Goal: Task Accomplishment & Management: Use online tool/utility

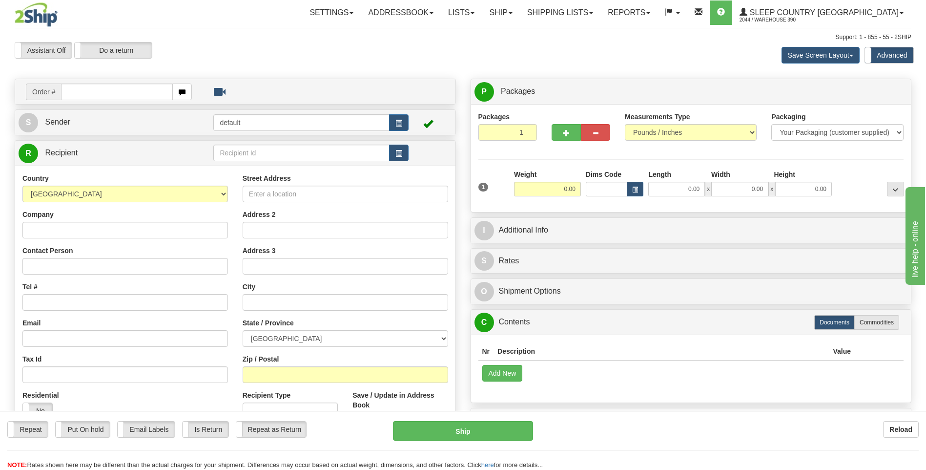
click at [138, 91] on input "text" at bounding box center [116, 91] width 111 height 17
type input "9002I151565"
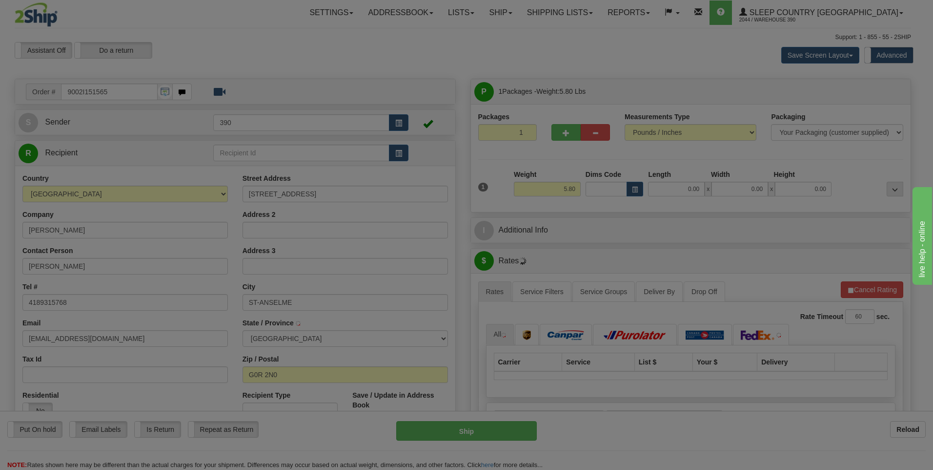
type input "SAINT-ANSELME"
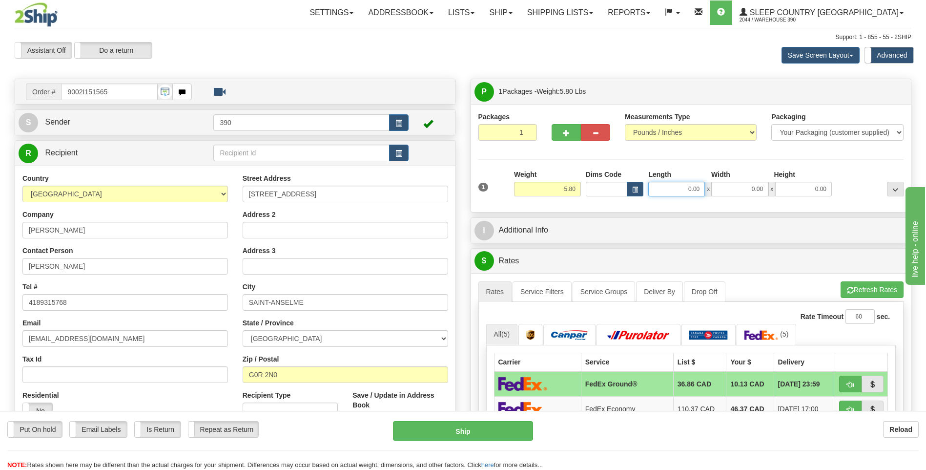
click at [664, 189] on input "0.00" at bounding box center [676, 189] width 57 height 15
type input "8.00"
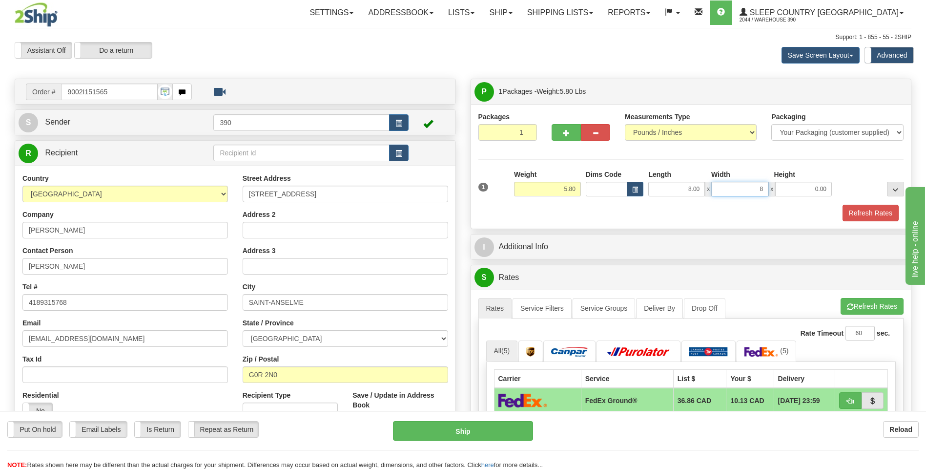
type input "8.00"
type input "10.00"
click at [852, 306] on button "Refresh Rates" at bounding box center [872, 306] width 63 height 17
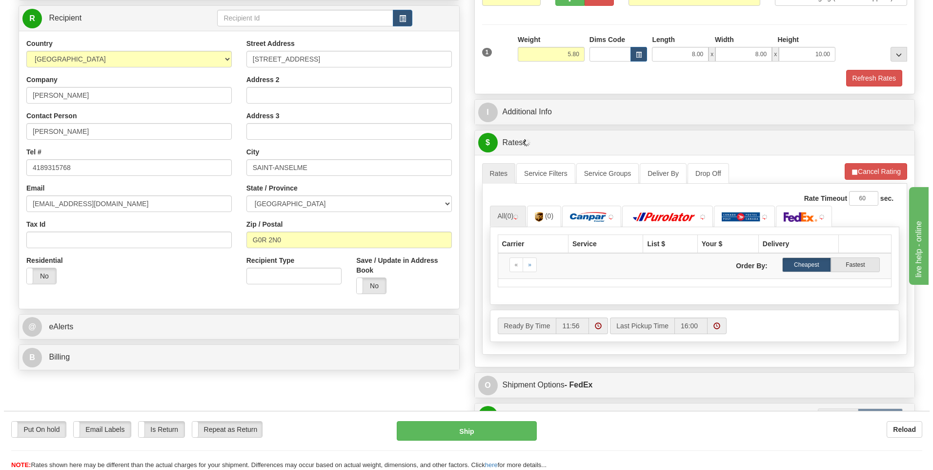
scroll to position [146, 0]
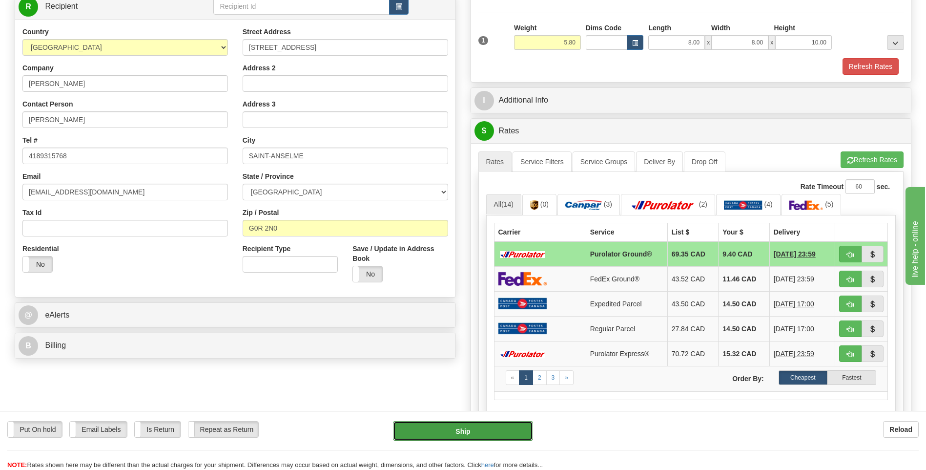
click at [468, 427] on button "Ship" at bounding box center [463, 431] width 140 height 20
type input "260"
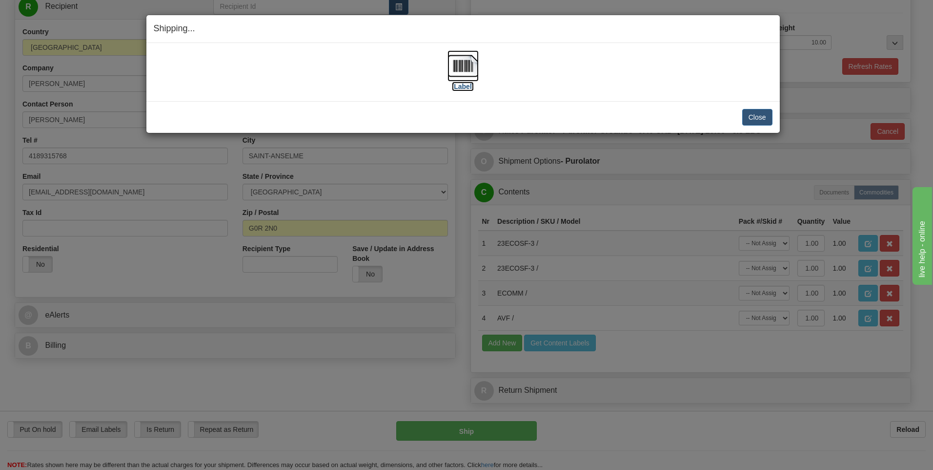
click at [455, 62] on img at bounding box center [463, 65] width 31 height 31
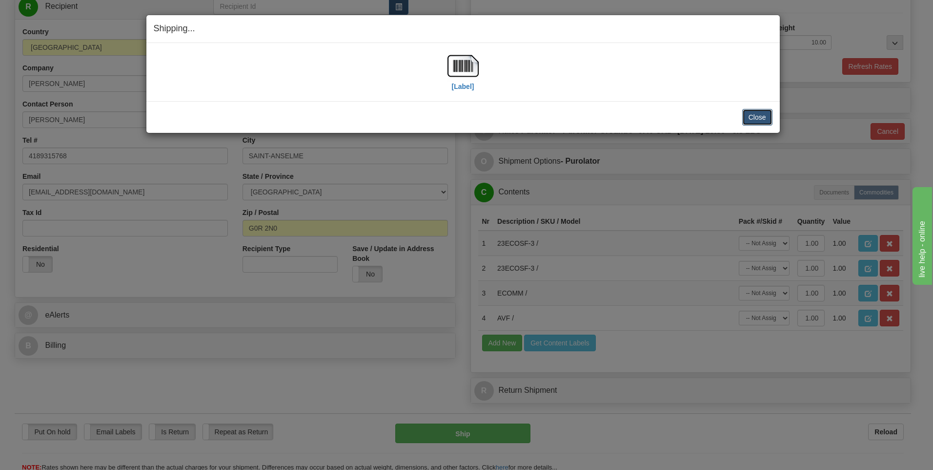
click at [755, 118] on button "Close" at bounding box center [758, 117] width 30 height 17
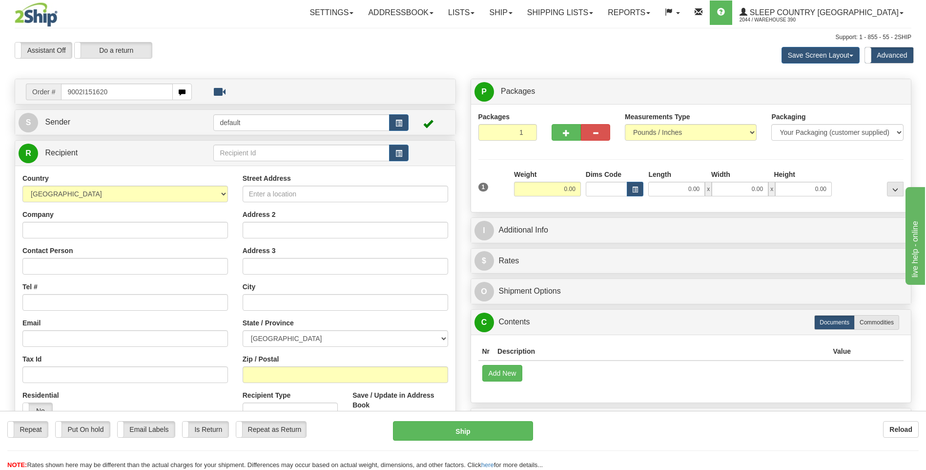
type input "9002I151620"
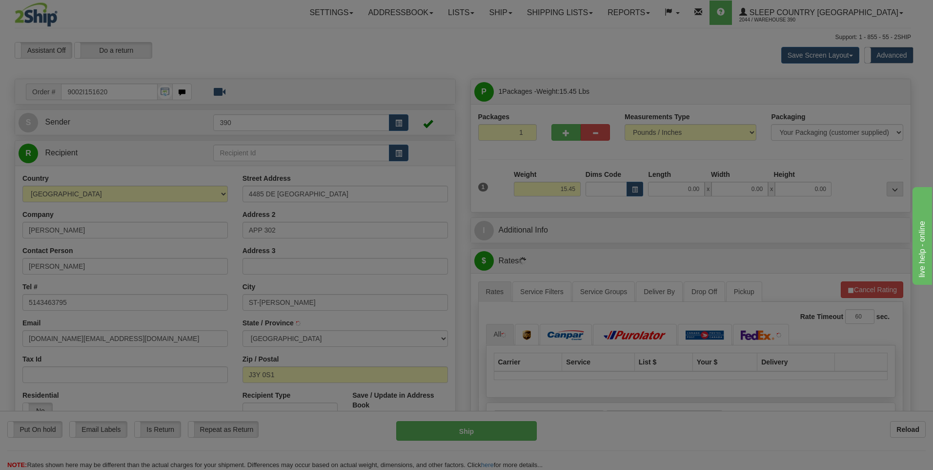
type input "SAINT-HUBERT"
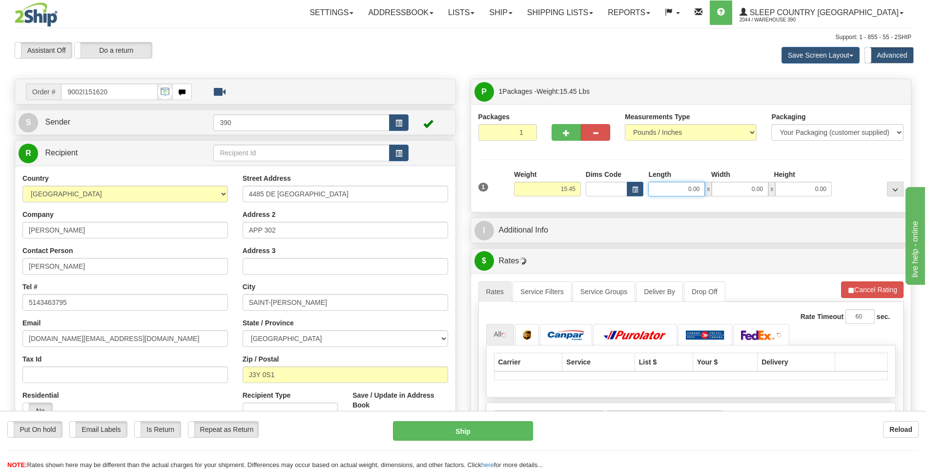
click at [667, 189] on input "0.00" at bounding box center [676, 189] width 57 height 15
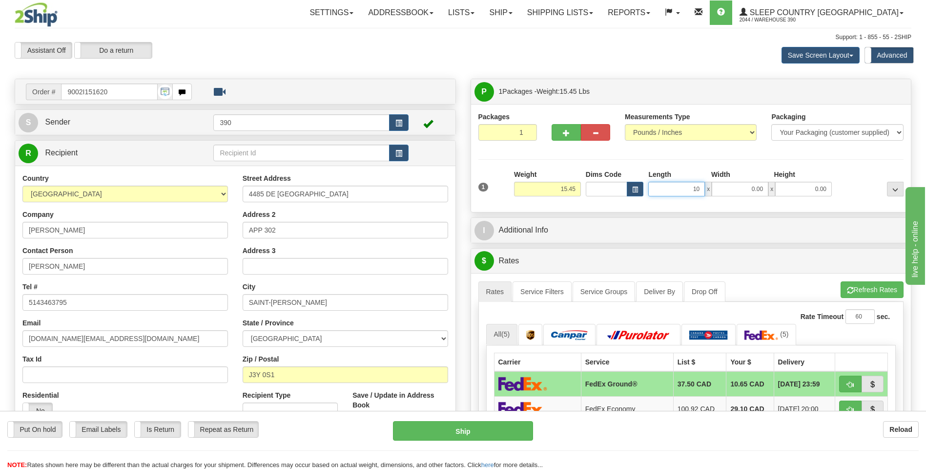
type input "10.00"
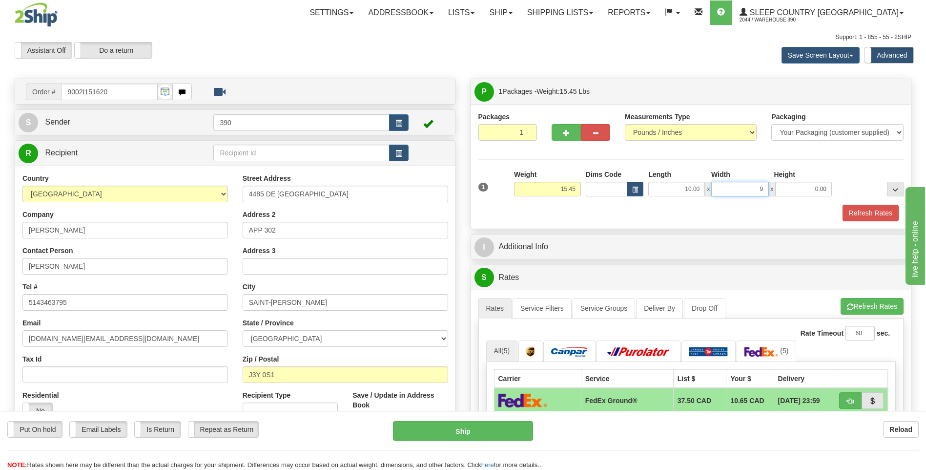
type input "9.00"
type input "10.00"
click at [850, 304] on span "button" at bounding box center [850, 307] width 7 height 6
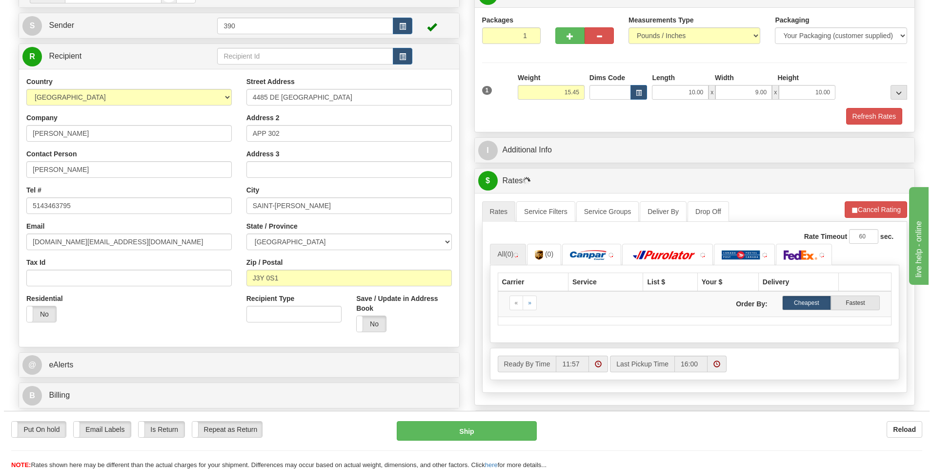
scroll to position [98, 0]
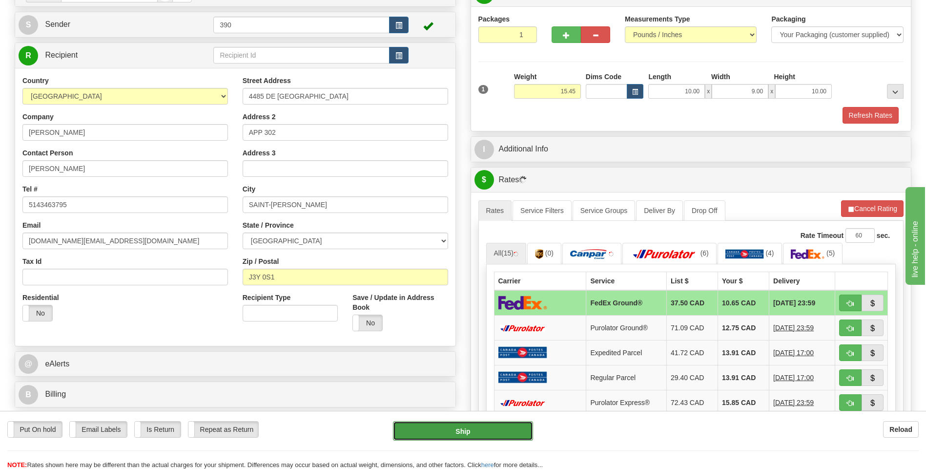
click at [465, 430] on button "Ship" at bounding box center [463, 431] width 140 height 20
type input "92"
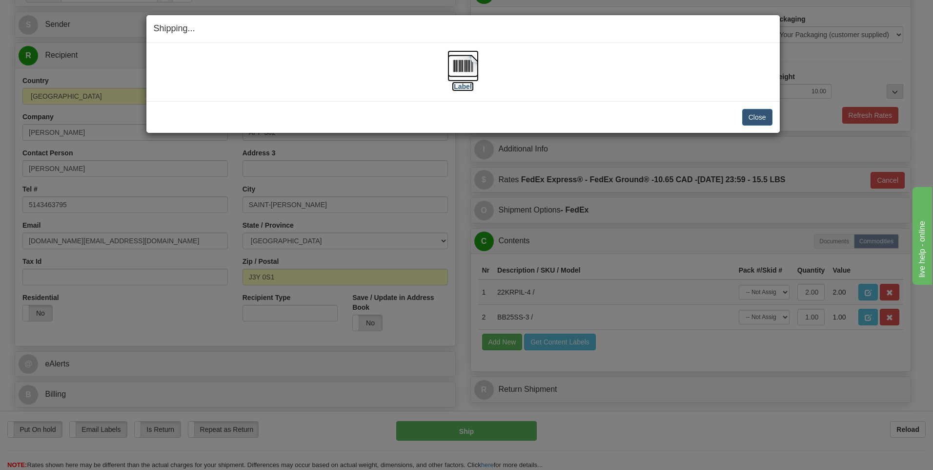
click at [461, 68] on img at bounding box center [463, 65] width 31 height 31
click at [752, 117] on button "Close" at bounding box center [758, 117] width 30 height 17
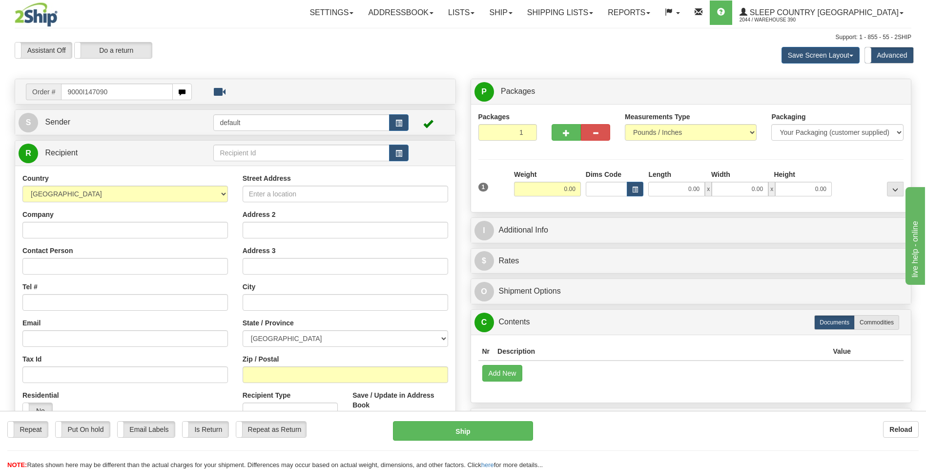
type input "9000I147090"
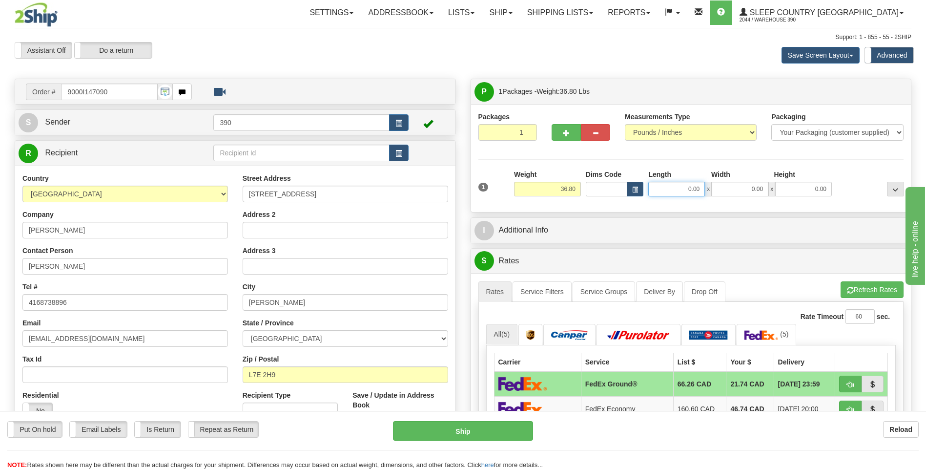
click at [672, 192] on input "0.00" at bounding box center [676, 189] width 57 height 15
type input "14.00"
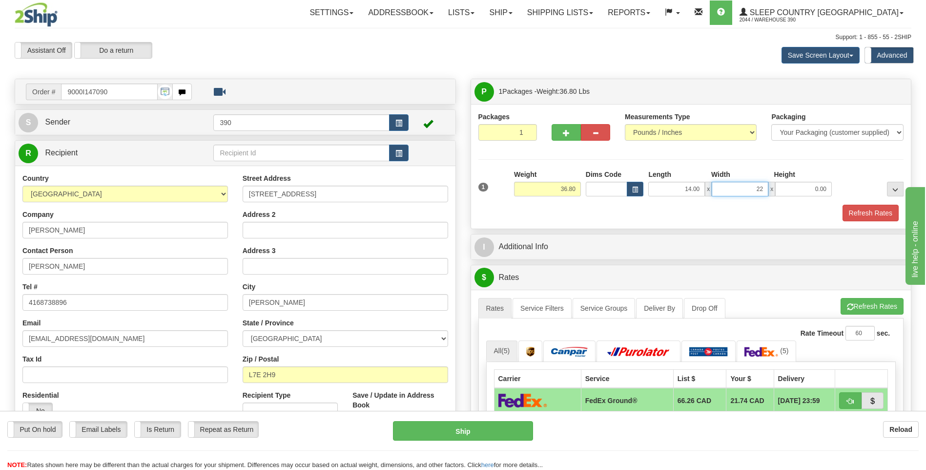
type input "22.00"
type input "16.00"
click at [850, 304] on span "button" at bounding box center [850, 307] width 7 height 6
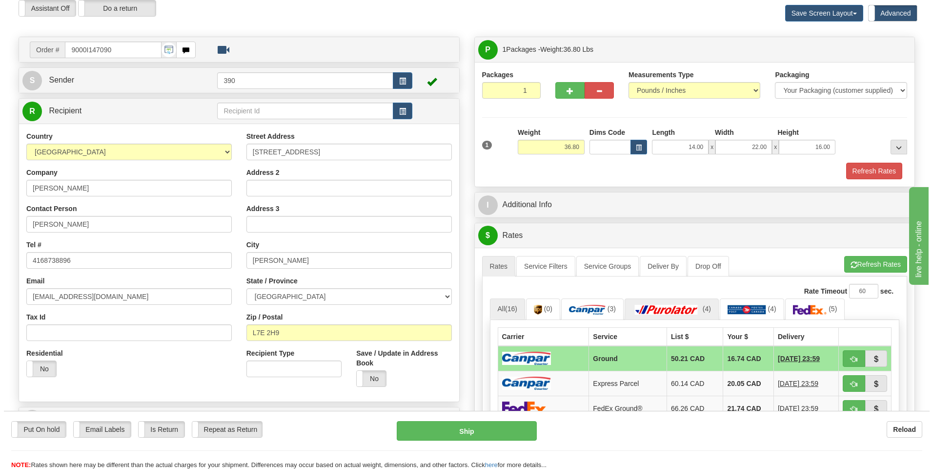
scroll to position [195, 0]
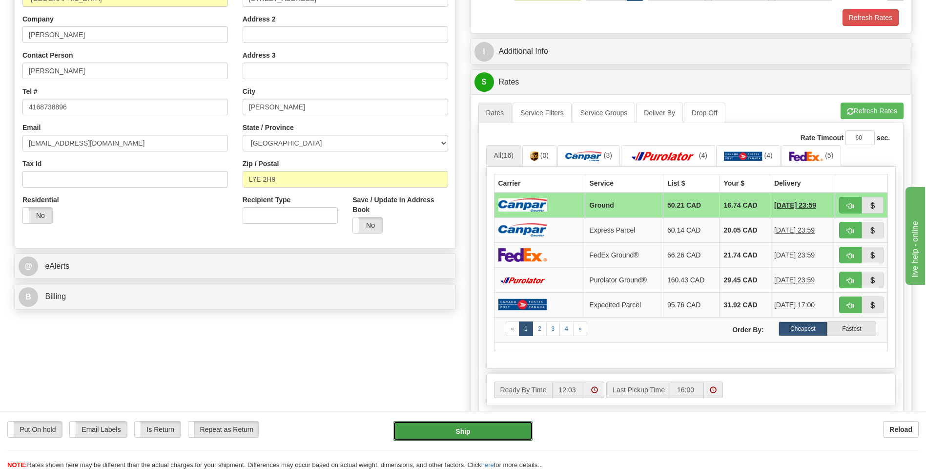
click at [460, 432] on button "Ship" at bounding box center [463, 431] width 140 height 20
type input "1"
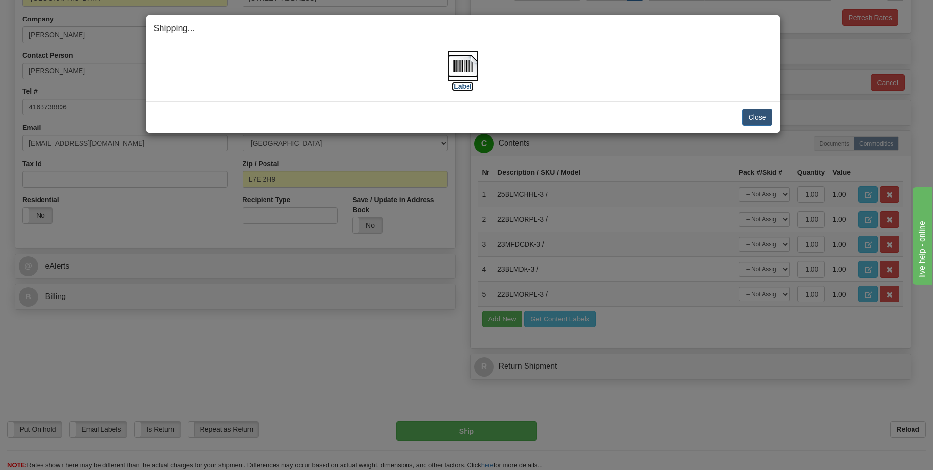
click at [466, 70] on img at bounding box center [463, 65] width 31 height 31
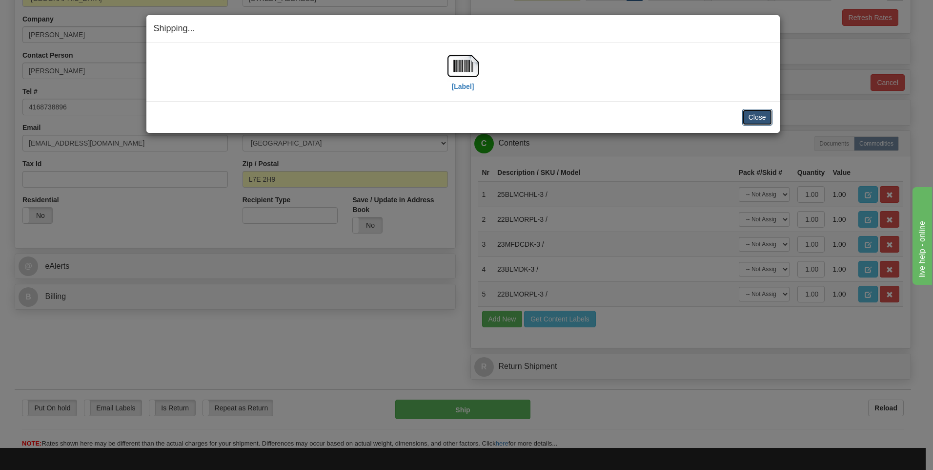
click at [753, 117] on button "Close" at bounding box center [758, 117] width 30 height 17
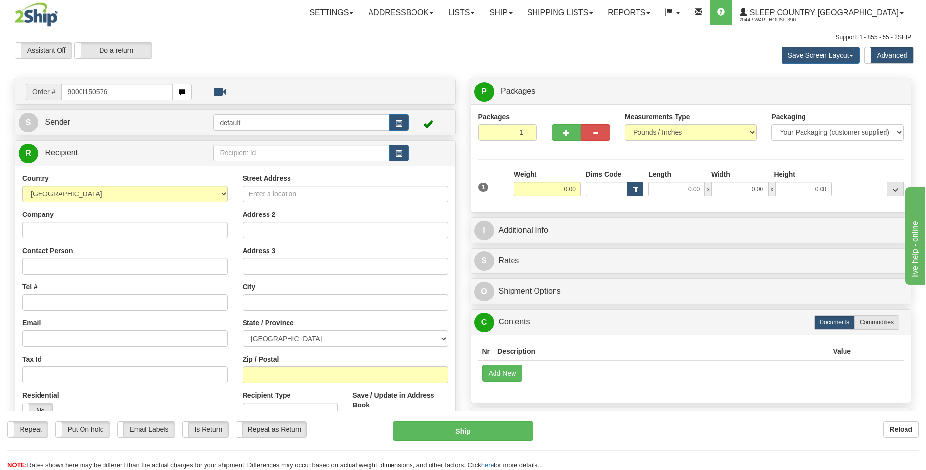
type input "9000I150576"
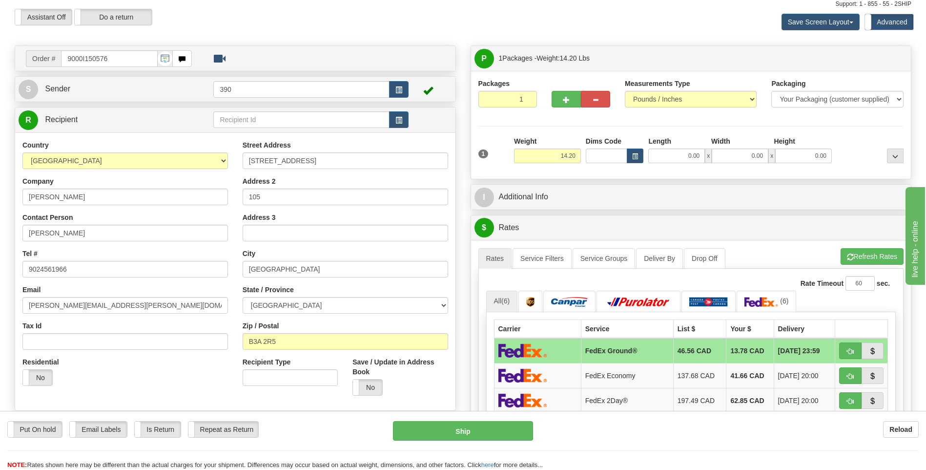
scroll to position [49, 0]
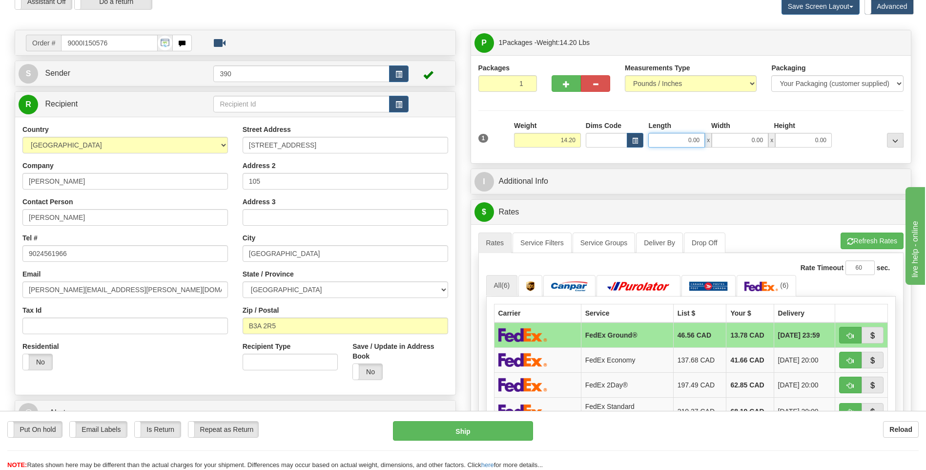
click at [667, 138] on input "0.00" at bounding box center [676, 140] width 57 height 15
type input "14.00"
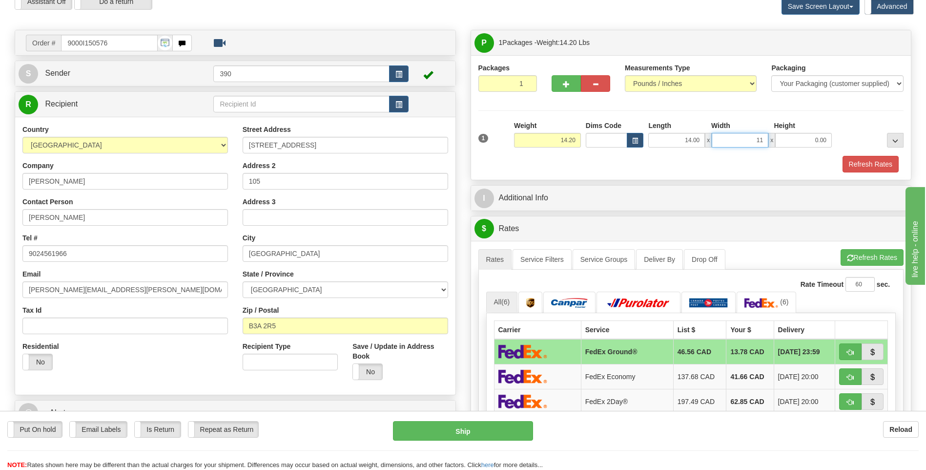
type input "11.00"
type input "13.00"
click at [875, 256] on button "Refresh Rates" at bounding box center [872, 257] width 63 height 17
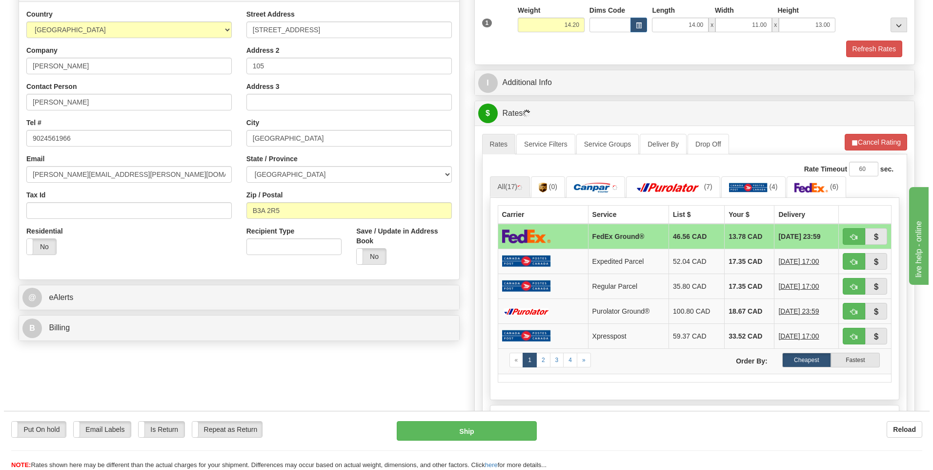
scroll to position [195, 0]
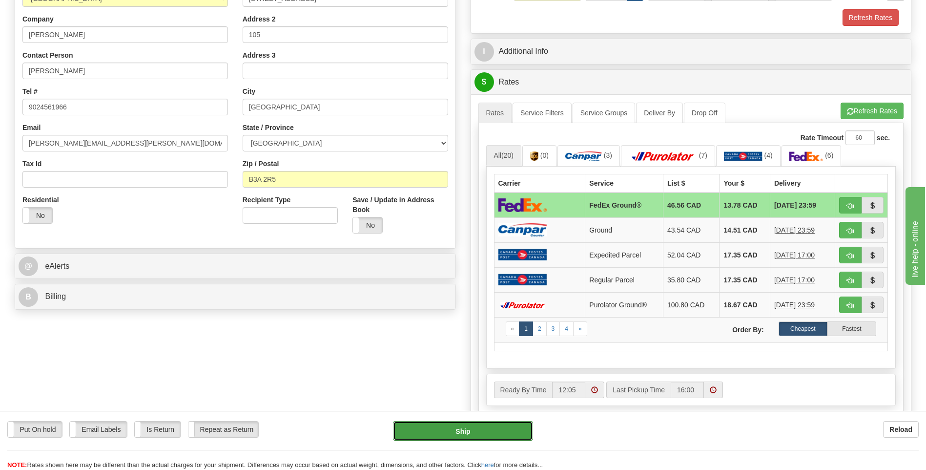
click at [450, 428] on button "Ship" at bounding box center [463, 431] width 140 height 20
type input "92"
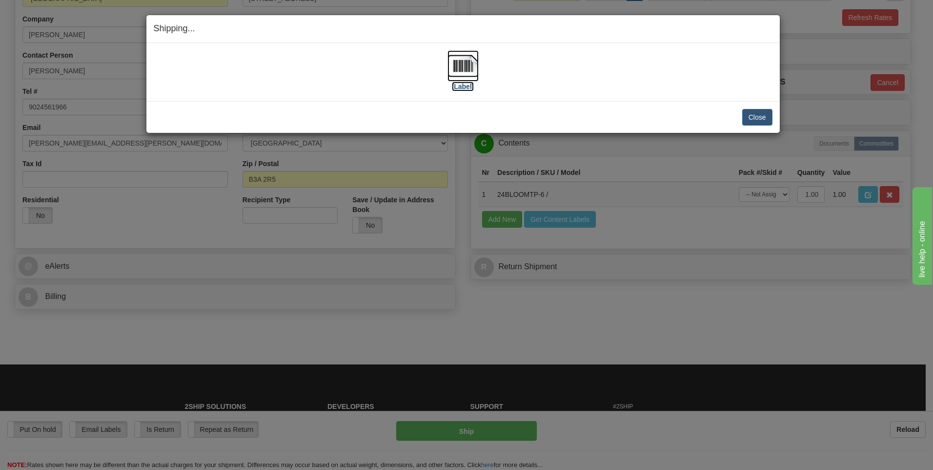
click at [469, 65] on img at bounding box center [463, 65] width 31 height 31
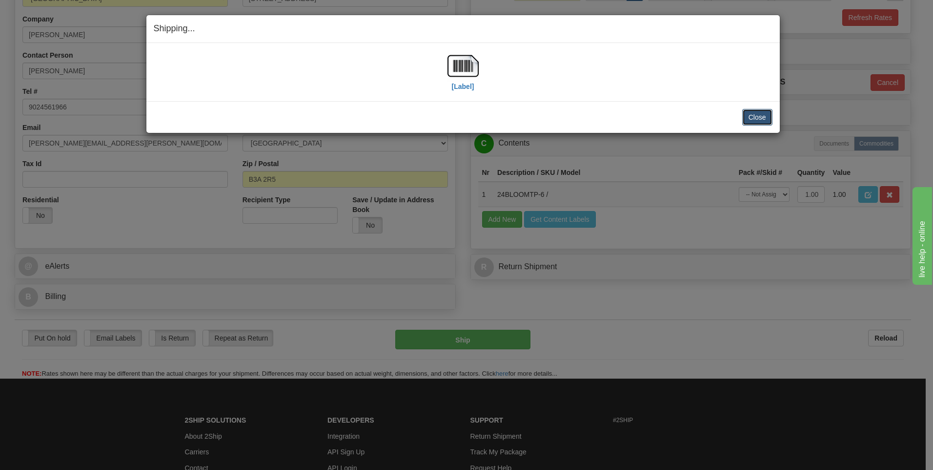
click at [750, 119] on button "Close" at bounding box center [758, 117] width 30 height 17
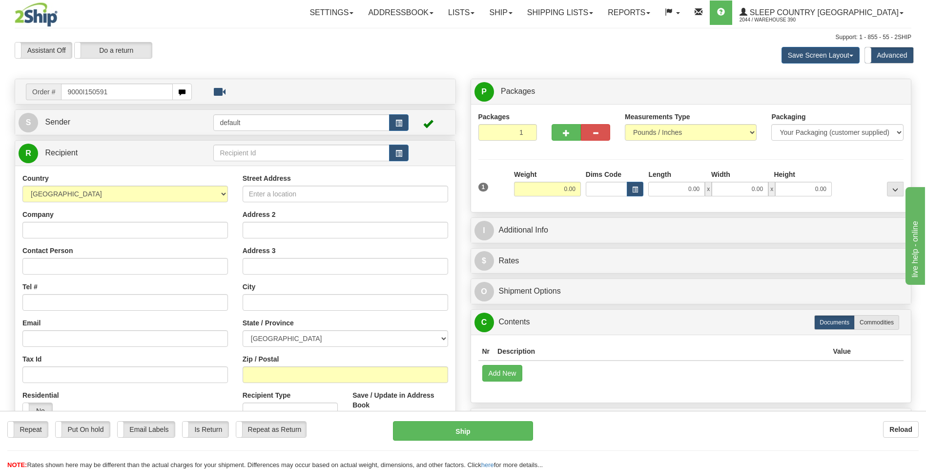
type input "9000I150591"
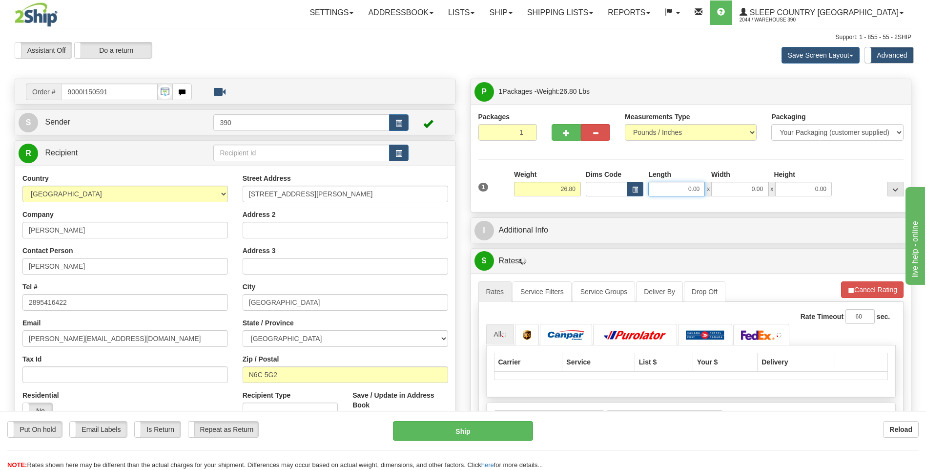
click at [662, 194] on input "0.00" at bounding box center [676, 189] width 57 height 15
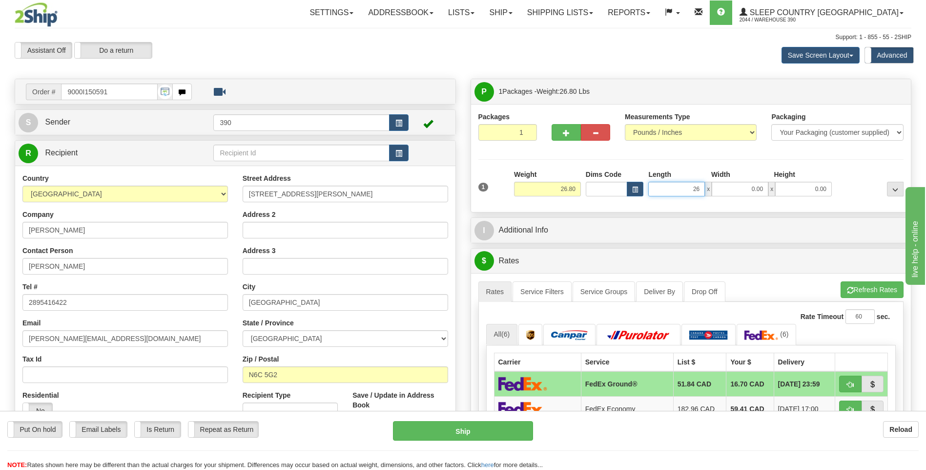
type input "26.00"
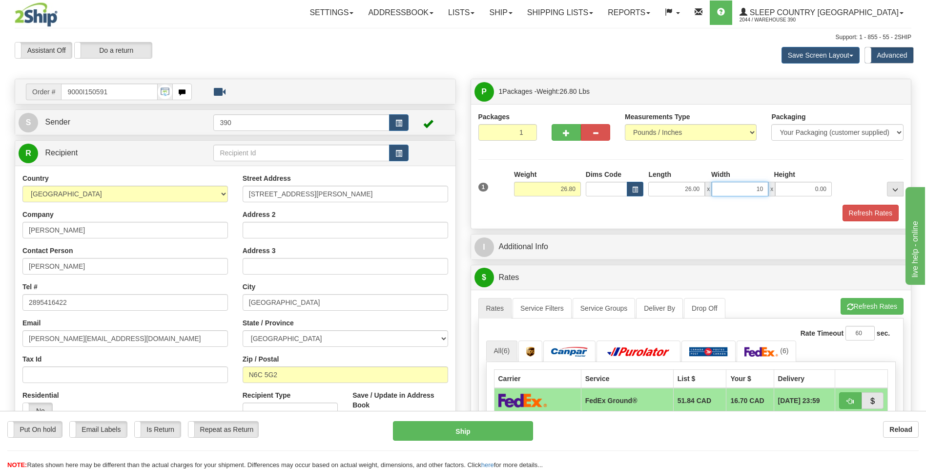
type input "10.00"
type input "16.00"
click at [855, 310] on button "Refresh Rates" at bounding box center [872, 306] width 63 height 17
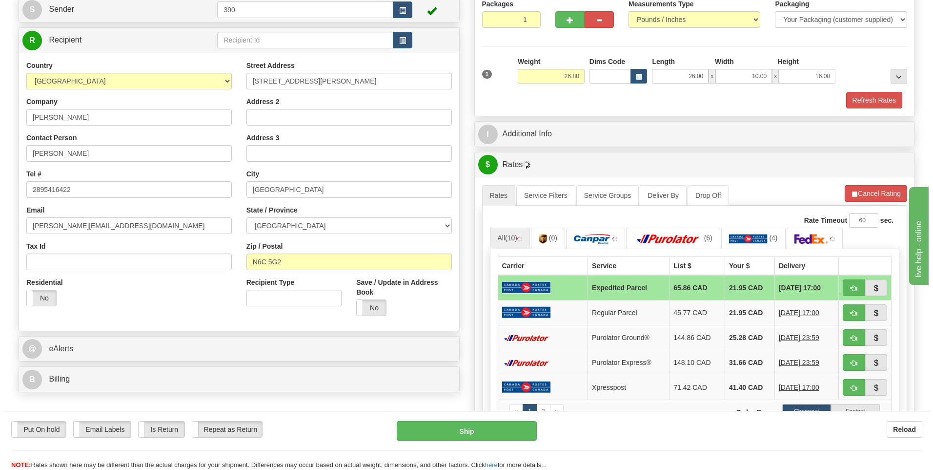
scroll to position [146, 0]
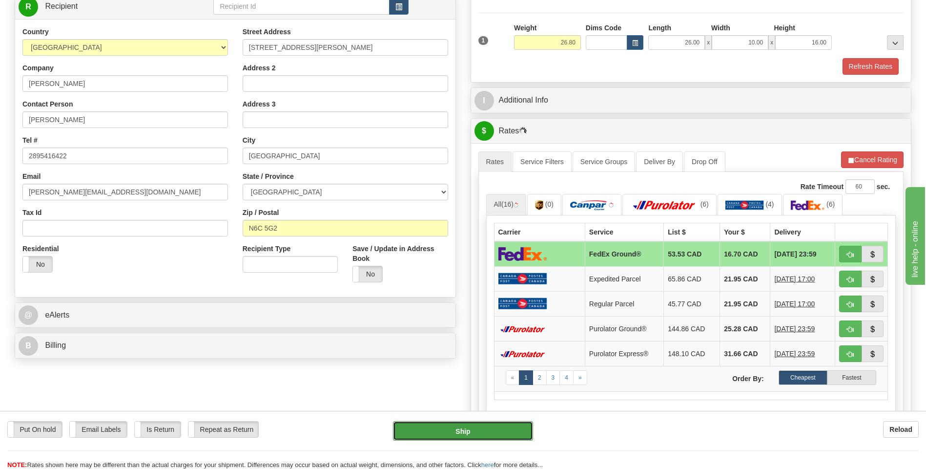
click at [465, 434] on button "Ship" at bounding box center [463, 431] width 140 height 20
type input "92"
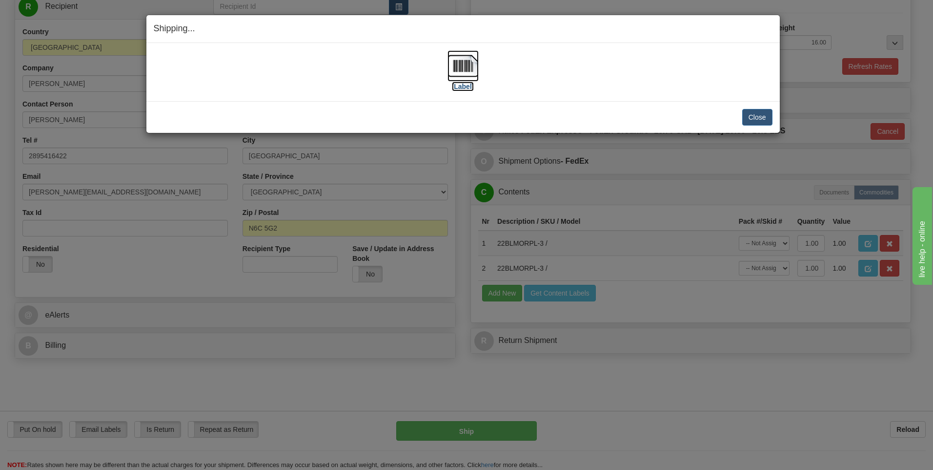
click at [455, 69] on img at bounding box center [463, 65] width 31 height 31
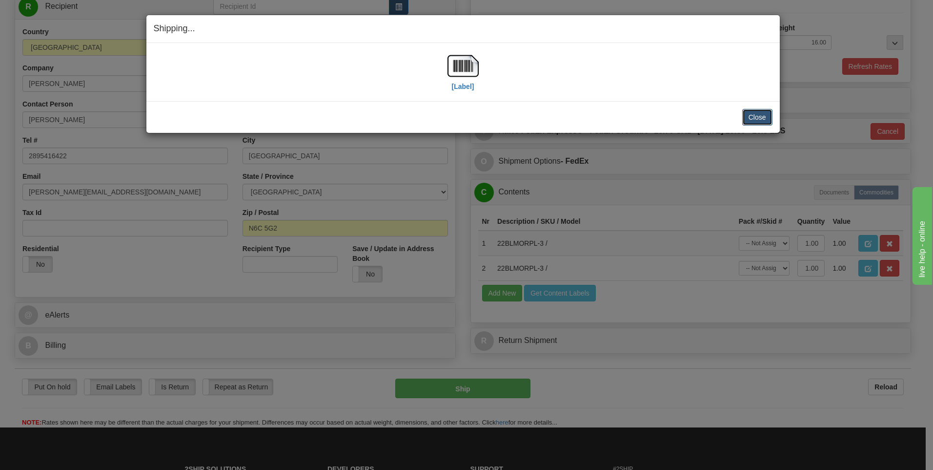
click at [758, 114] on button "Close" at bounding box center [758, 117] width 30 height 17
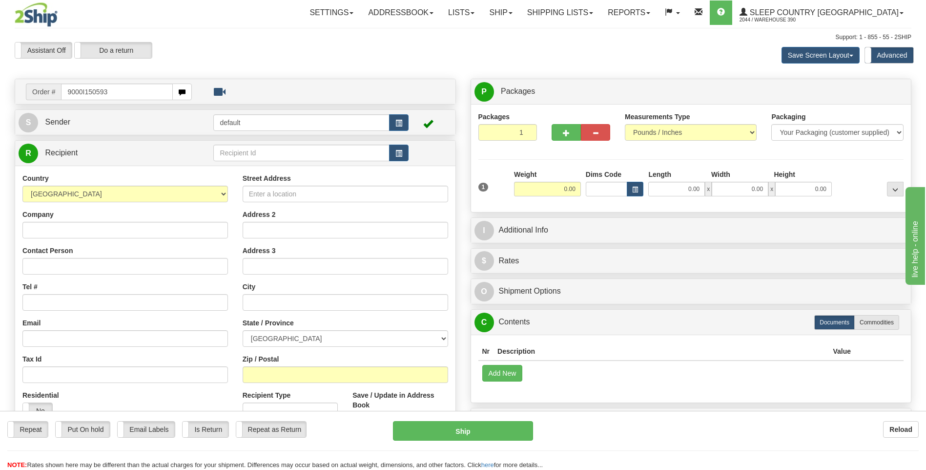
type input "9000I150593"
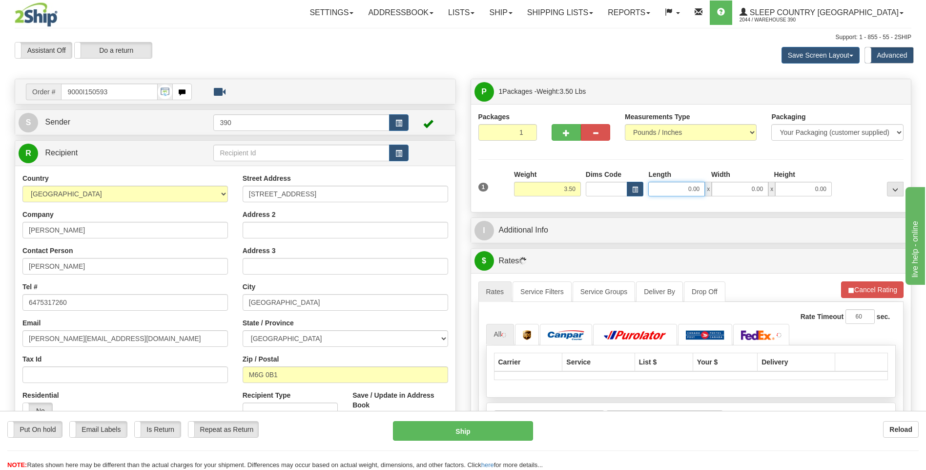
click at [678, 192] on input "0.00" at bounding box center [676, 189] width 57 height 15
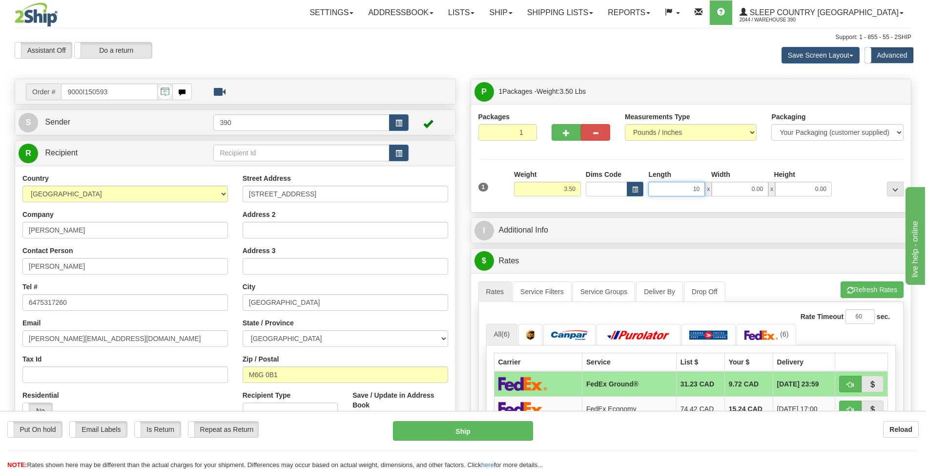
type input "10.00"
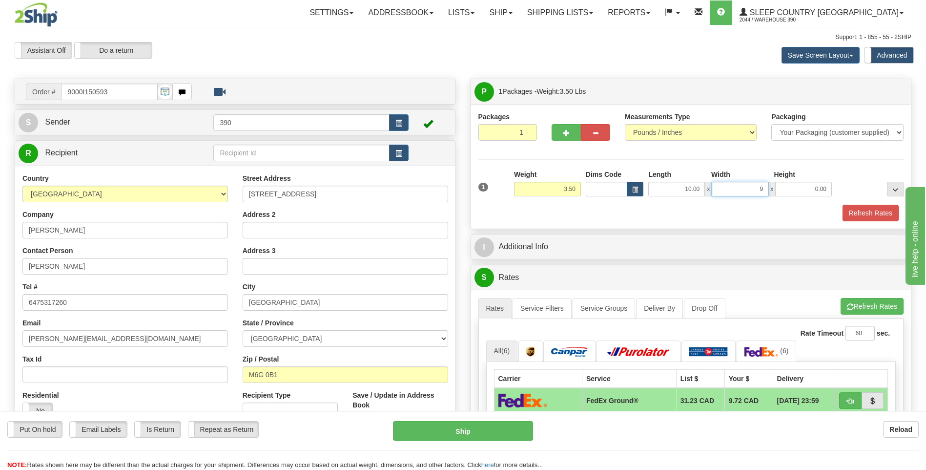
type input "9.00"
type input "7.00"
click at [850, 304] on span "button" at bounding box center [850, 307] width 7 height 6
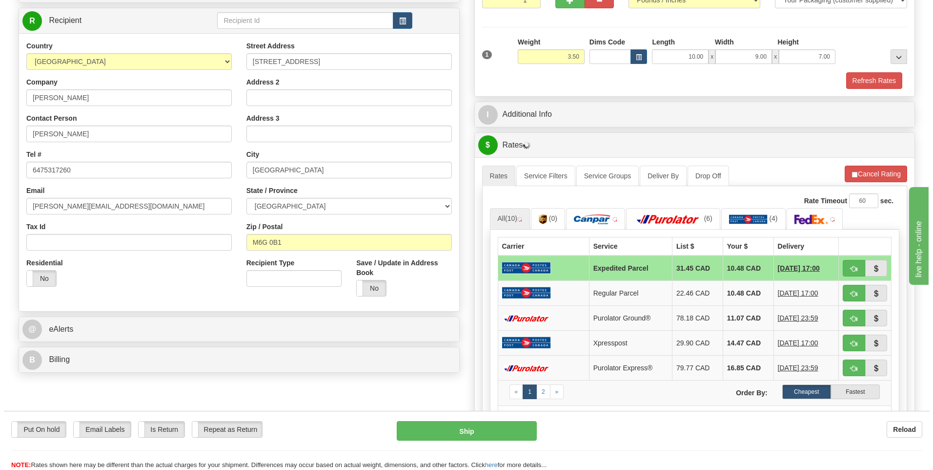
scroll to position [146, 0]
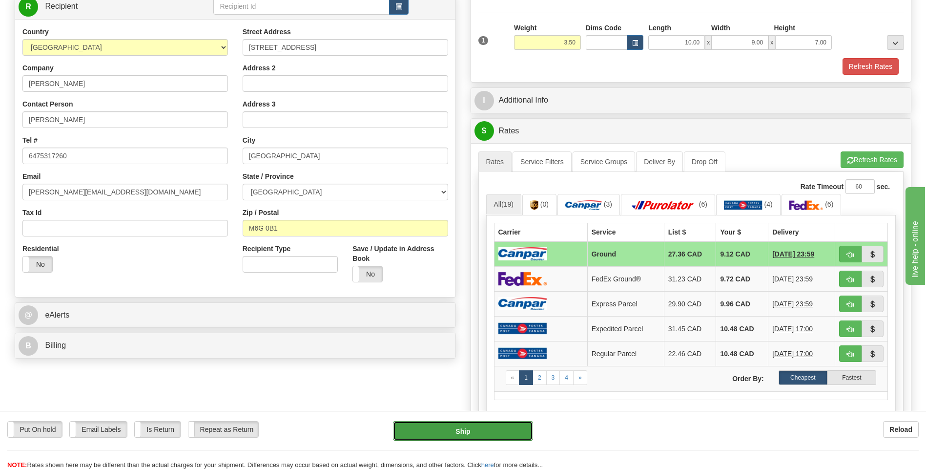
click at [465, 430] on button "Ship" at bounding box center [463, 431] width 140 height 20
type input "1"
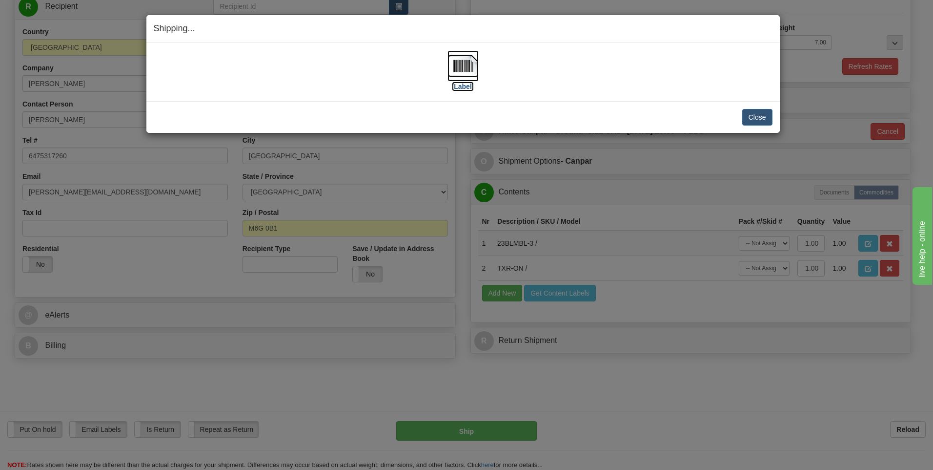
click at [455, 63] on img at bounding box center [463, 65] width 31 height 31
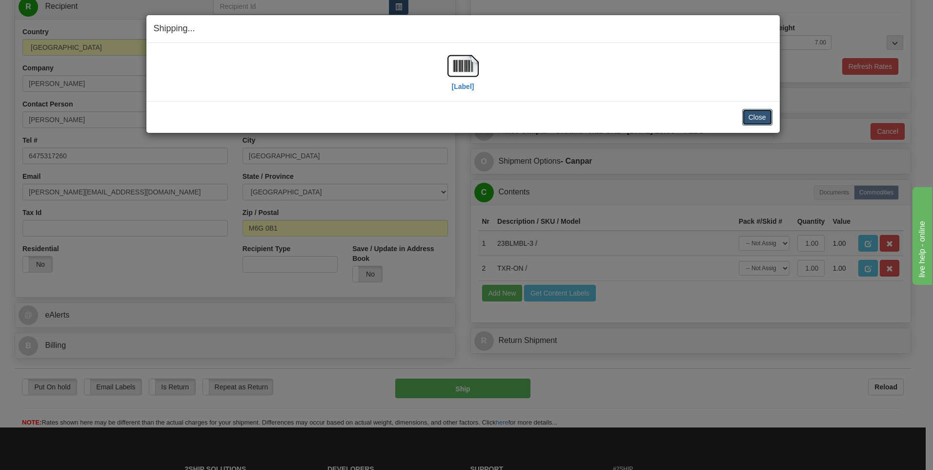
click at [755, 116] on button "Close" at bounding box center [758, 117] width 30 height 17
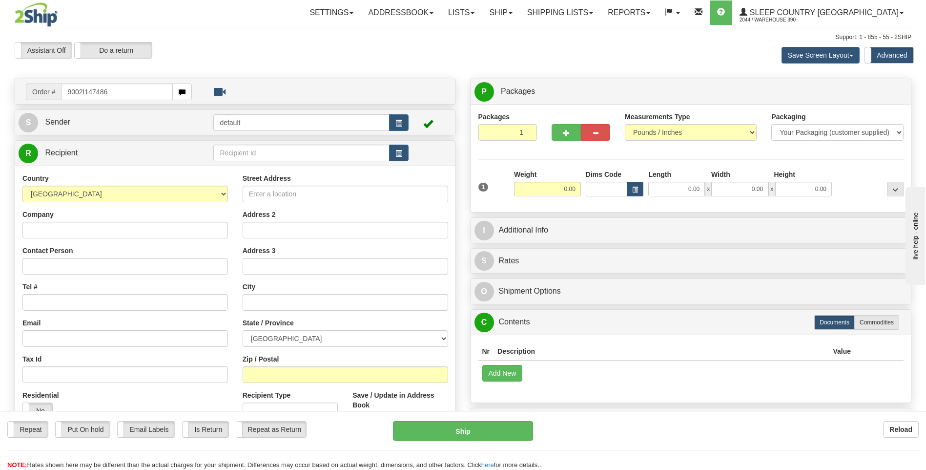
type input "9002I147486"
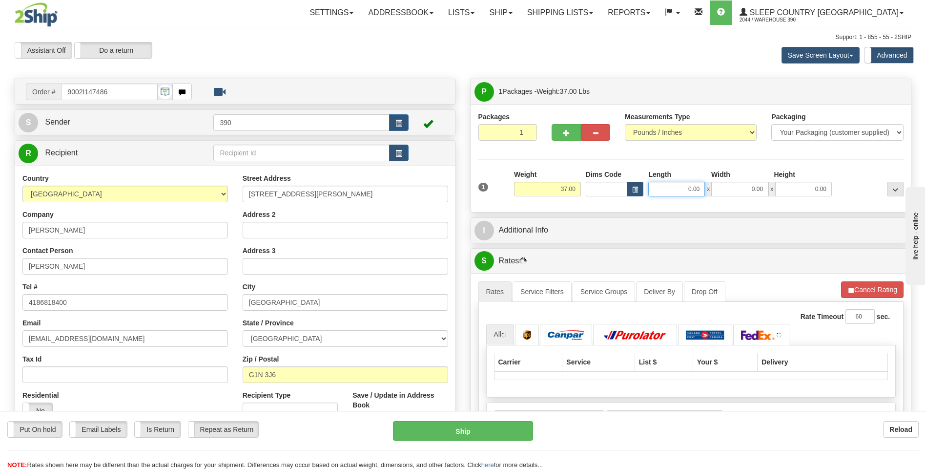
click at [667, 190] on input "0.00" at bounding box center [676, 189] width 57 height 15
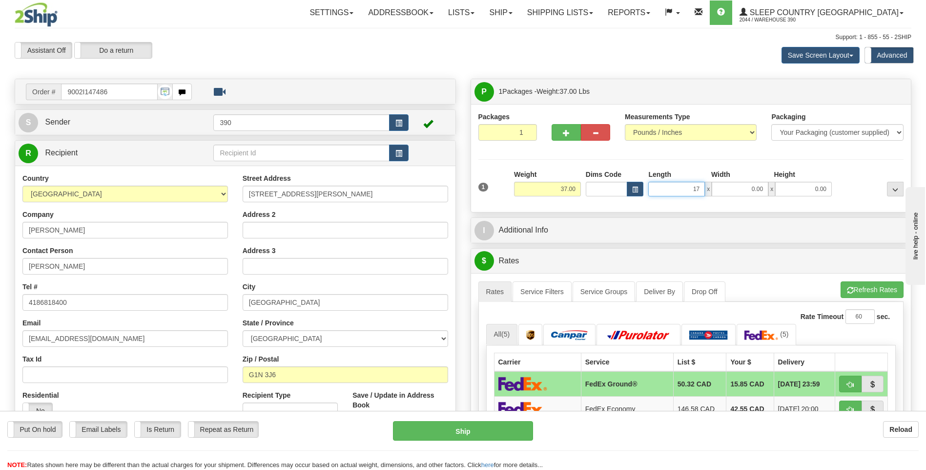
type input "17.00"
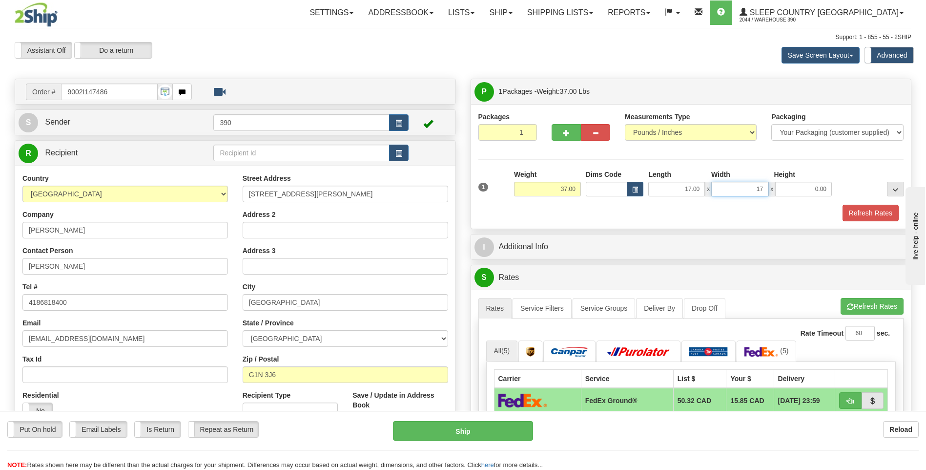
type input "17.00"
type input "38.00"
click at [868, 309] on button "Refresh Rates" at bounding box center [872, 306] width 63 height 17
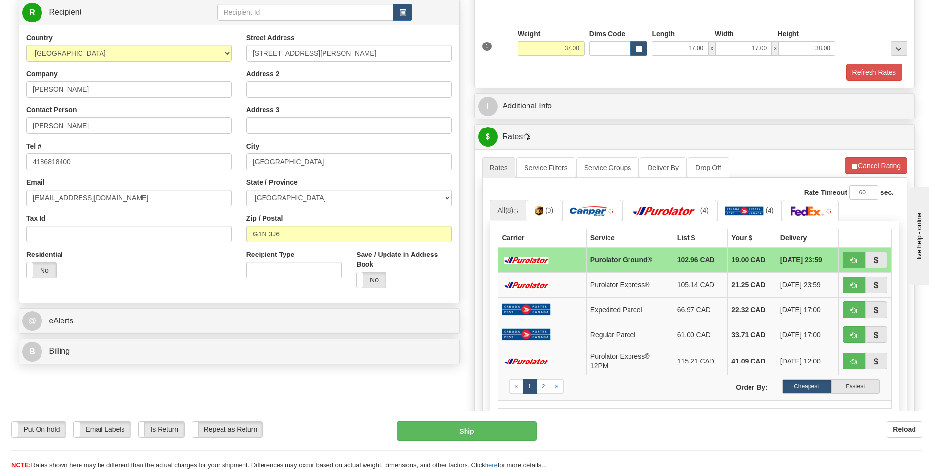
scroll to position [146, 0]
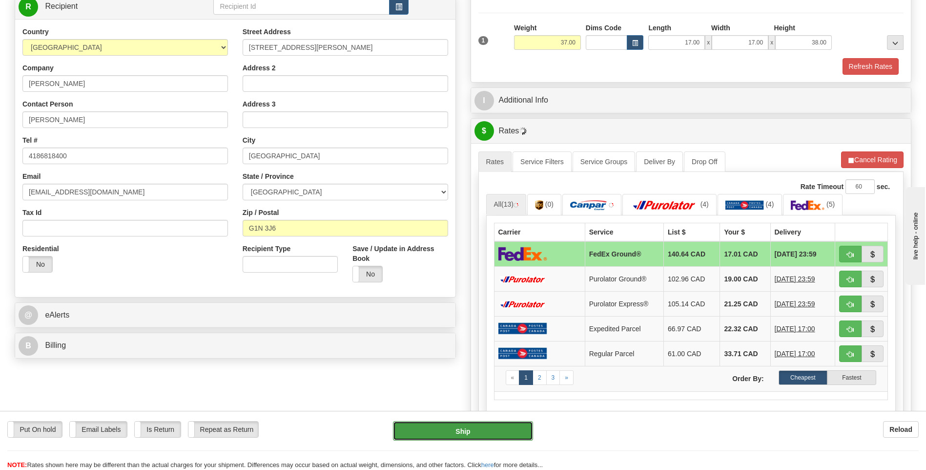
click at [471, 430] on button "Ship" at bounding box center [463, 431] width 140 height 20
type input "92"
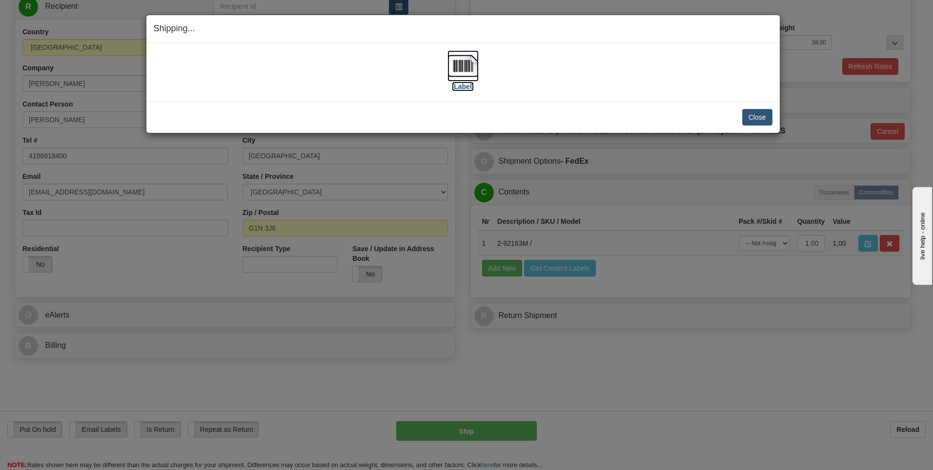
click at [463, 67] on img at bounding box center [463, 65] width 31 height 31
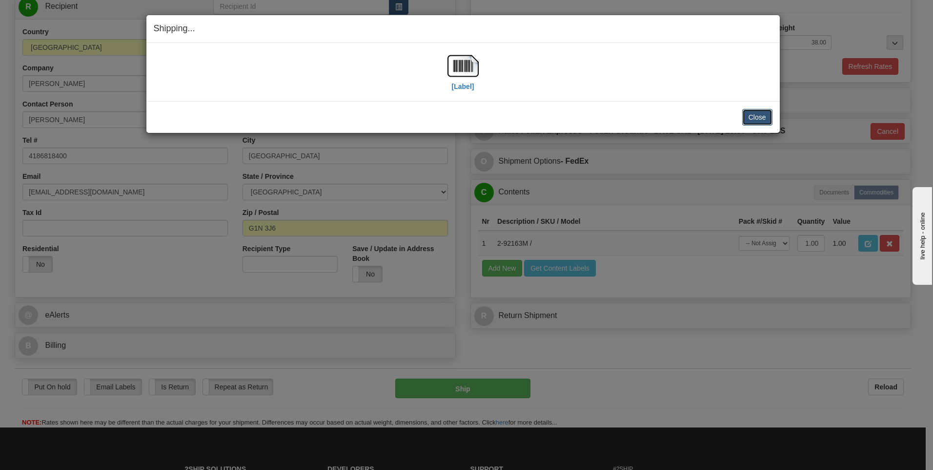
click at [762, 122] on button "Close" at bounding box center [758, 117] width 30 height 17
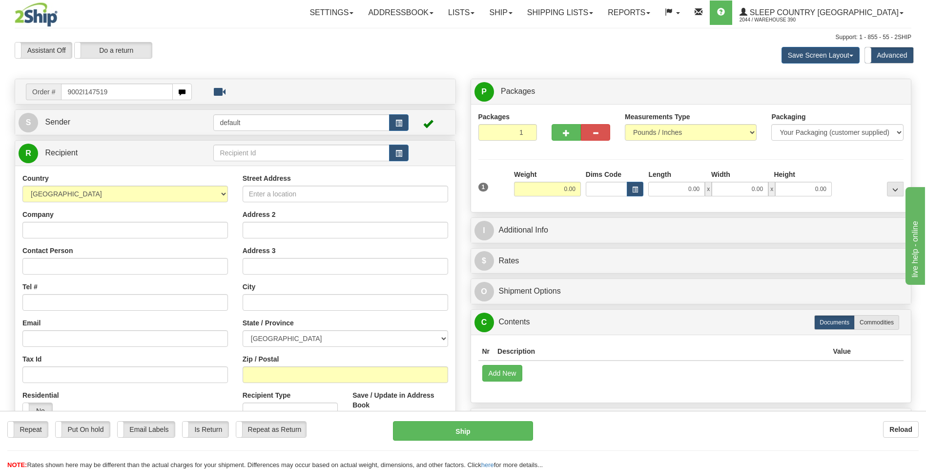
type input "9002I147519"
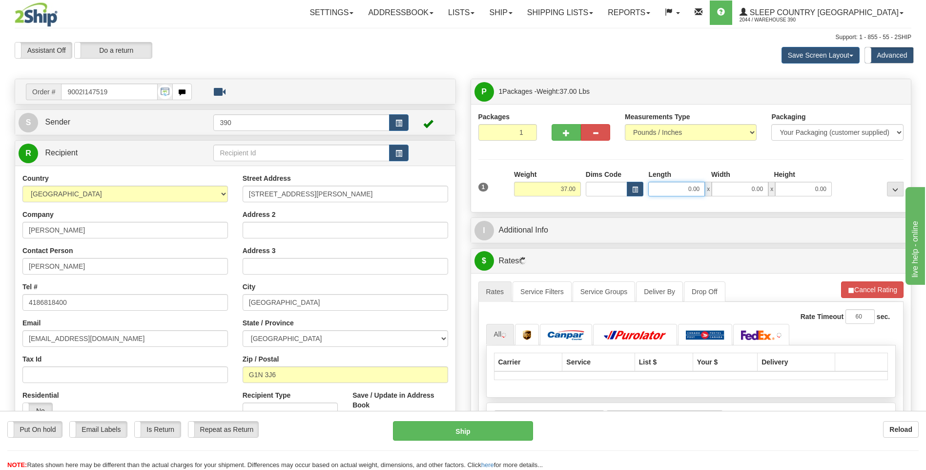
click at [662, 189] on input "0.00" at bounding box center [676, 189] width 57 height 15
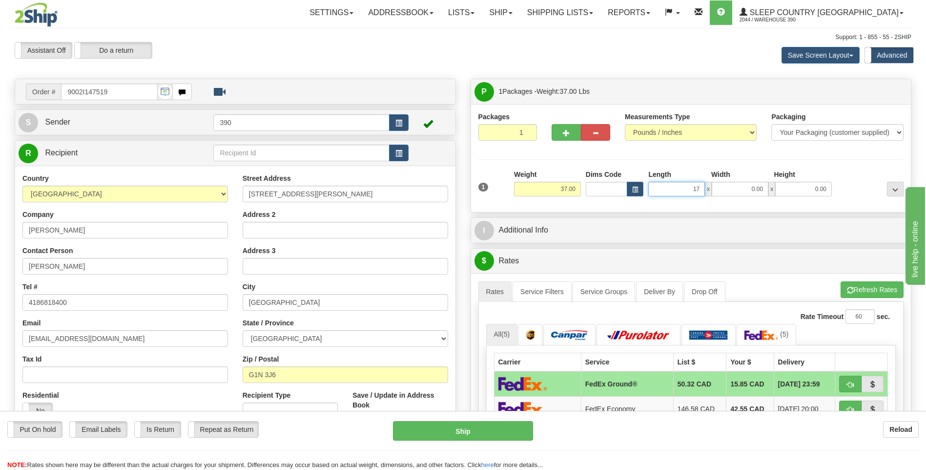
type input "17.00"
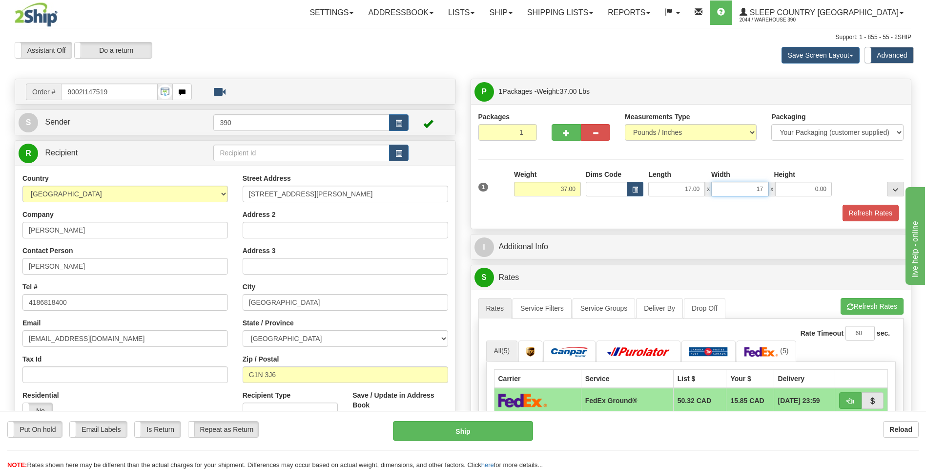
type input "17.00"
type input "38.00"
click at [853, 303] on button "Refresh Rates" at bounding box center [872, 306] width 63 height 17
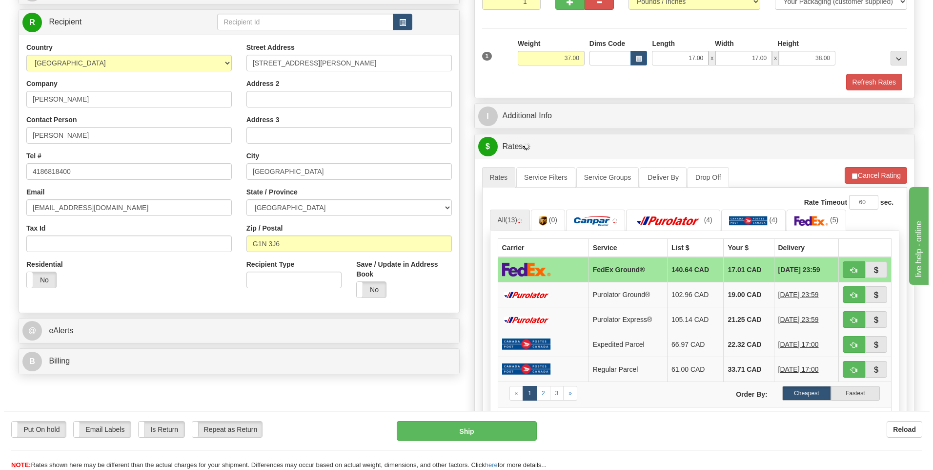
scroll to position [146, 0]
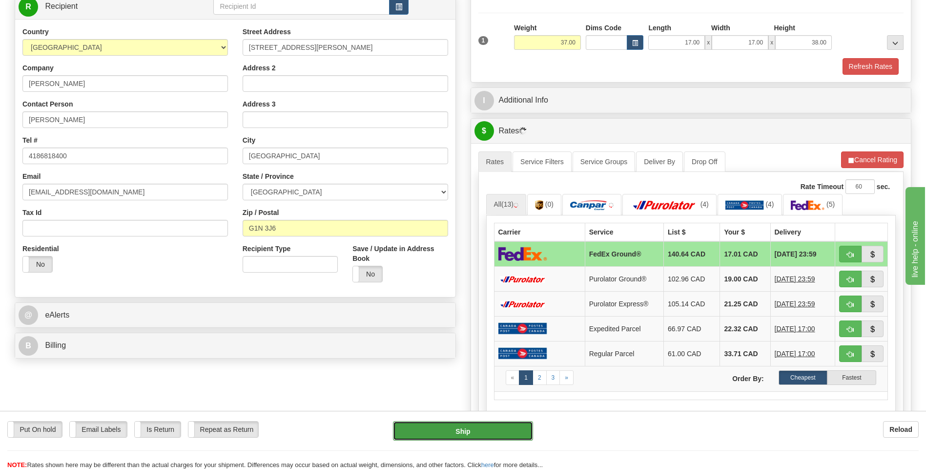
click at [476, 431] on button "Ship" at bounding box center [463, 431] width 140 height 20
type input "92"
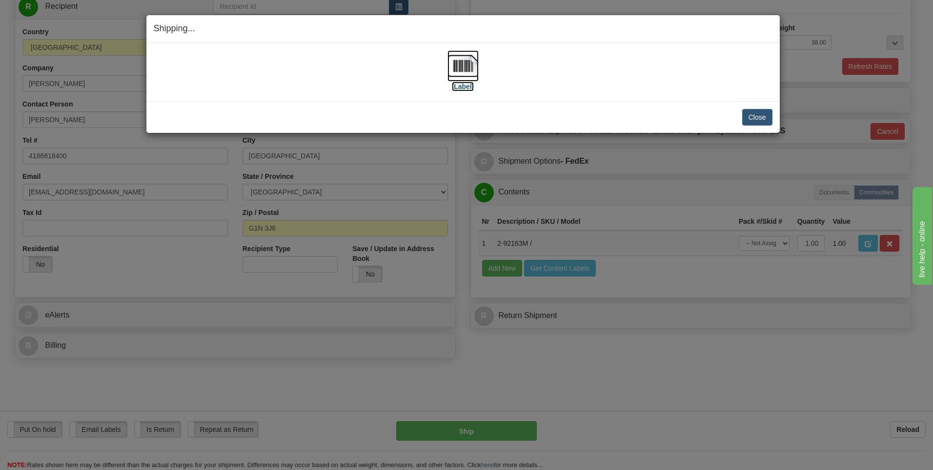
click at [461, 67] on img at bounding box center [463, 65] width 31 height 31
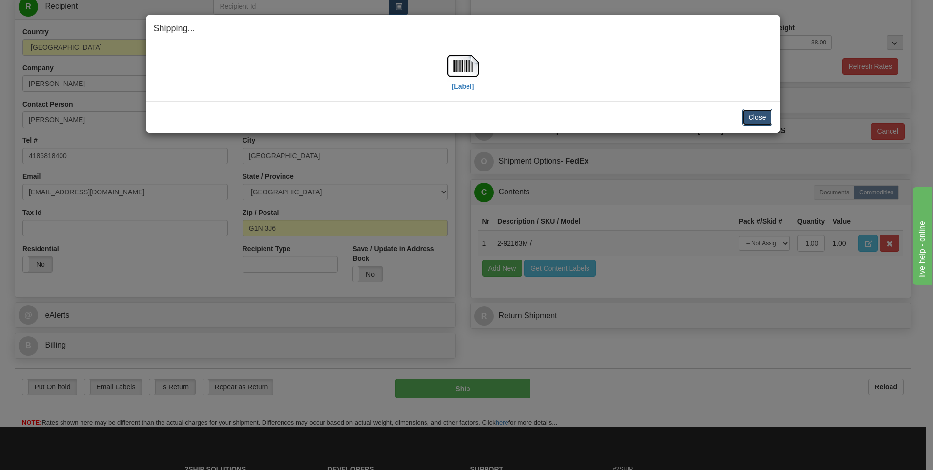
click at [750, 119] on button "Close" at bounding box center [758, 117] width 30 height 17
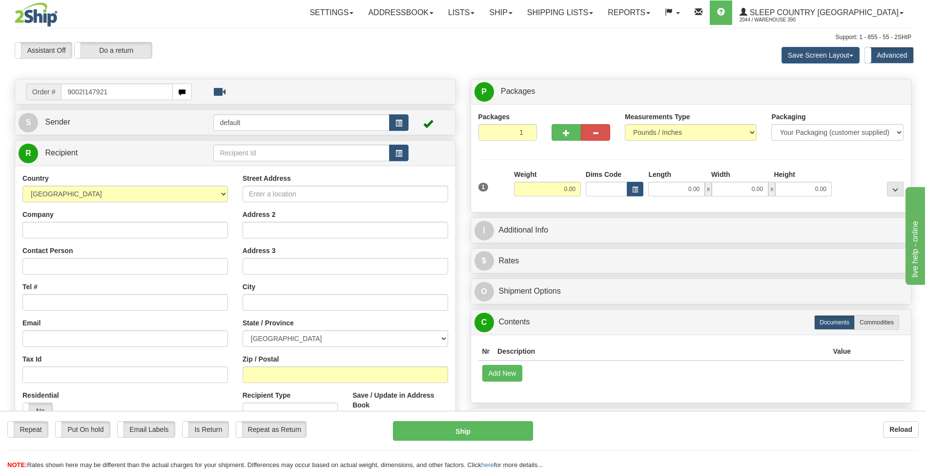
type input "9002I147921"
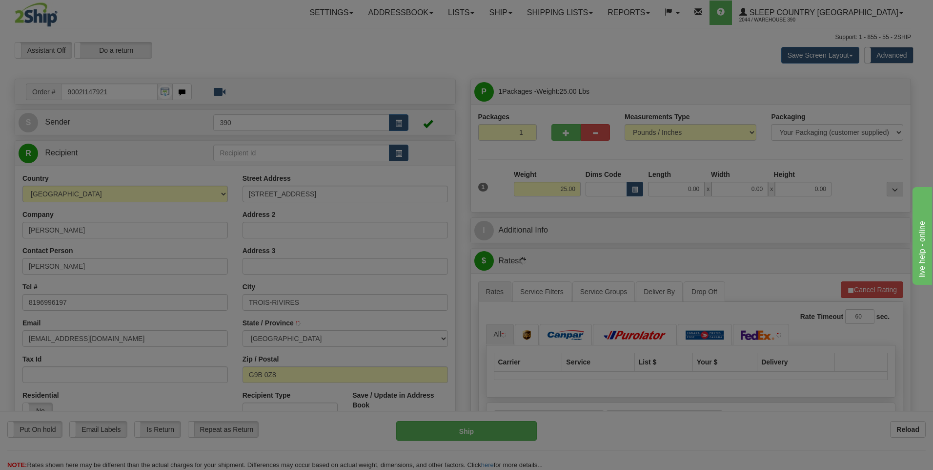
type input "TROIS-RIVIERES"
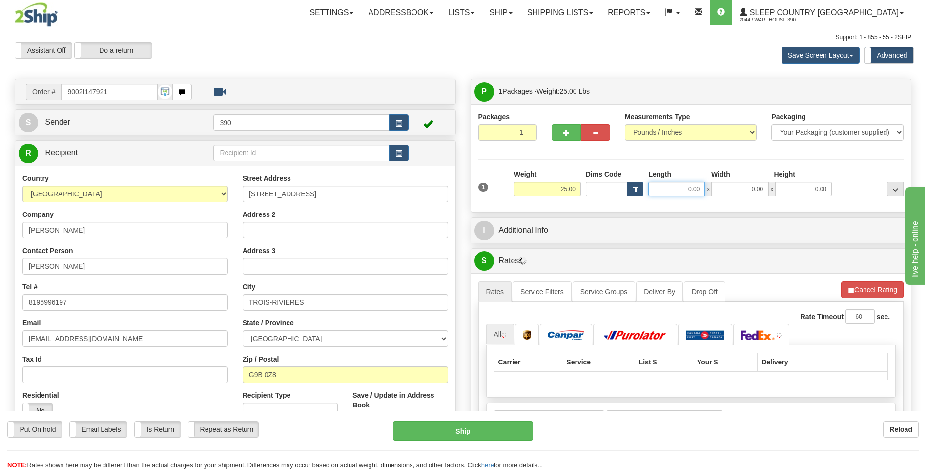
click at [679, 189] on input "0.00" at bounding box center [676, 189] width 57 height 15
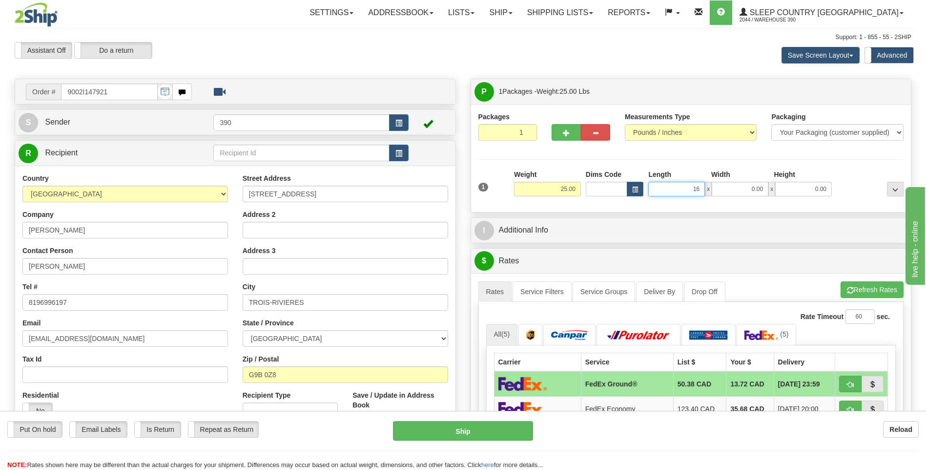
type input "16.00"
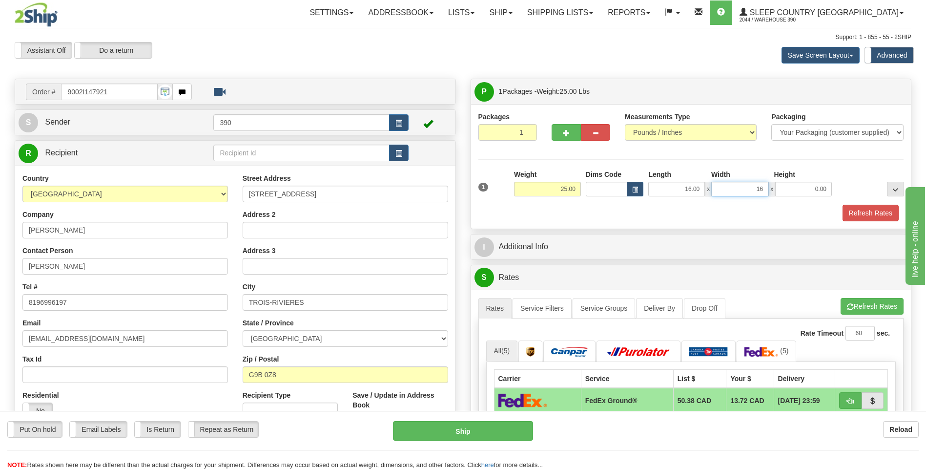
type input "16.00"
type input "37.00"
click at [859, 304] on button "Refresh Rates" at bounding box center [872, 306] width 63 height 17
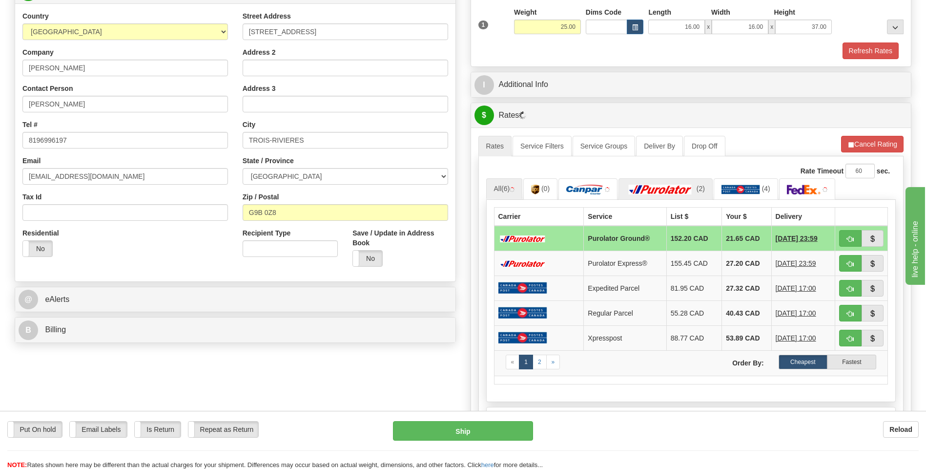
scroll to position [195, 0]
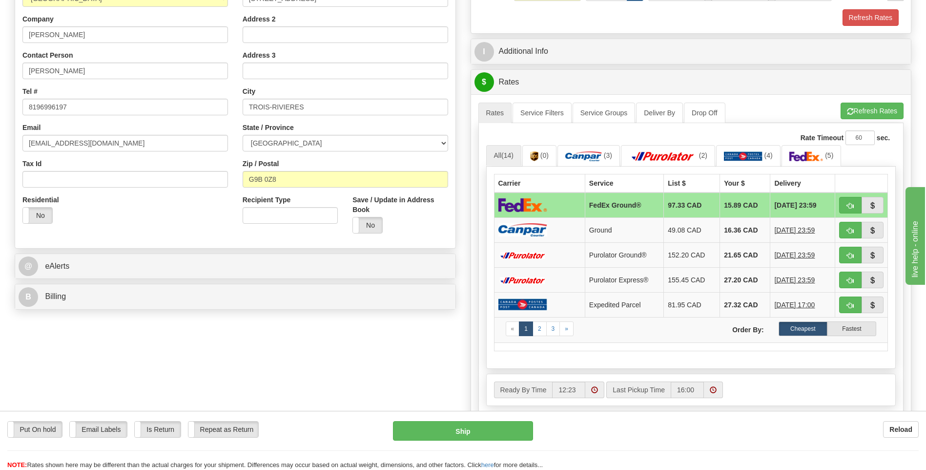
click at [730, 37] on div "P Packages 1 Packages - Weight: 25.00 Lbs Shipment Level Shipm. Package Level P…" at bounding box center [691, 251] width 456 height 737
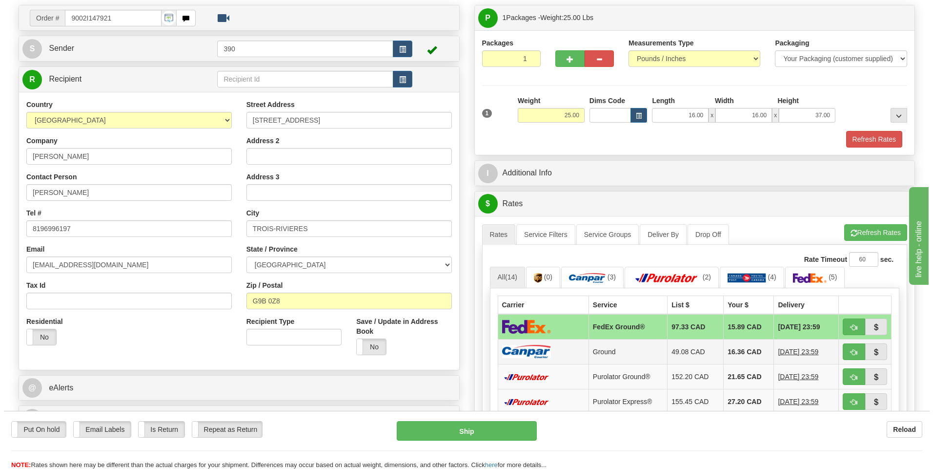
scroll to position [244, 0]
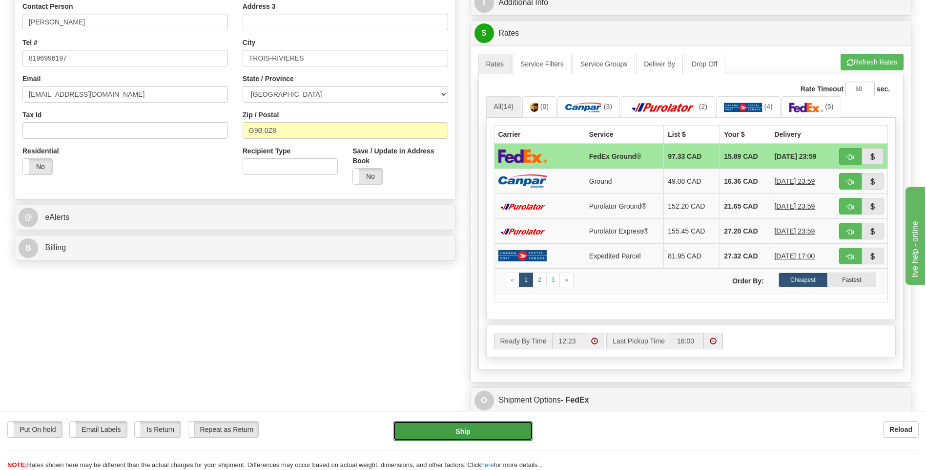
click at [491, 427] on button "Ship" at bounding box center [463, 431] width 140 height 20
type input "92"
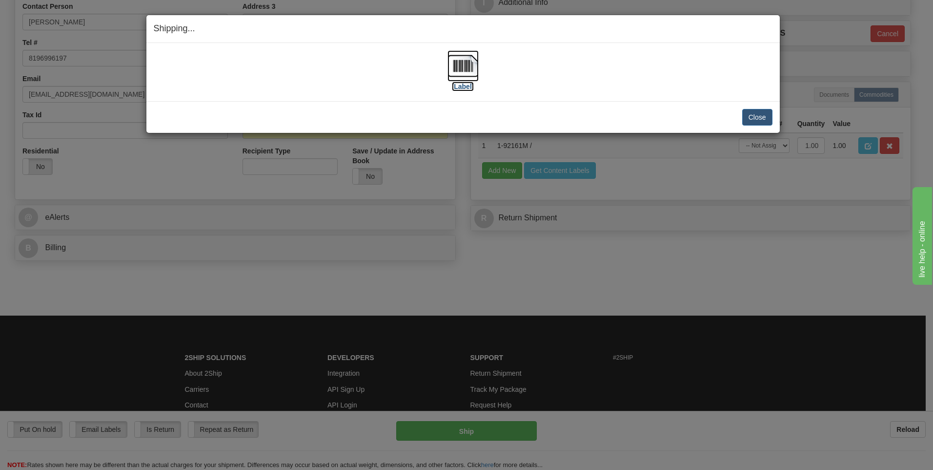
click at [465, 63] on img at bounding box center [463, 65] width 31 height 31
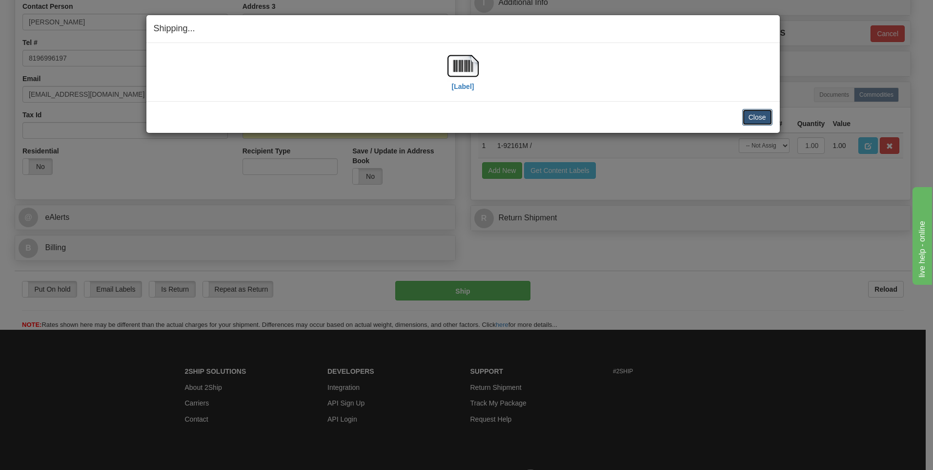
click at [747, 118] on button "Close" at bounding box center [758, 117] width 30 height 17
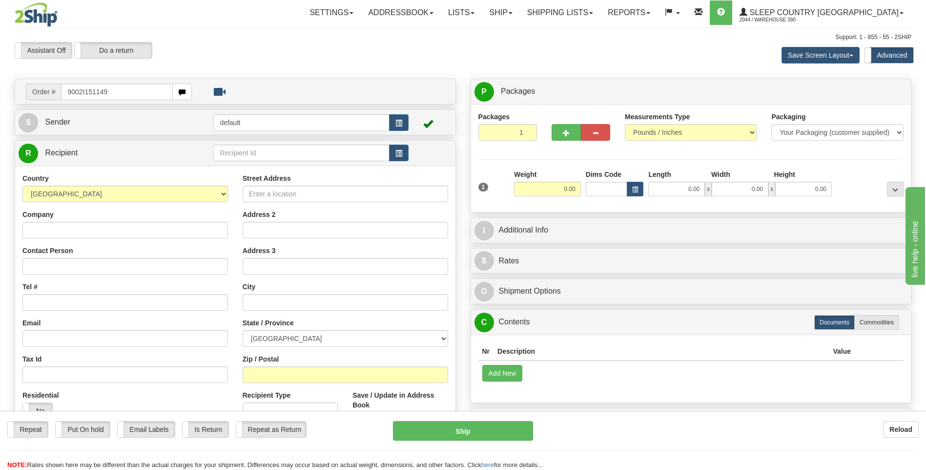
type input "9002I151149"
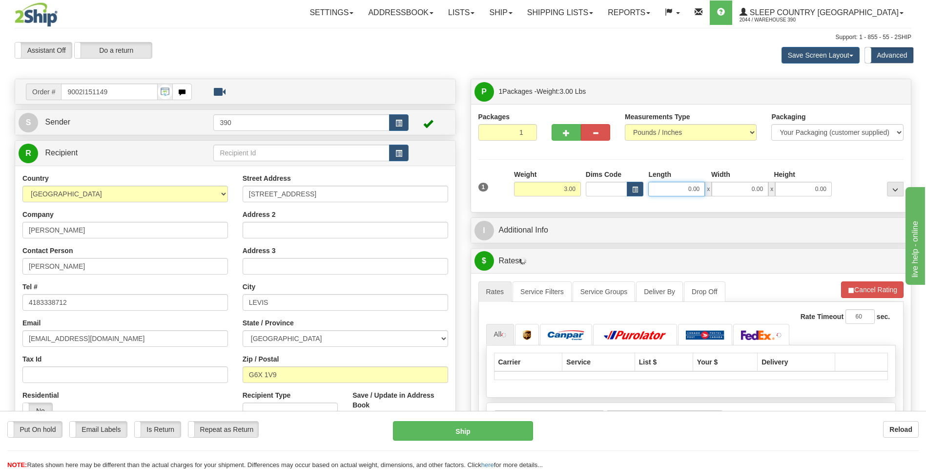
click at [672, 188] on input "0.00" at bounding box center [676, 189] width 57 height 15
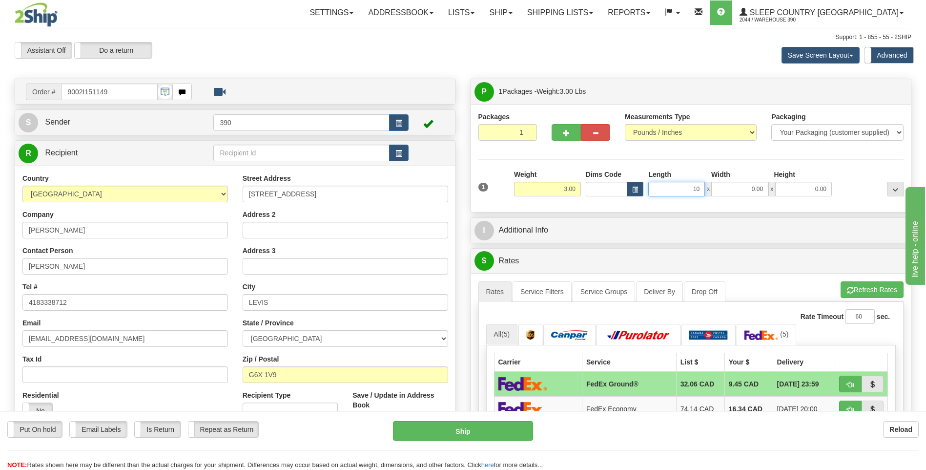
type input "10.00"
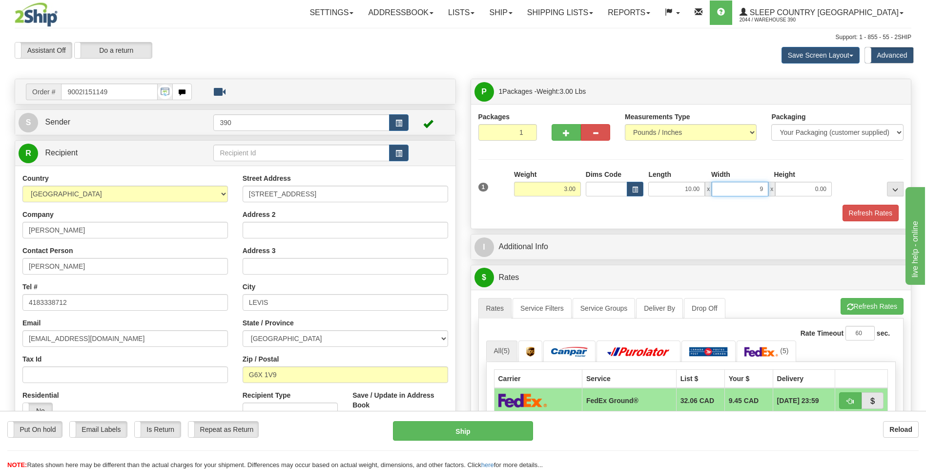
type input "9.00"
type input "7.00"
click at [859, 303] on button "Refresh Rates" at bounding box center [872, 306] width 63 height 17
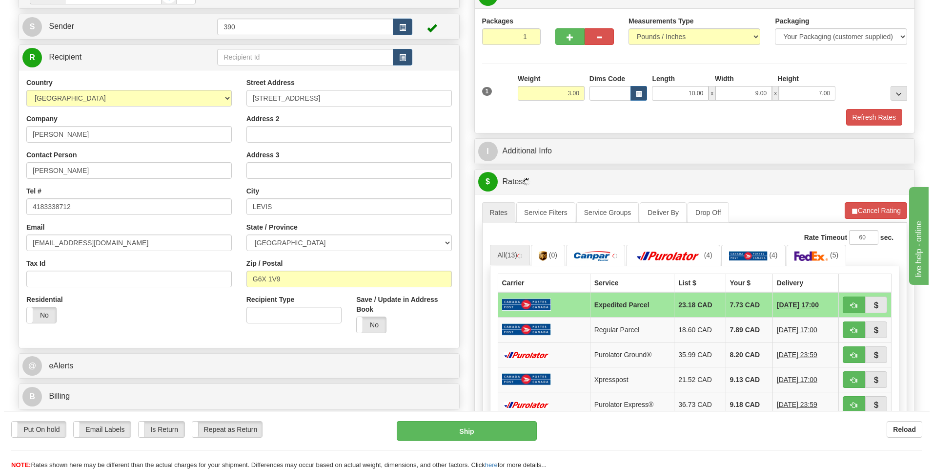
scroll to position [98, 0]
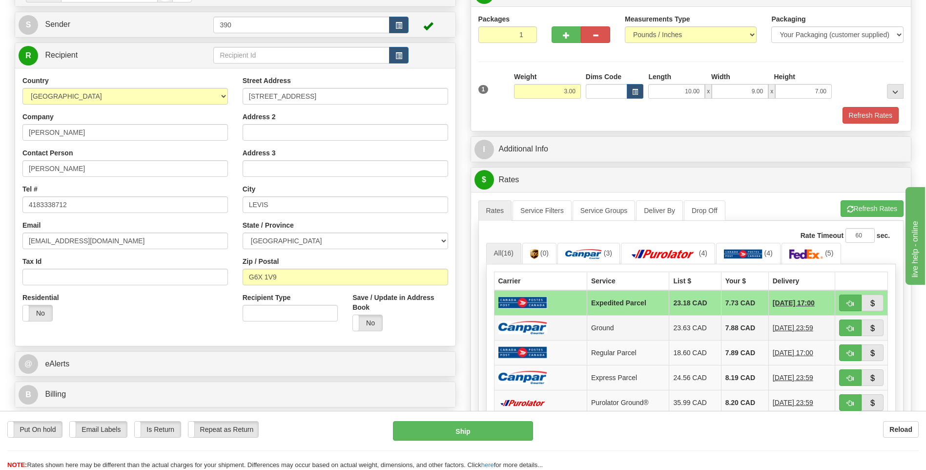
click at [727, 327] on td "7.88 CAD" at bounding box center [744, 327] width 47 height 25
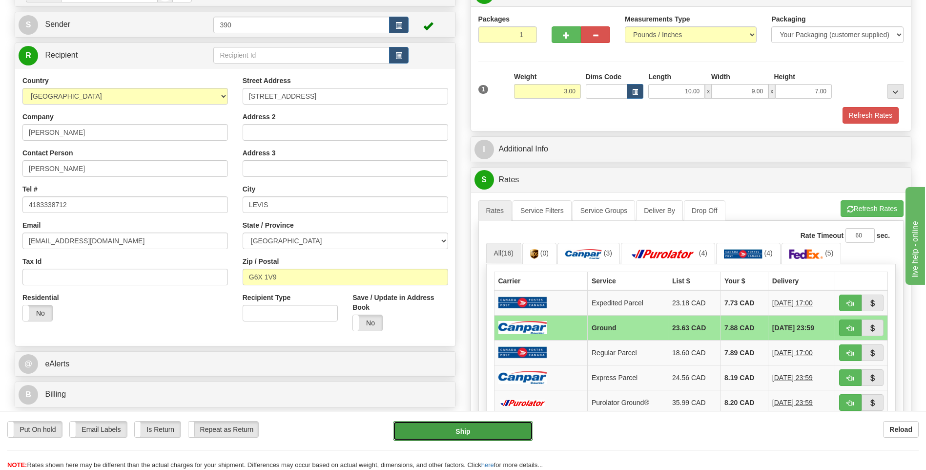
click at [500, 431] on button "Ship" at bounding box center [463, 431] width 140 height 20
type input "1"
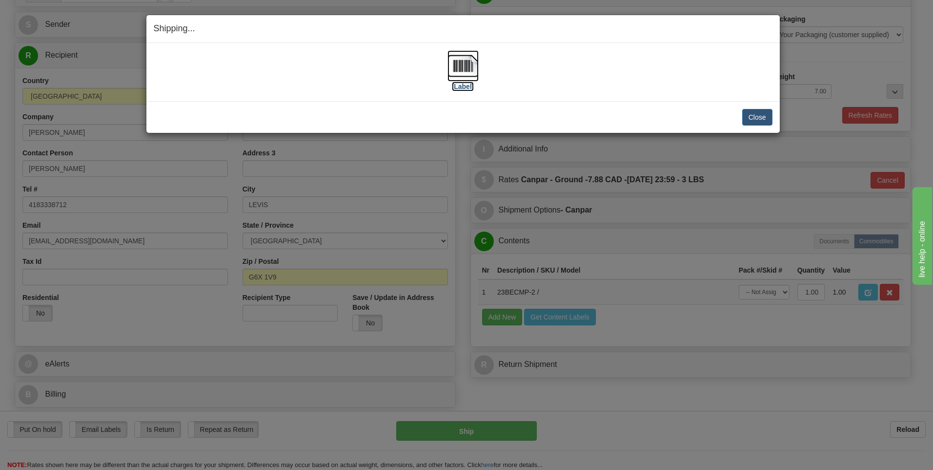
click at [468, 60] on img at bounding box center [463, 65] width 31 height 31
click at [759, 118] on button "Close" at bounding box center [758, 117] width 30 height 17
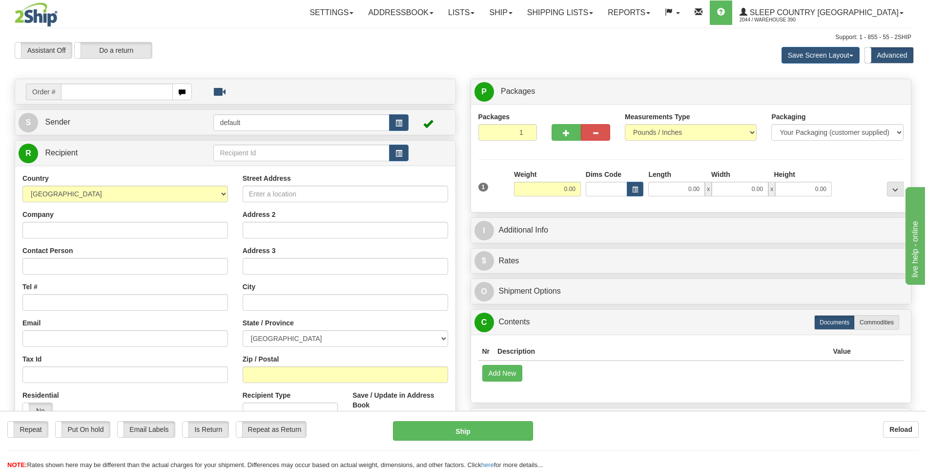
click at [134, 91] on input "text" at bounding box center [116, 91] width 111 height 17
type input "9002I151304"
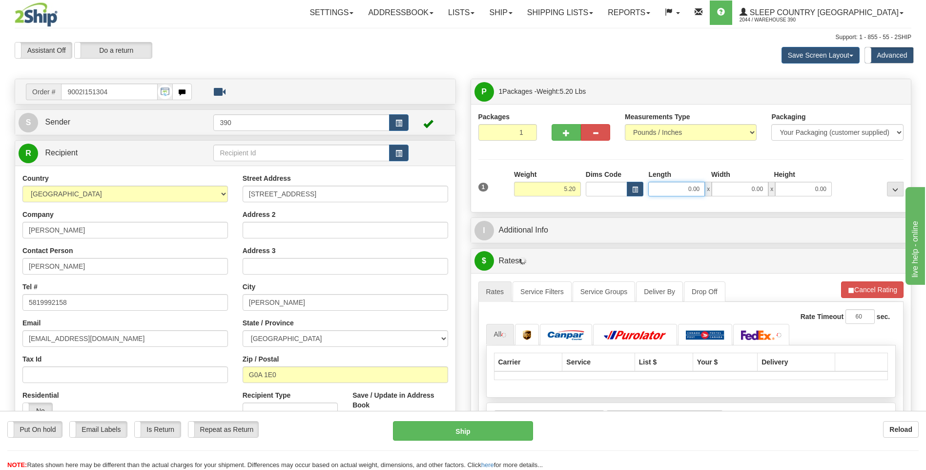
click at [668, 192] on input "0.00" at bounding box center [676, 189] width 57 height 15
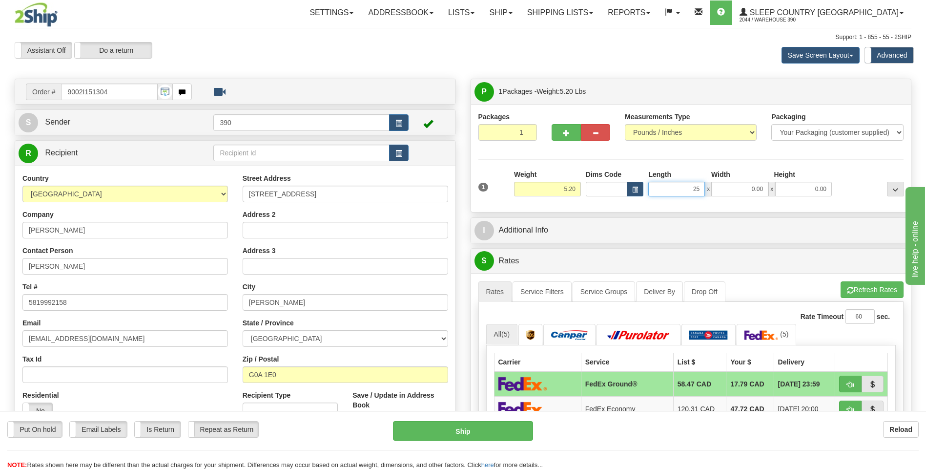
type input "25.00"
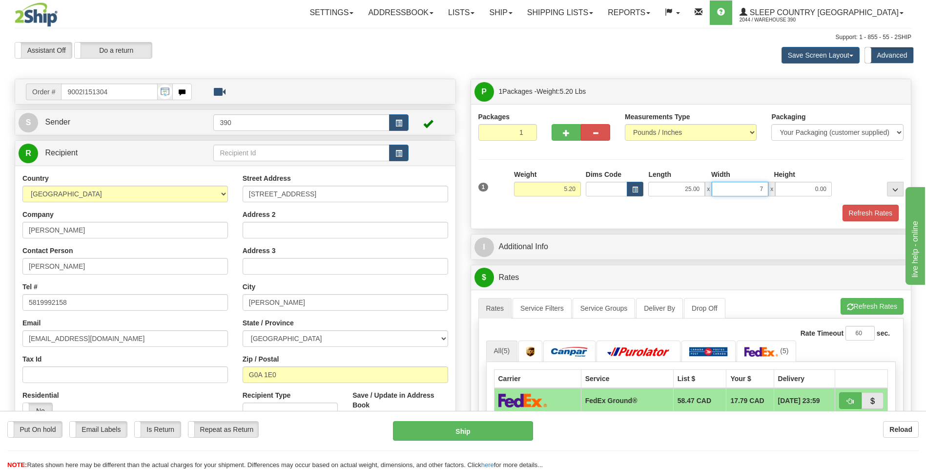
type input "7.00"
type input "16.00"
click at [861, 303] on button "Refresh Rates" at bounding box center [872, 306] width 63 height 17
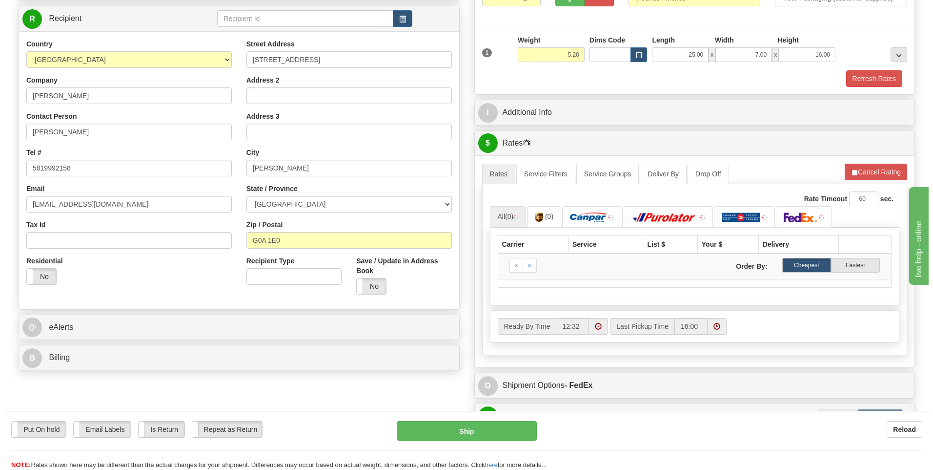
scroll to position [146, 0]
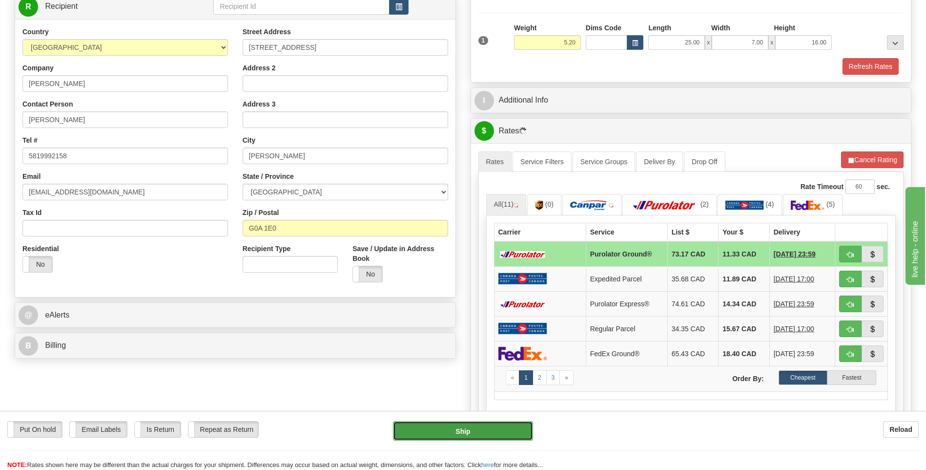
click at [466, 437] on button "Ship" at bounding box center [463, 431] width 140 height 20
type input "260"
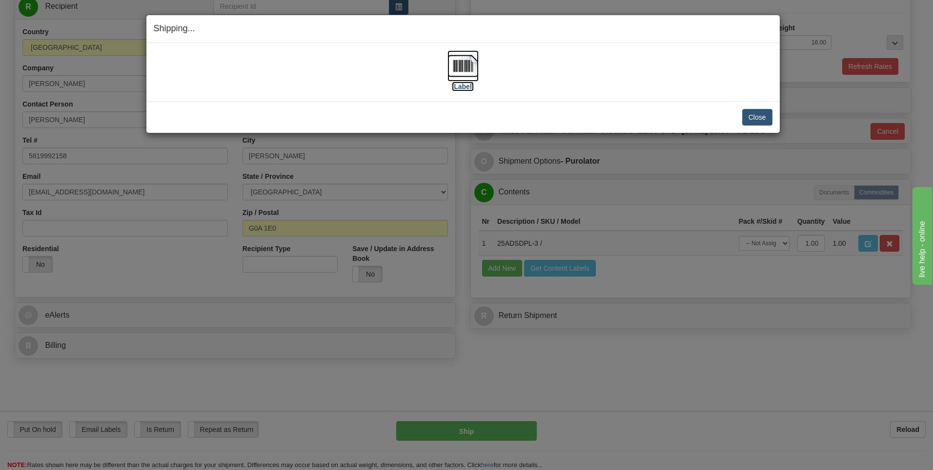
click at [466, 62] on img at bounding box center [463, 65] width 31 height 31
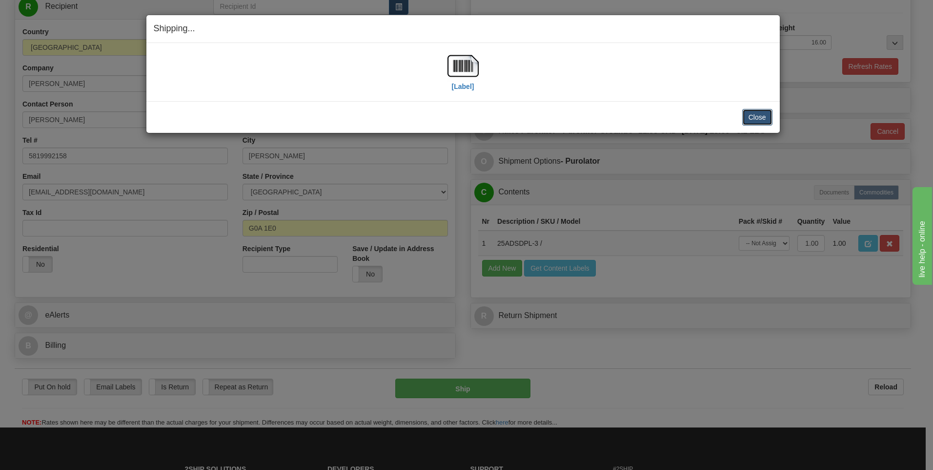
click at [764, 118] on button "Close" at bounding box center [758, 117] width 30 height 17
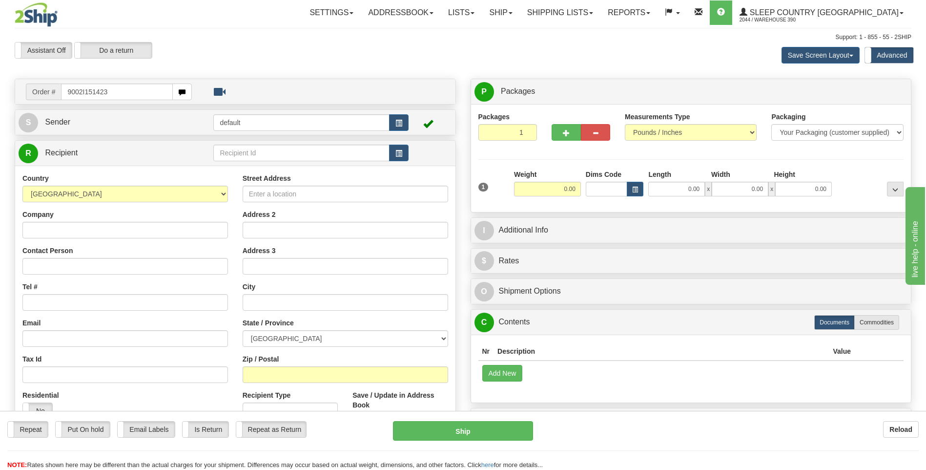
type input "9002I151423"
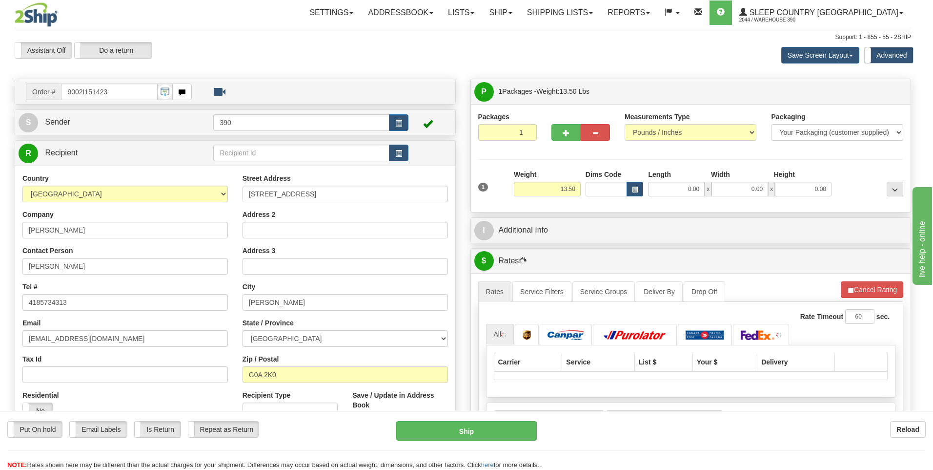
type input "L'ANGE GARDIEN"
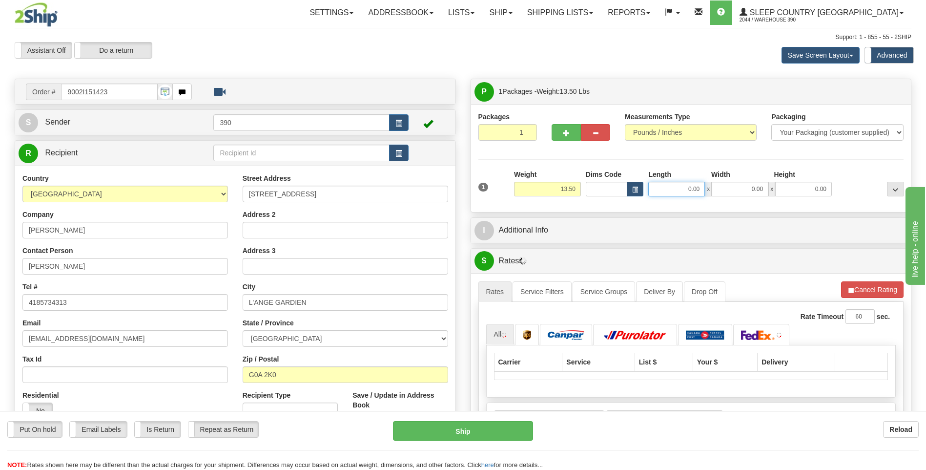
click at [679, 191] on input "0.00" at bounding box center [676, 189] width 57 height 15
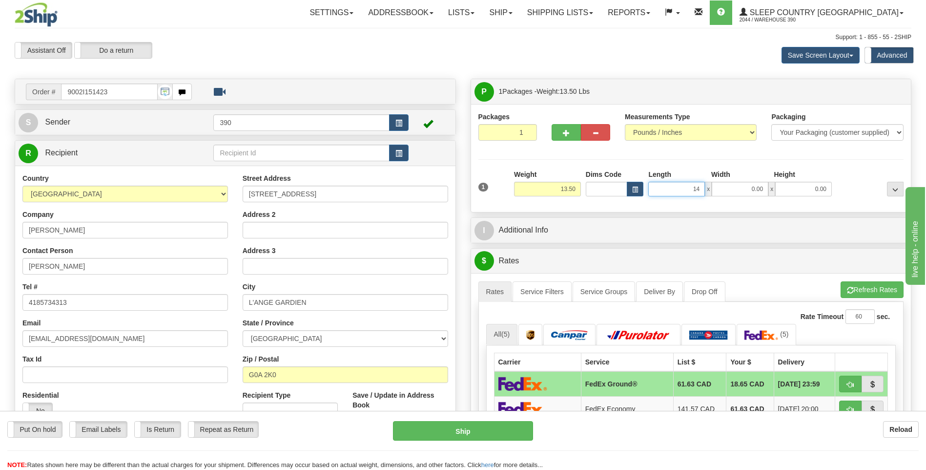
type input "14.00"
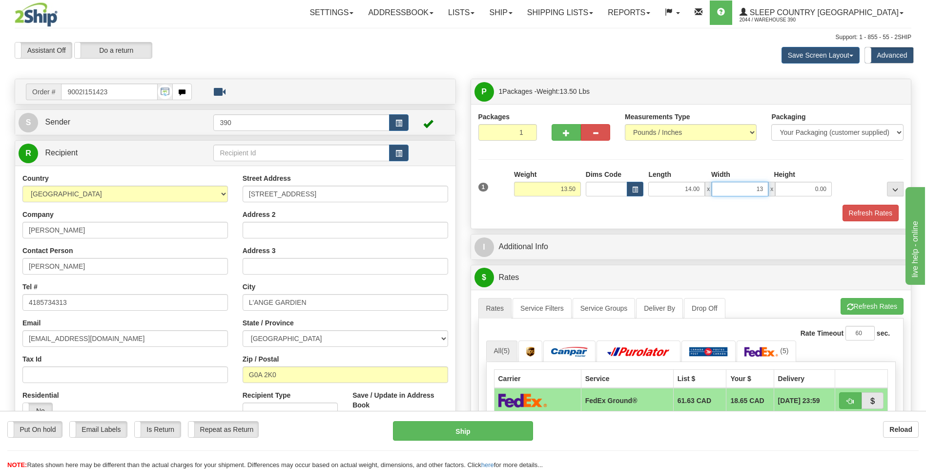
type input "13.00"
type input "11.00"
click at [848, 304] on span "button" at bounding box center [850, 307] width 7 height 6
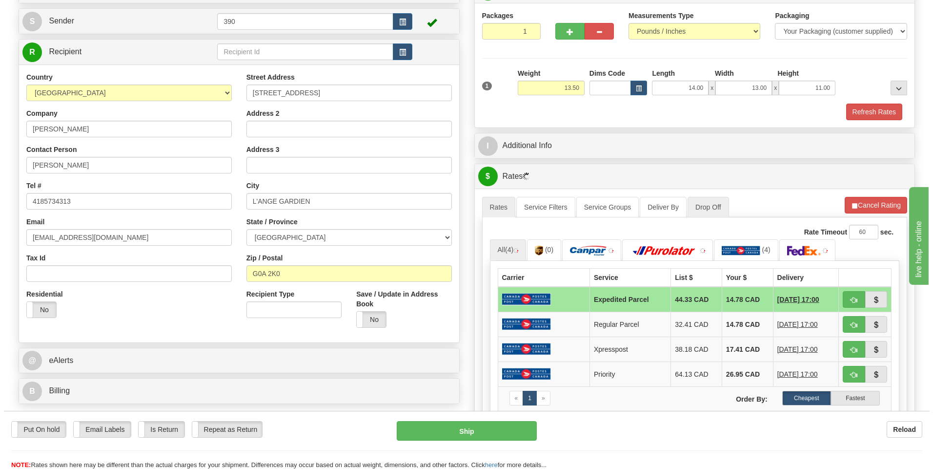
scroll to position [146, 0]
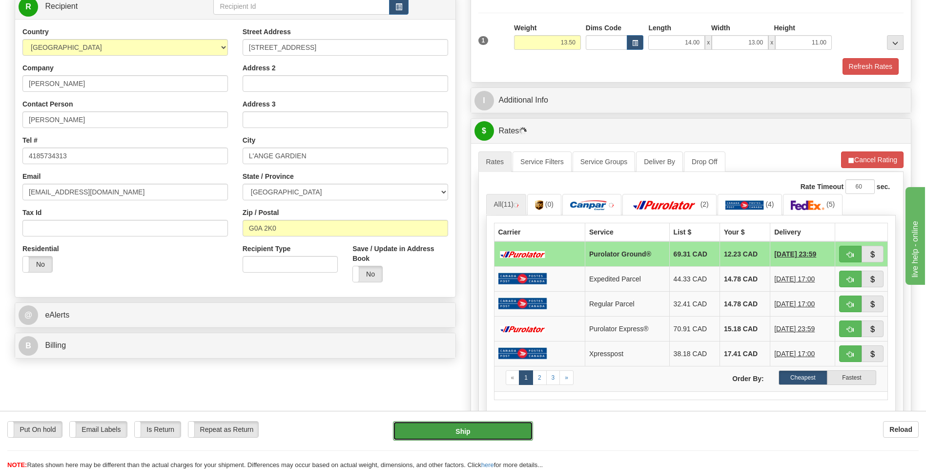
click at [484, 425] on button "Ship" at bounding box center [463, 431] width 140 height 20
type input "260"
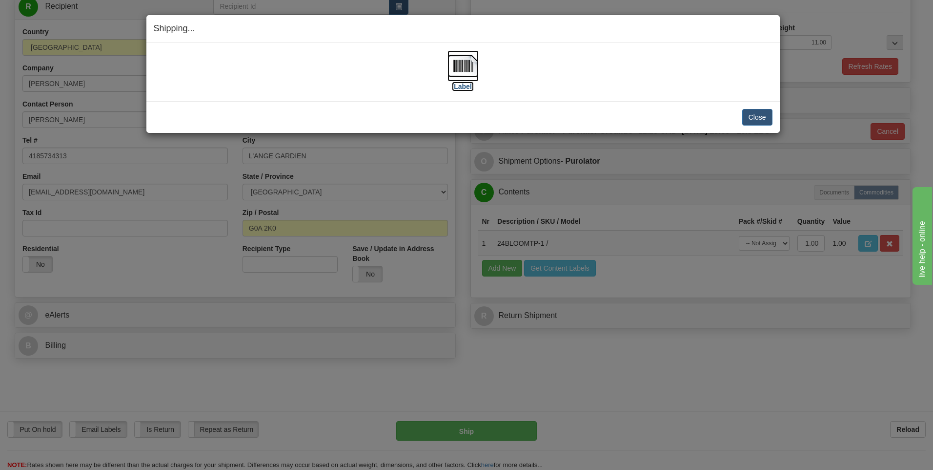
click at [459, 66] on img at bounding box center [463, 65] width 31 height 31
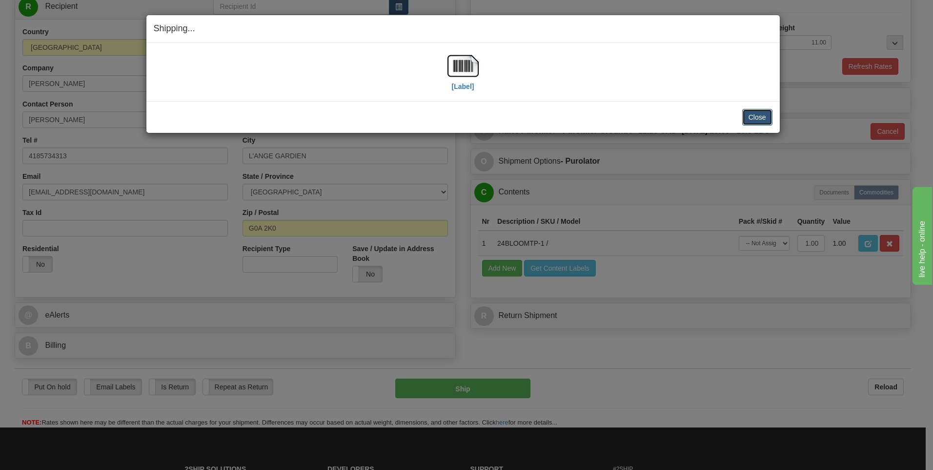
click at [756, 118] on button "Close" at bounding box center [758, 117] width 30 height 17
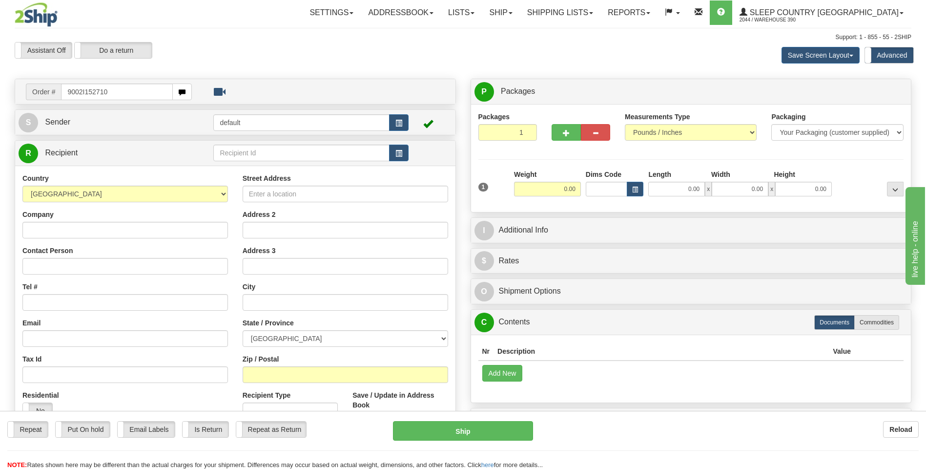
type input "9002I152710"
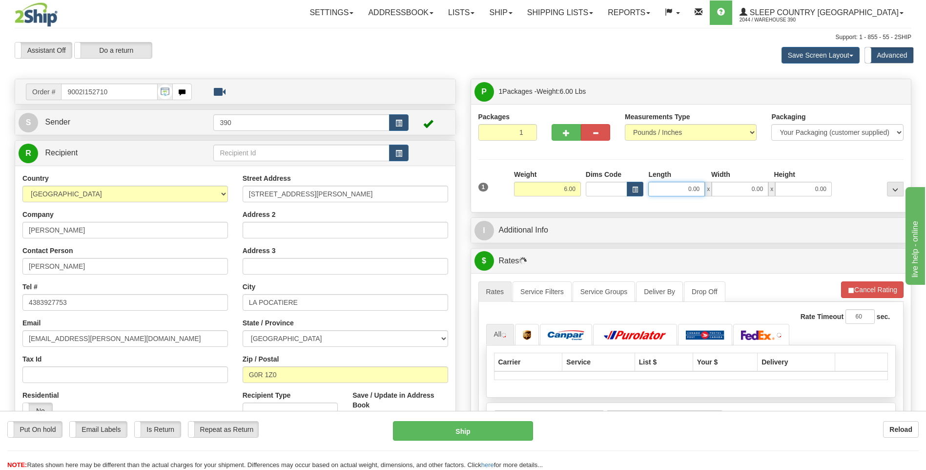
click at [665, 187] on input "0.00" at bounding box center [676, 189] width 57 height 15
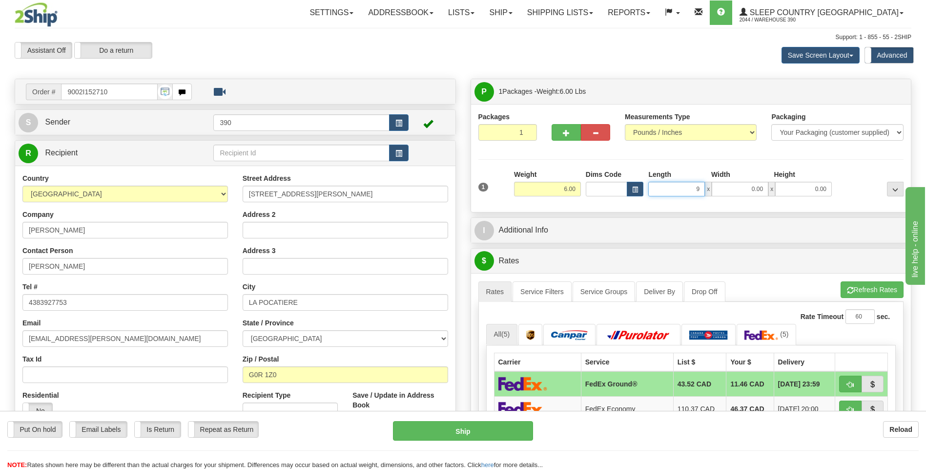
type input "9.00"
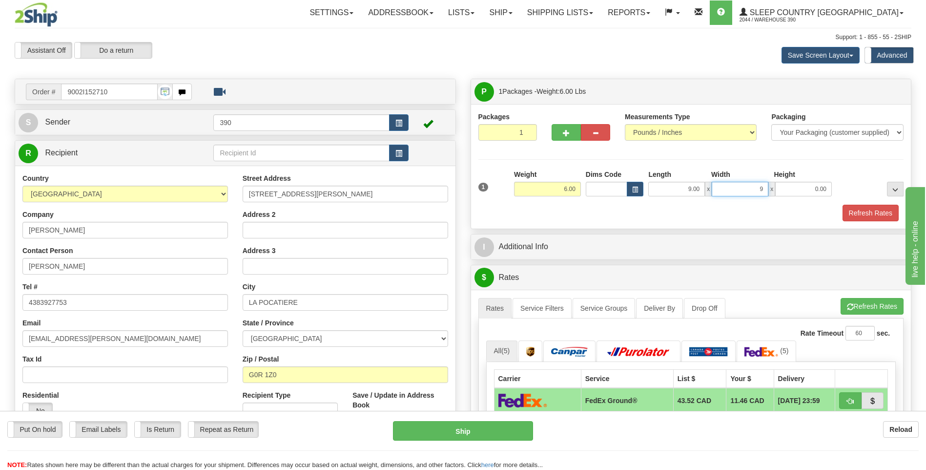
type input "9.00"
type input "10.00"
click at [859, 303] on button "Refresh Rates" at bounding box center [872, 306] width 63 height 17
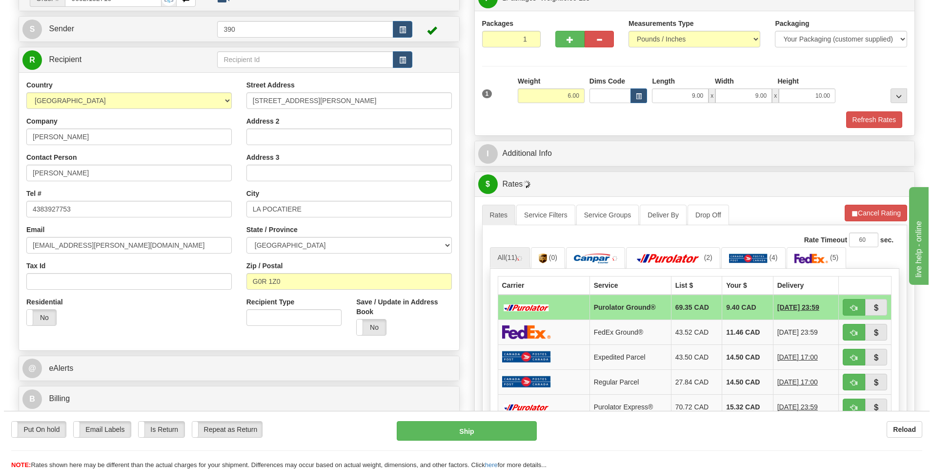
scroll to position [146, 0]
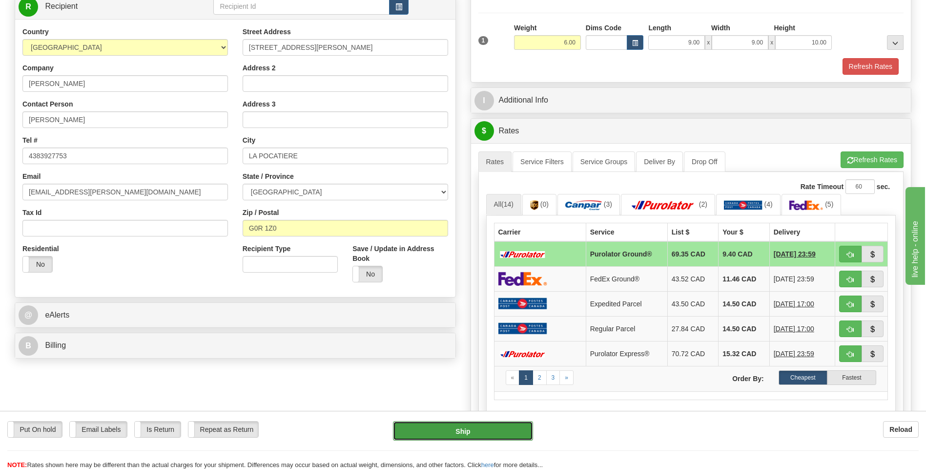
click at [484, 432] on button "Ship" at bounding box center [463, 431] width 140 height 20
type input "260"
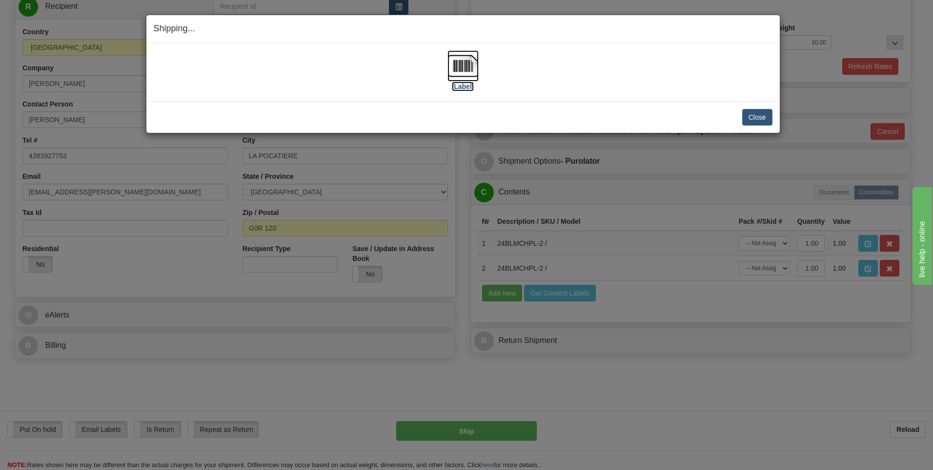
click at [461, 68] on img at bounding box center [463, 65] width 31 height 31
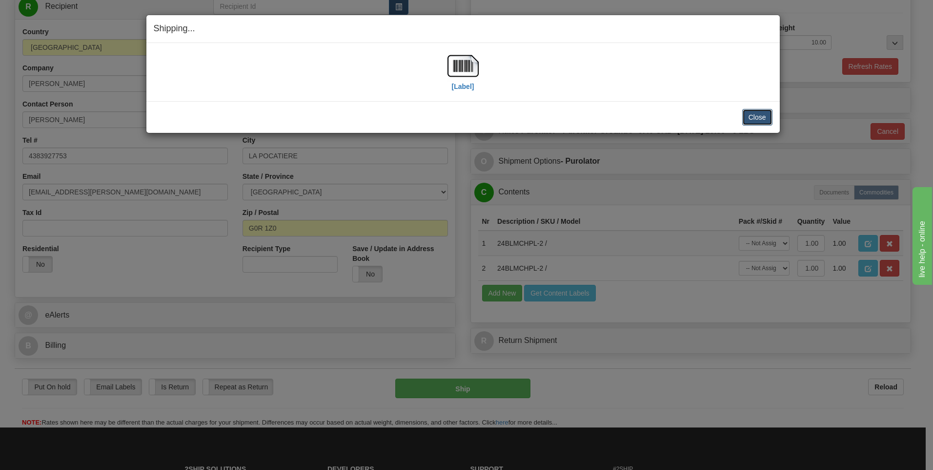
click at [750, 119] on button "Close" at bounding box center [758, 117] width 30 height 17
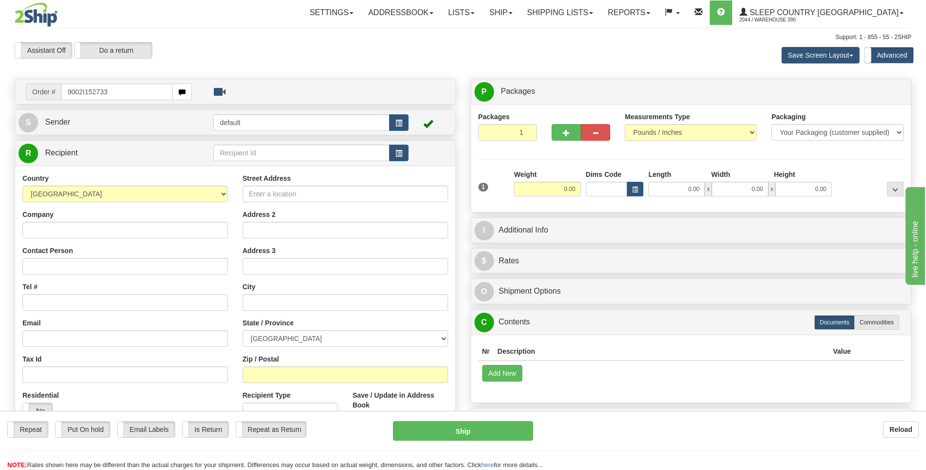
type input "9002I152733"
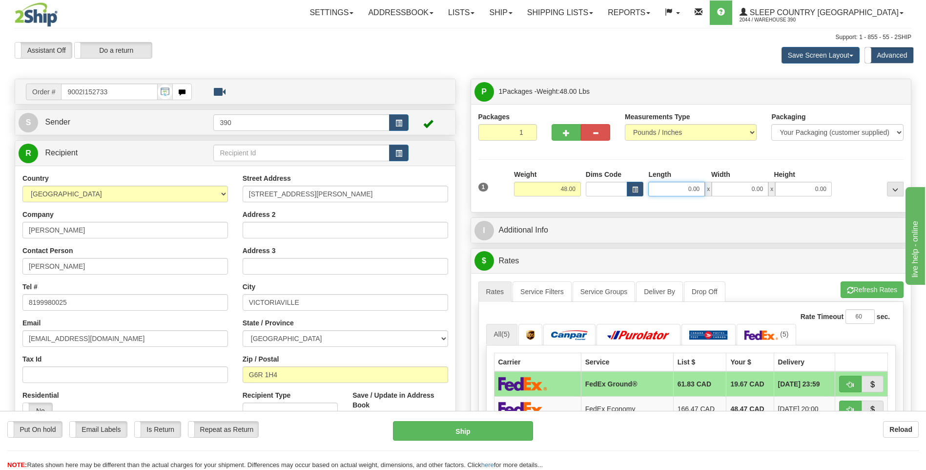
click at [669, 190] on input "0.00" at bounding box center [676, 189] width 57 height 15
type input "17.00"
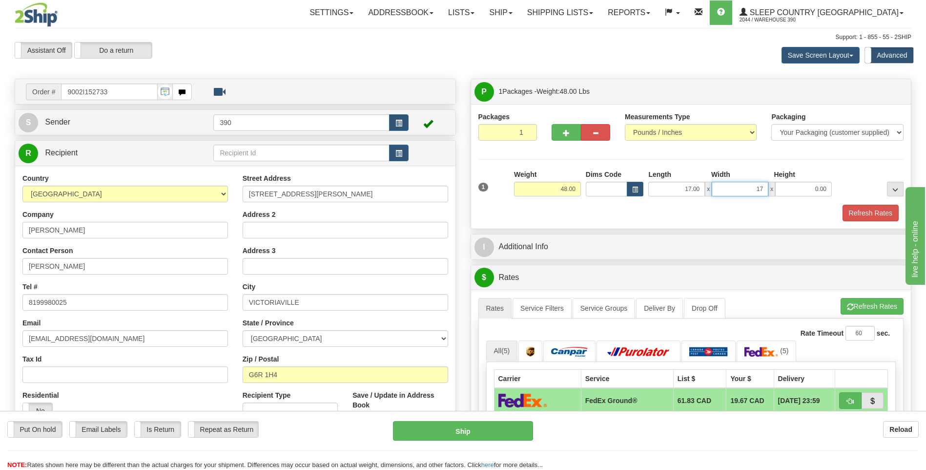
type input "17.00"
type input "38.00"
click at [858, 303] on button "Refresh Rates" at bounding box center [872, 306] width 63 height 17
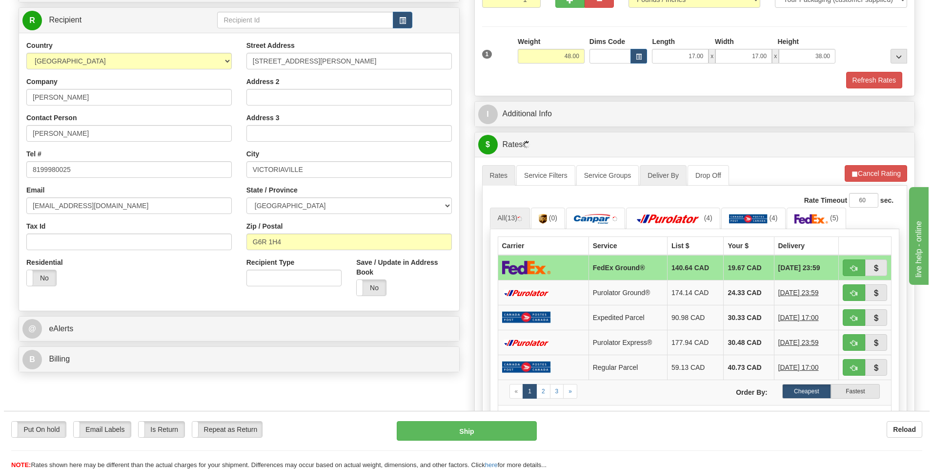
scroll to position [146, 0]
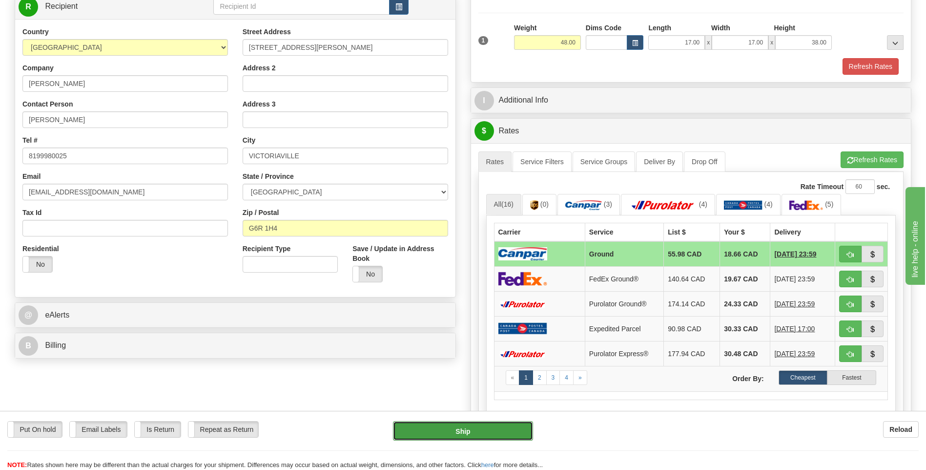
click at [472, 432] on button "Ship" at bounding box center [463, 431] width 140 height 20
type input "1"
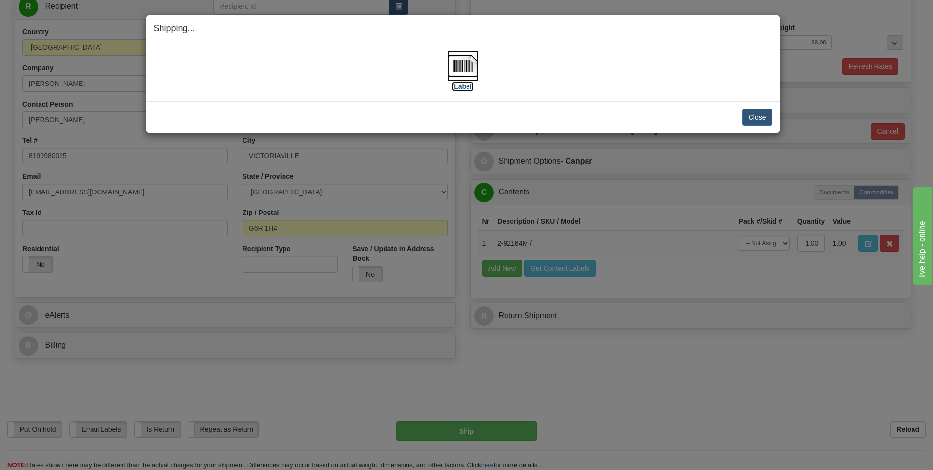
click at [457, 65] on img at bounding box center [463, 65] width 31 height 31
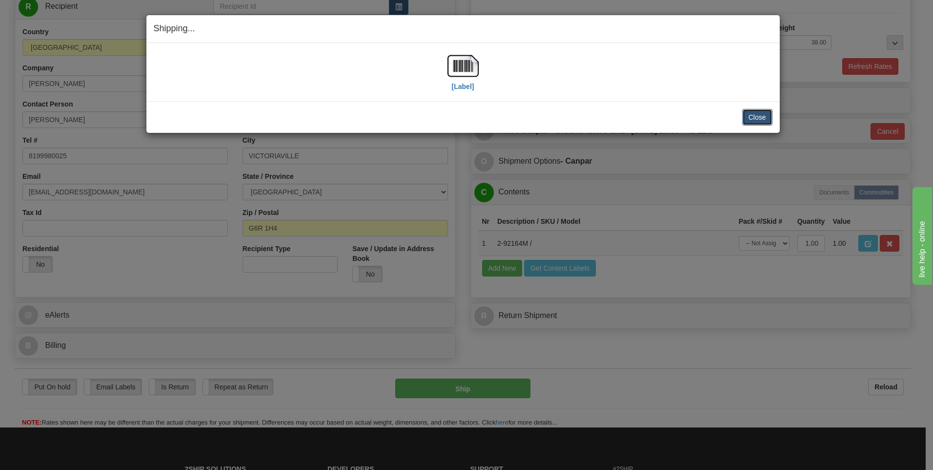
click at [752, 117] on button "Close" at bounding box center [758, 117] width 30 height 17
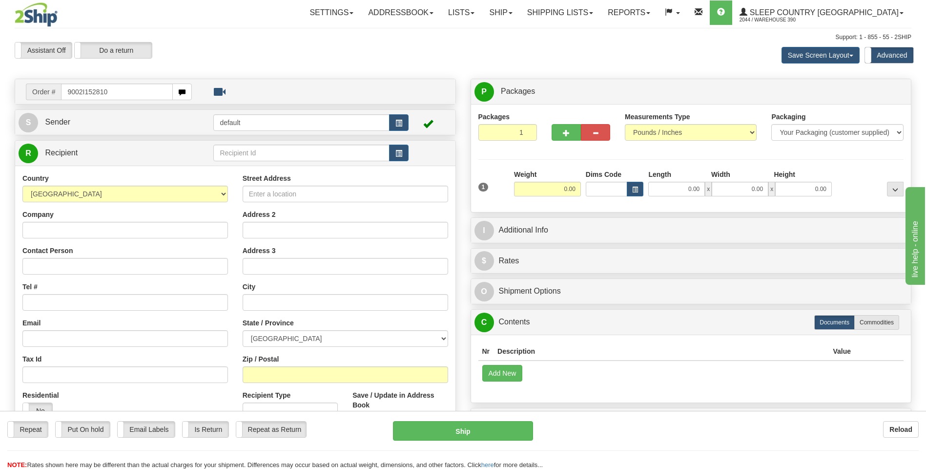
type input "9002I152810"
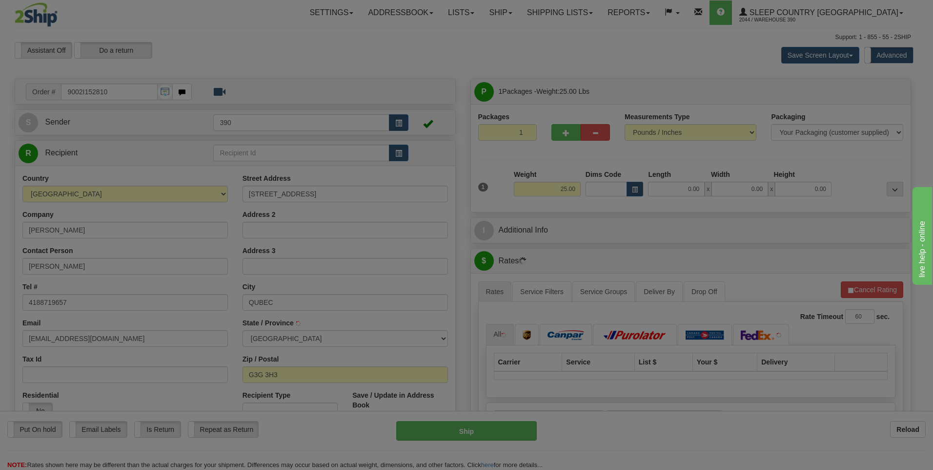
type input "[GEOGRAPHIC_DATA]"
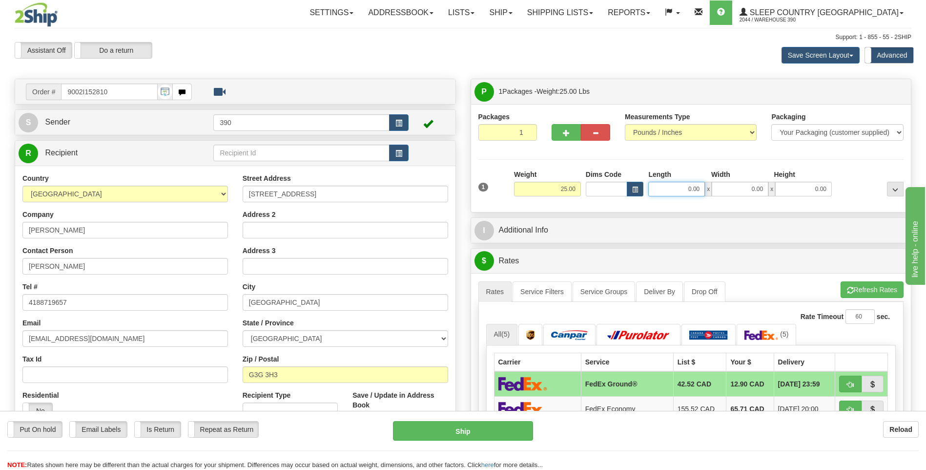
click at [665, 185] on input "0.00" at bounding box center [676, 189] width 57 height 15
type input "17.00"
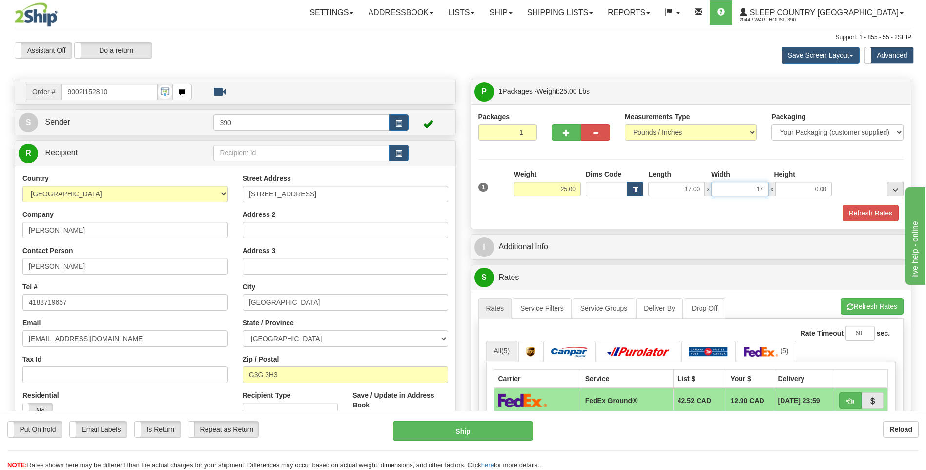
type input "17.00"
type input "38.00"
click at [860, 309] on button "Refresh Rates" at bounding box center [872, 306] width 63 height 17
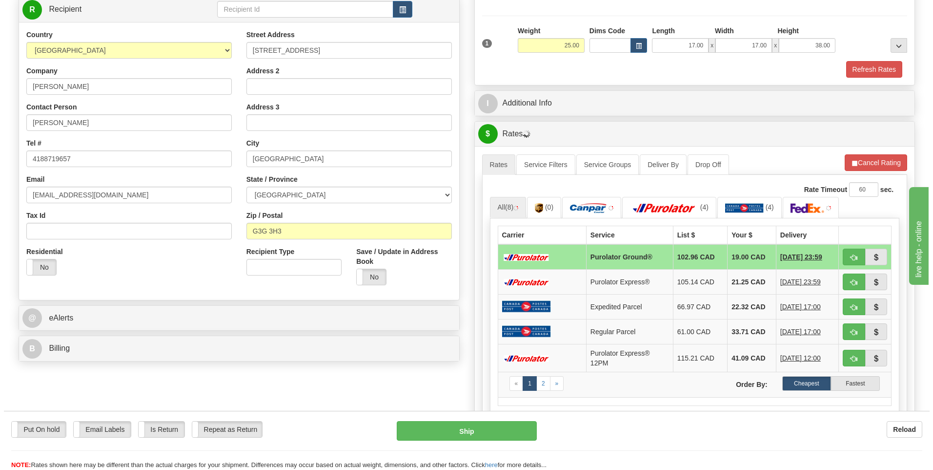
scroll to position [146, 0]
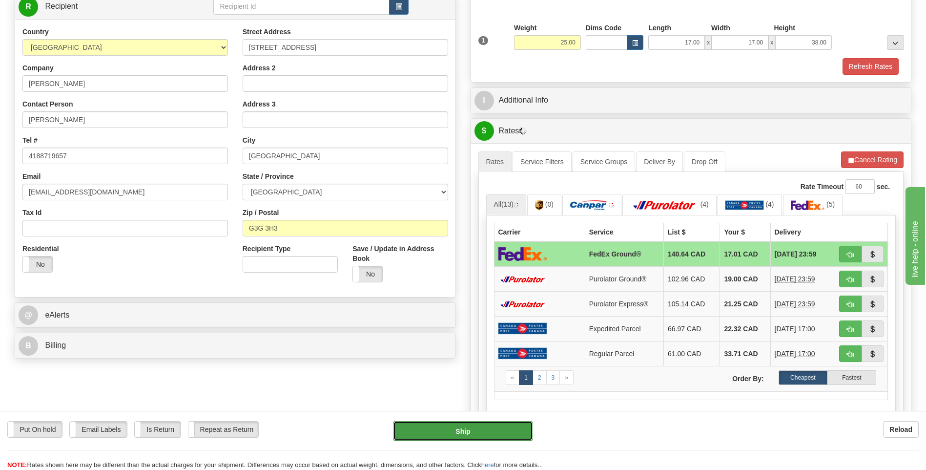
click at [456, 426] on button "Ship" at bounding box center [463, 431] width 140 height 20
type input "92"
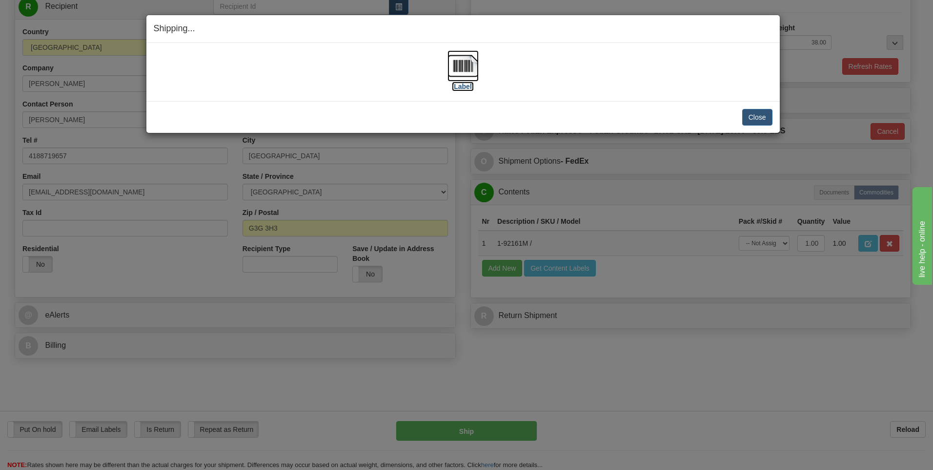
click at [460, 68] on img at bounding box center [463, 65] width 31 height 31
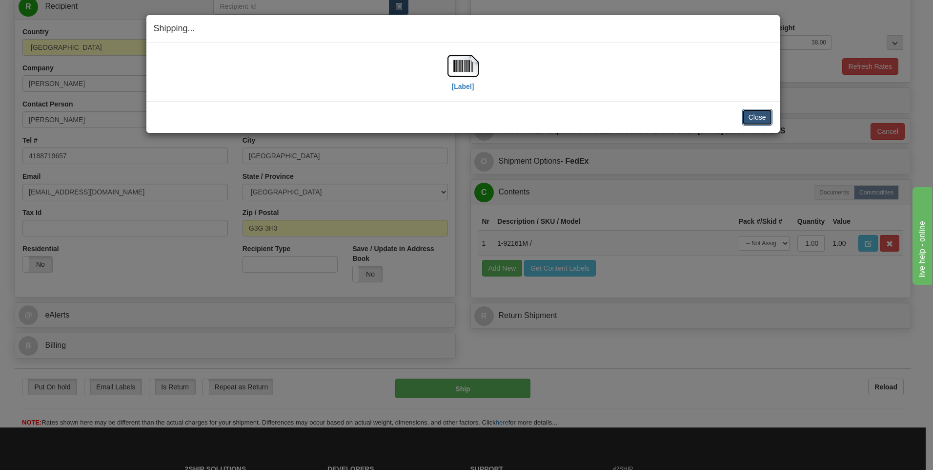
click at [754, 115] on button "Close" at bounding box center [758, 117] width 30 height 17
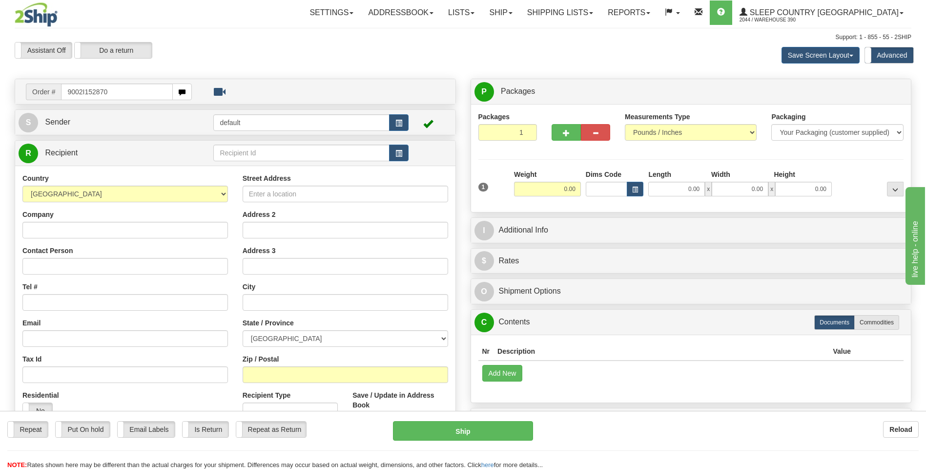
type input "9002I152870"
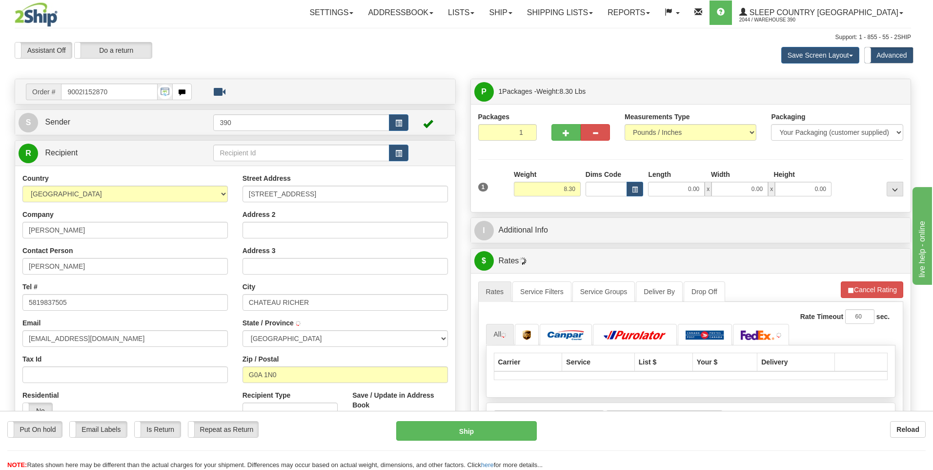
type input "CHATEAU-RICHER"
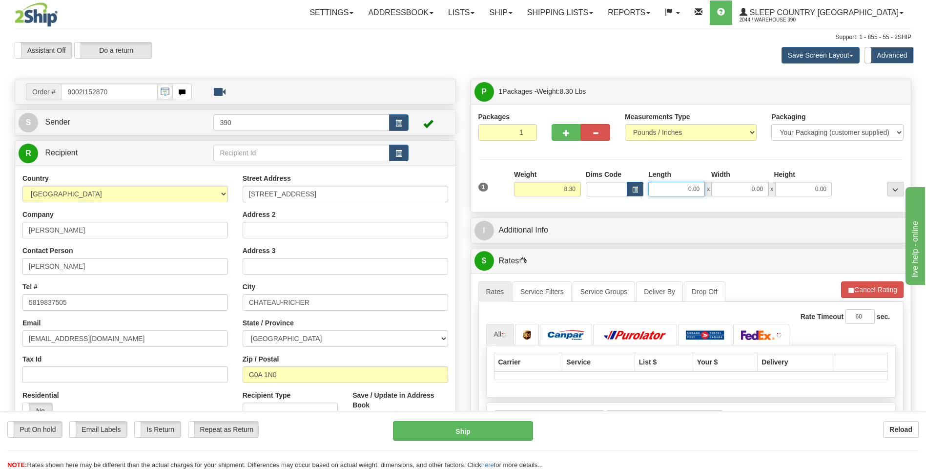
click at [677, 191] on input "0.00" at bounding box center [676, 189] width 57 height 15
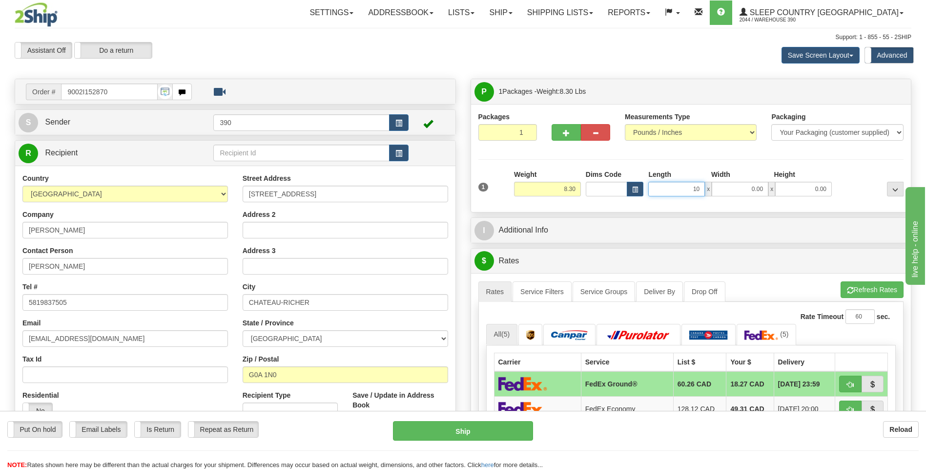
type input "10.00"
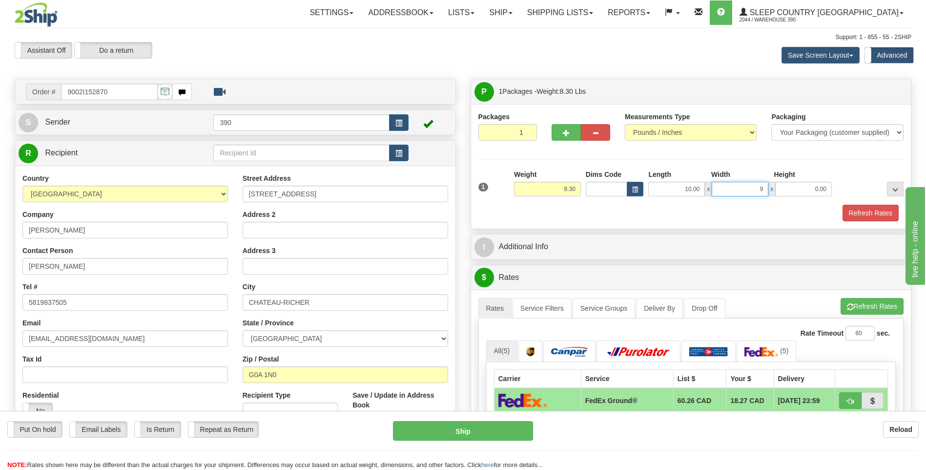
type input "9.00"
type input "7.00"
click at [851, 306] on span "button" at bounding box center [850, 307] width 7 height 6
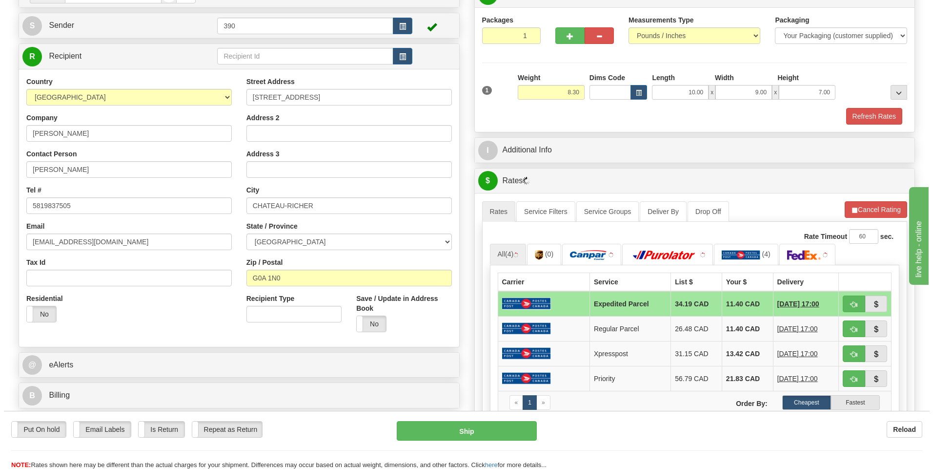
scroll to position [98, 0]
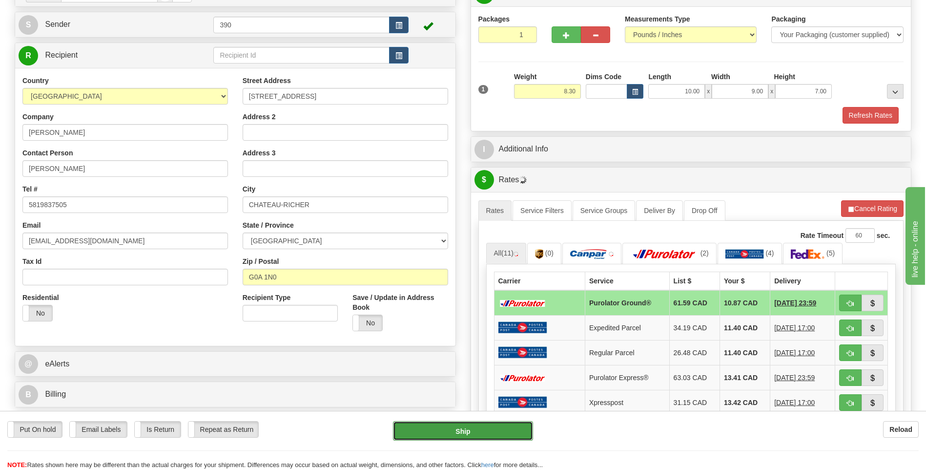
click at [481, 428] on button "Ship" at bounding box center [463, 431] width 140 height 20
type input "260"
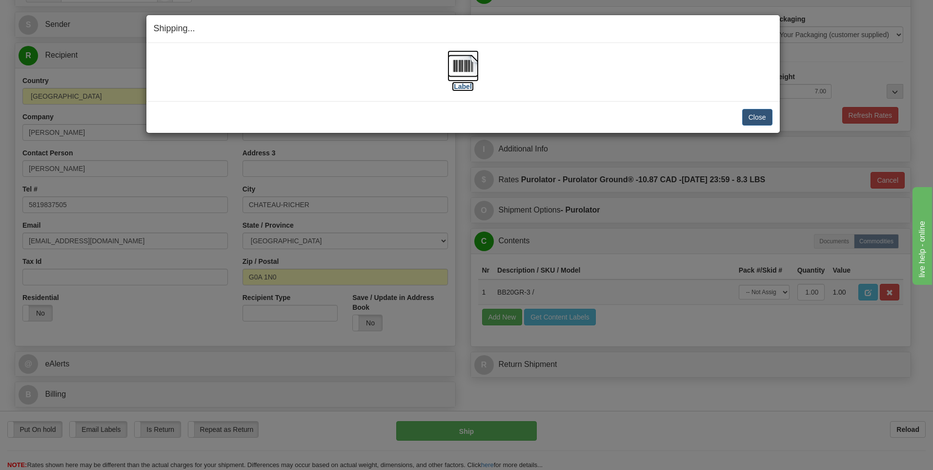
click at [463, 73] on img at bounding box center [463, 65] width 31 height 31
click at [755, 116] on button "Close" at bounding box center [758, 117] width 30 height 17
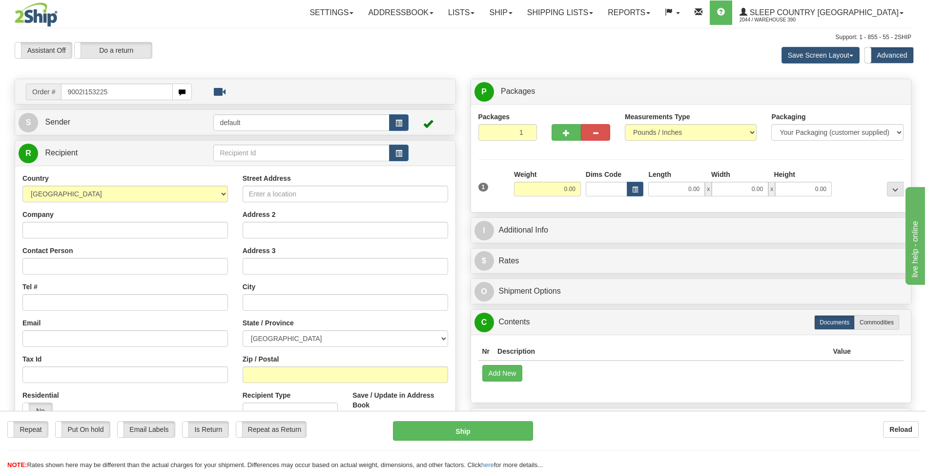
type input "9002I153225"
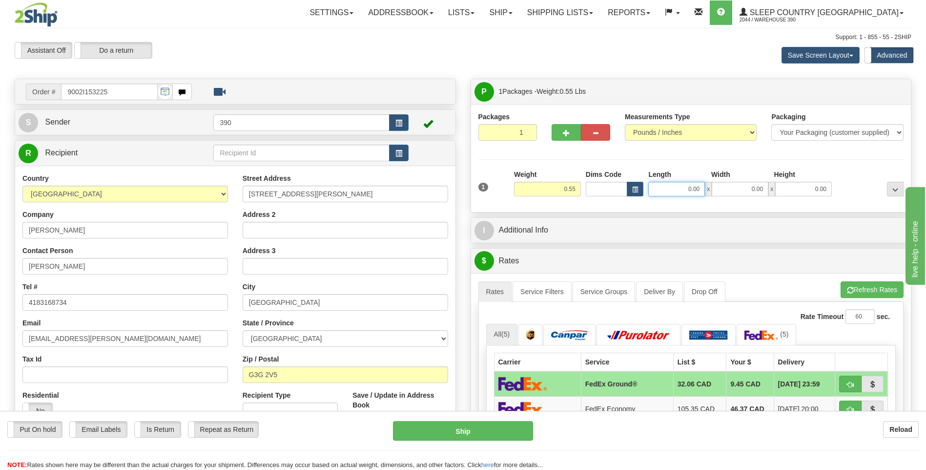
click at [676, 187] on input "0.00" at bounding box center [676, 189] width 57 height 15
type input "6.00"
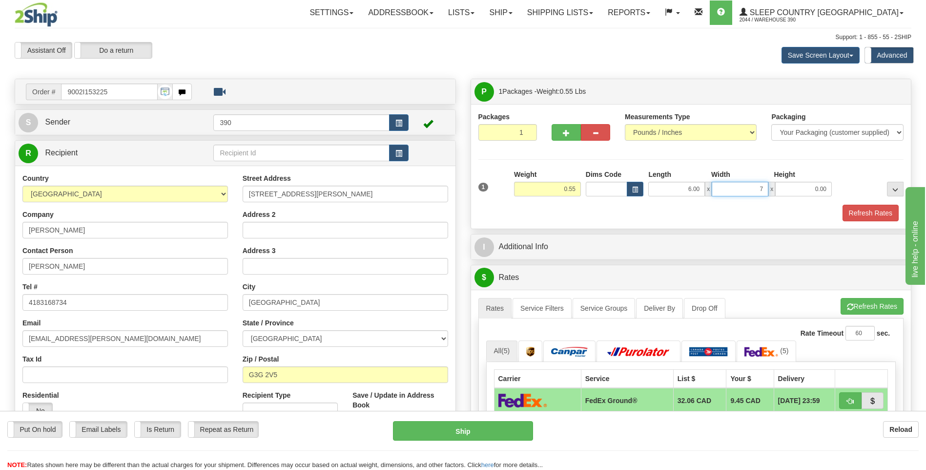
type input "7.00"
type input "1.00"
click at [865, 300] on button "Refresh Rates" at bounding box center [872, 306] width 63 height 17
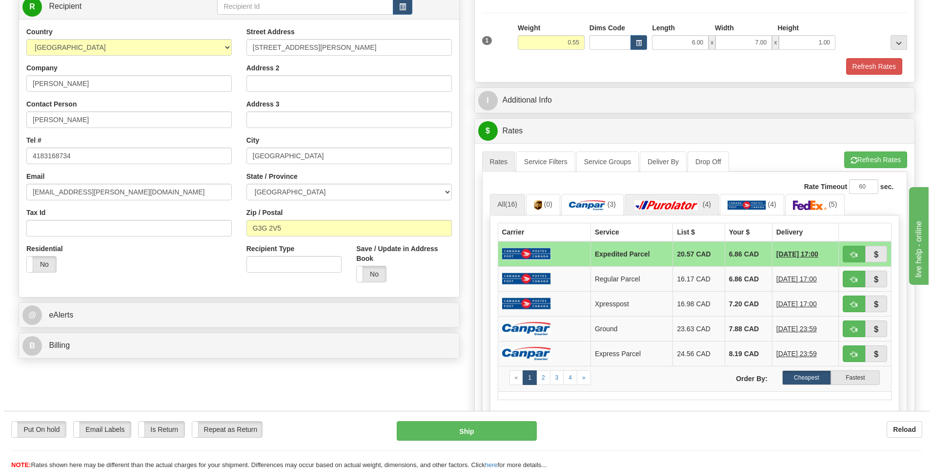
scroll to position [195, 0]
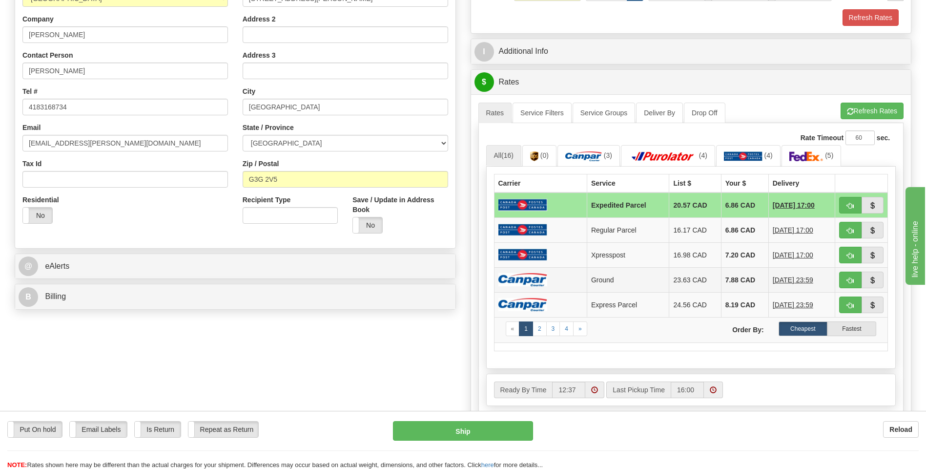
click at [730, 277] on td "7.88 CAD" at bounding box center [744, 279] width 47 height 25
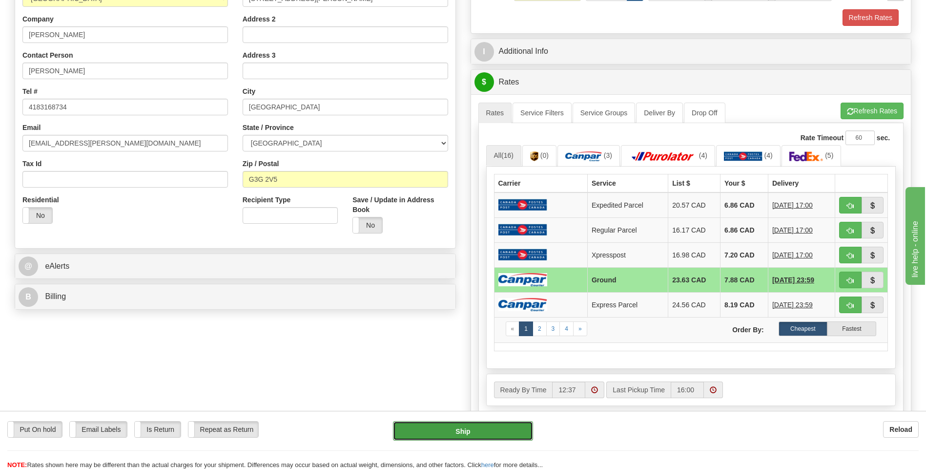
click at [525, 431] on button "Ship" at bounding box center [463, 431] width 140 height 20
type input "1"
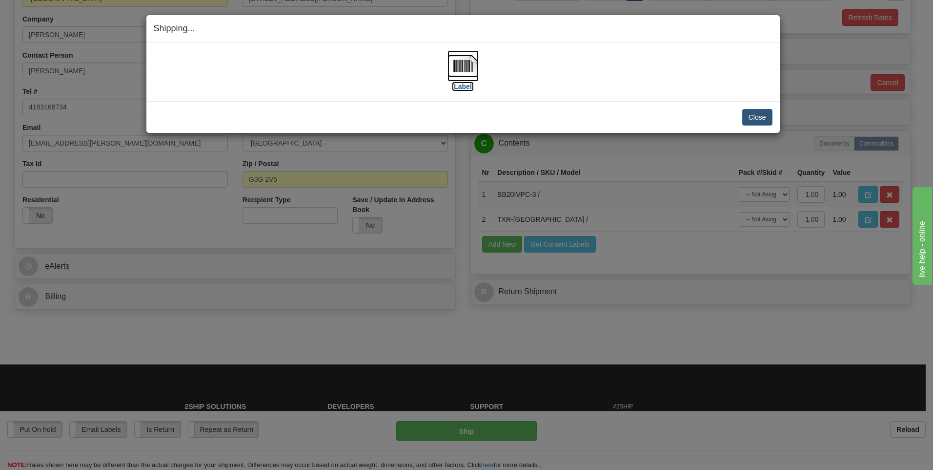
click at [464, 65] on img at bounding box center [463, 65] width 31 height 31
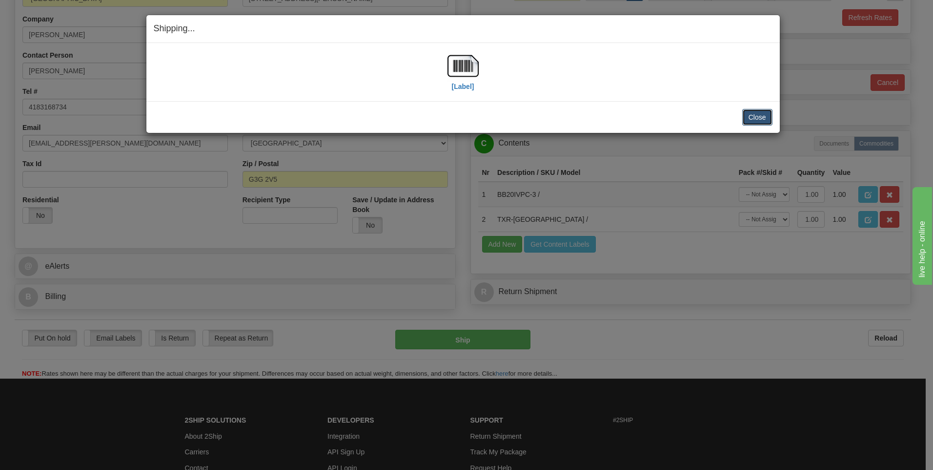
click at [751, 115] on button "Close" at bounding box center [758, 117] width 30 height 17
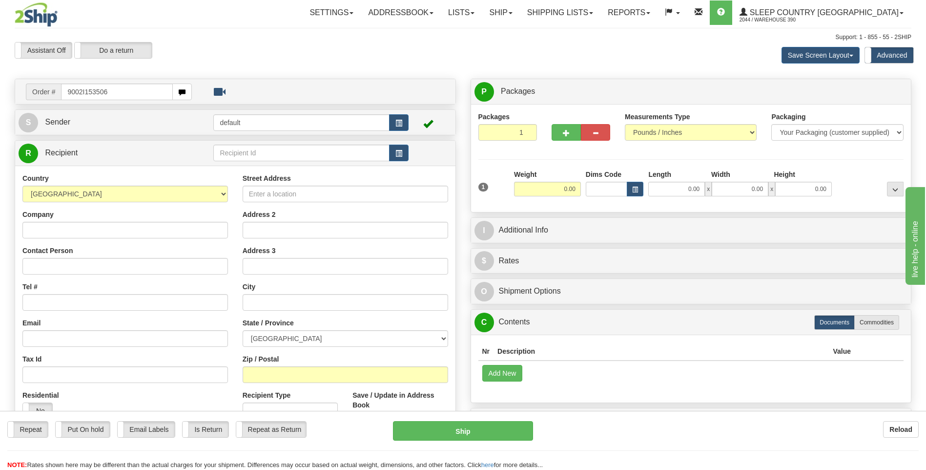
type input "9002I153506"
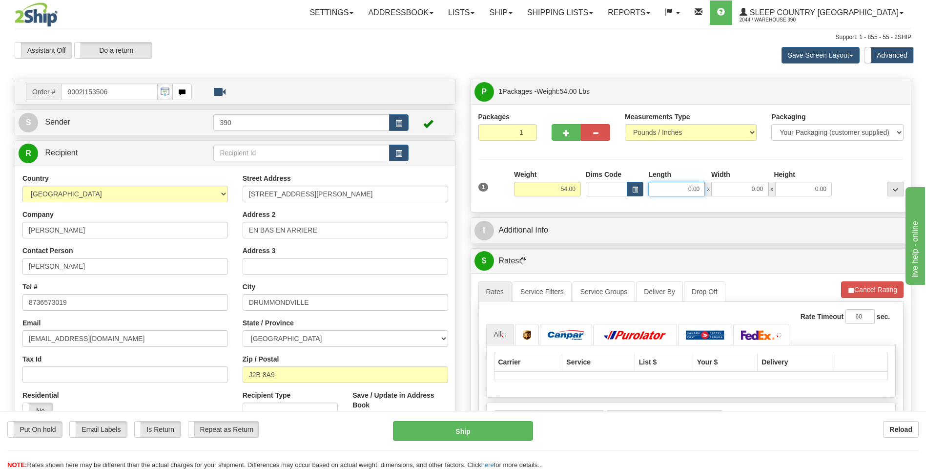
click at [670, 192] on input "0.00" at bounding box center [676, 189] width 57 height 15
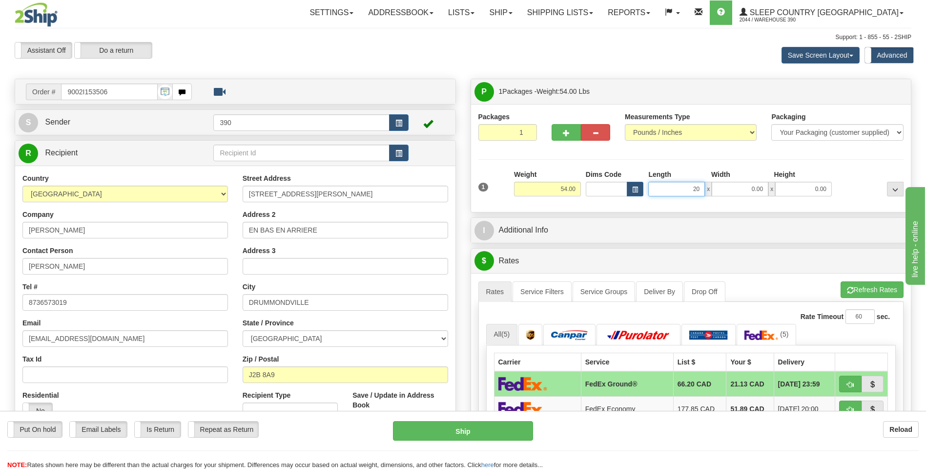
type input "20.00"
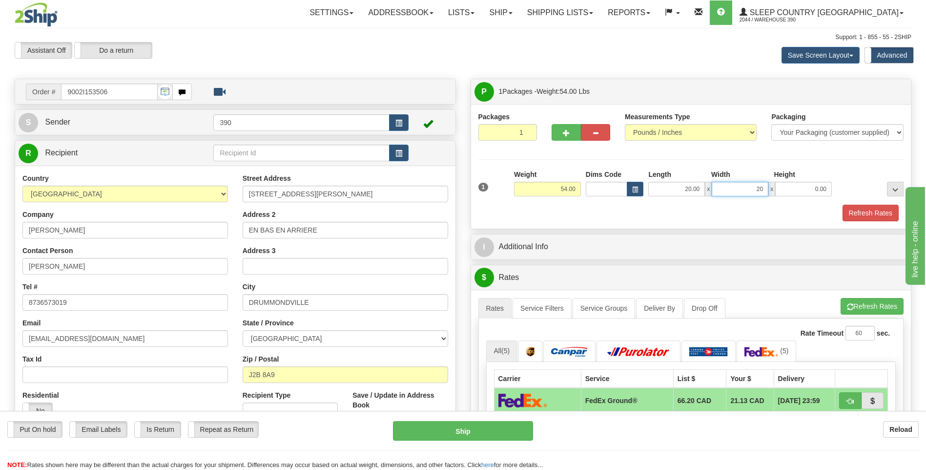
type input "20.00"
type input "40.00"
click at [869, 309] on button "Refresh Rates" at bounding box center [872, 306] width 63 height 17
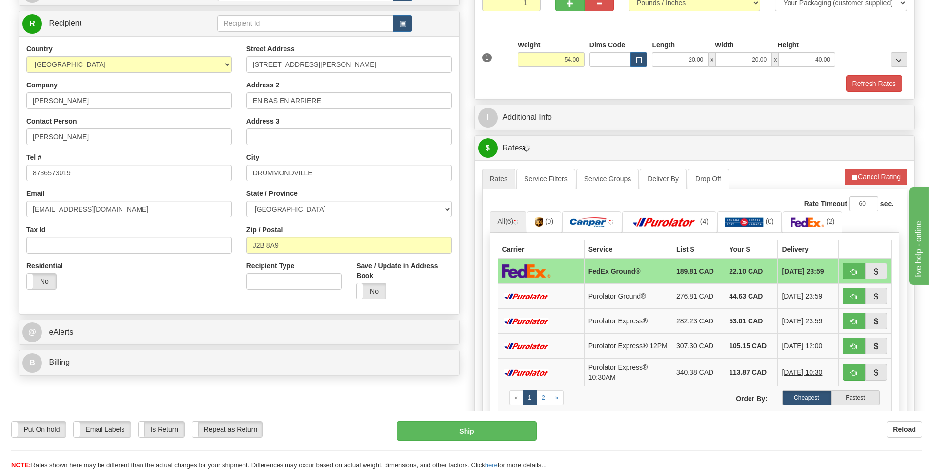
scroll to position [146, 0]
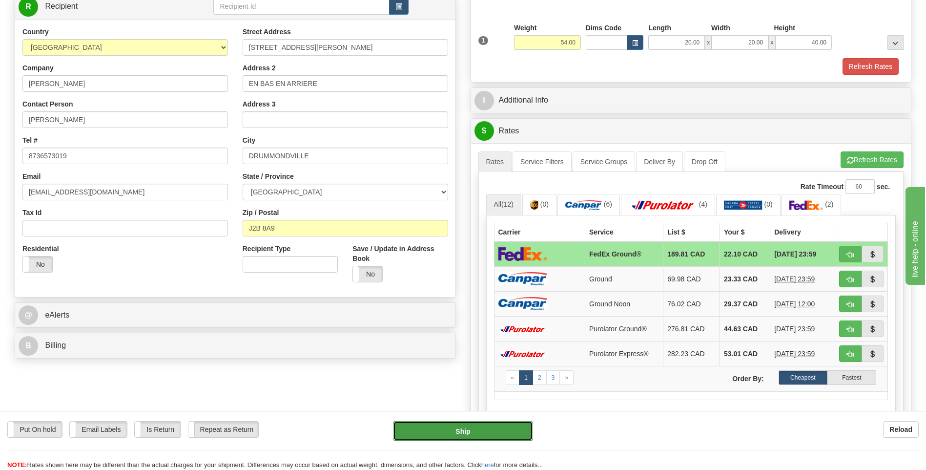
click at [462, 432] on button "Ship" at bounding box center [463, 431] width 140 height 20
type input "92"
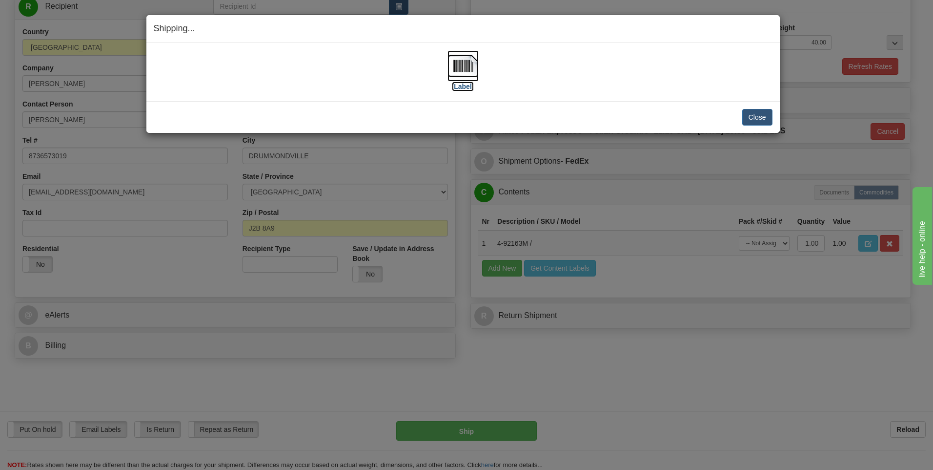
click at [461, 69] on img at bounding box center [463, 65] width 31 height 31
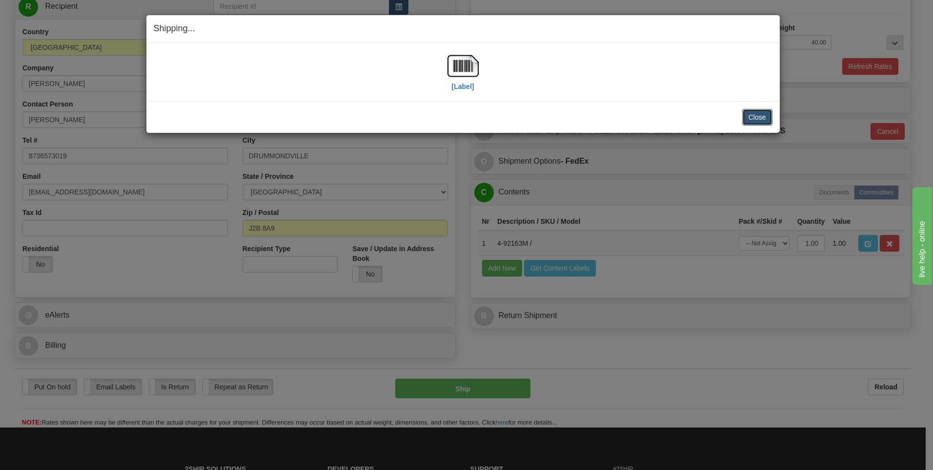
click at [755, 115] on button "Close" at bounding box center [758, 117] width 30 height 17
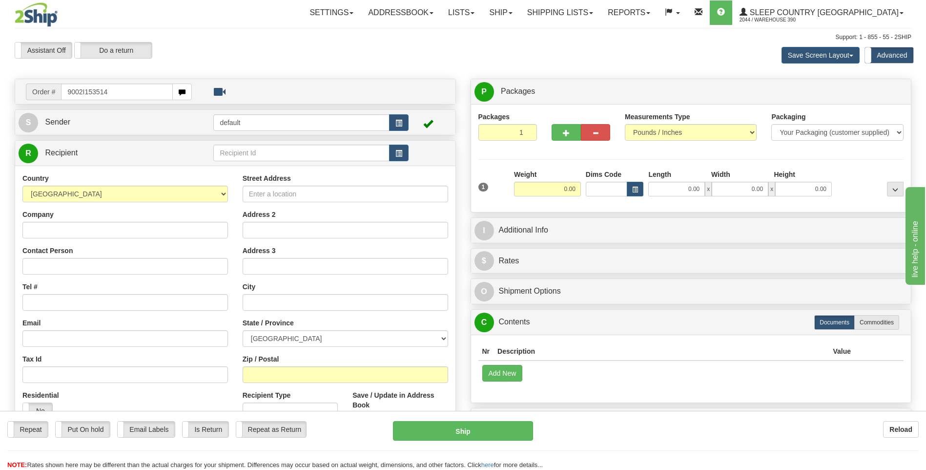
type input "9002I153514"
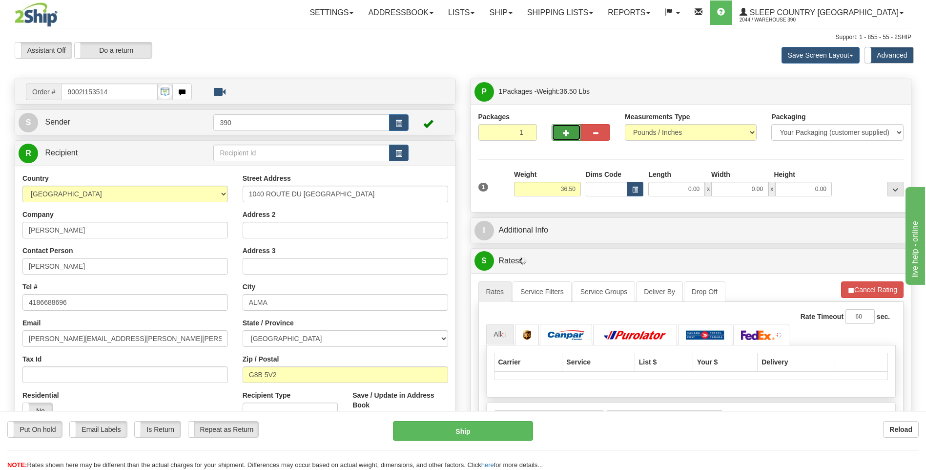
click at [561, 129] on button "button" at bounding box center [566, 132] width 29 height 17
radio input "true"
type input "2"
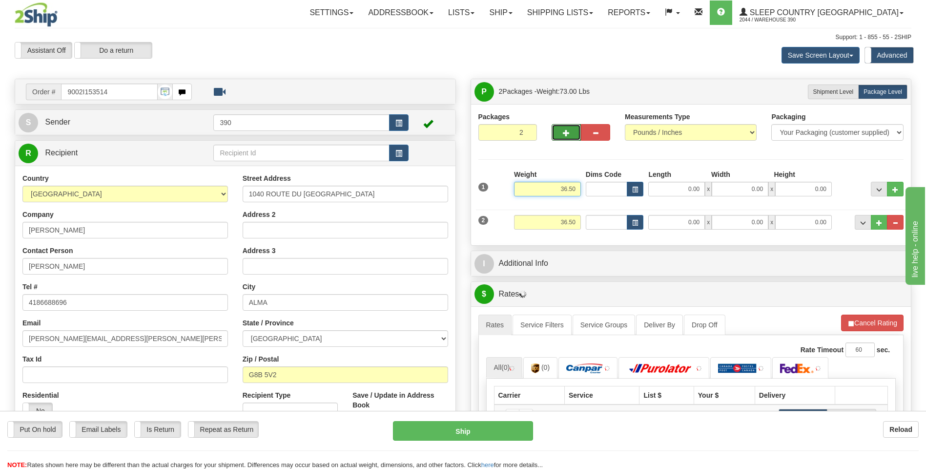
click at [564, 188] on input "36.50" at bounding box center [547, 189] width 67 height 15
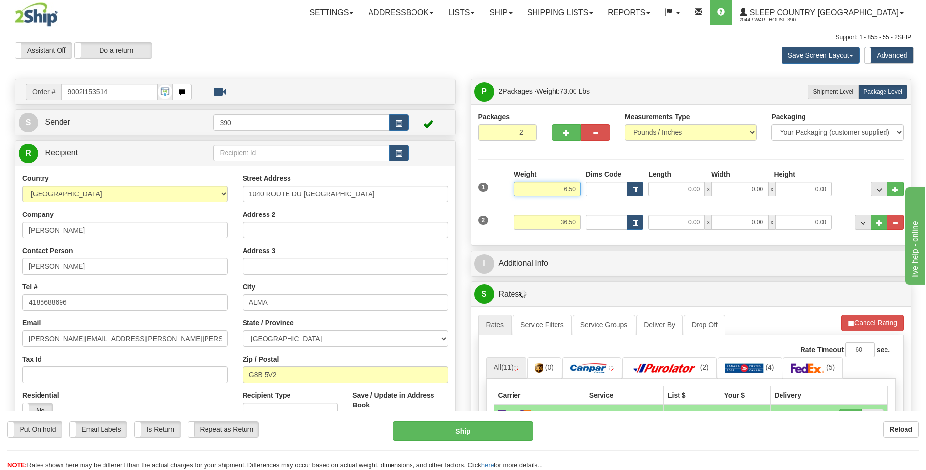
type input "6.50"
drag, startPoint x: 560, startPoint y: 219, endPoint x: 593, endPoint y: 224, distance: 33.1
click at [593, 224] on div "2 Weight 36.50 Dims Code Length Width Height" at bounding box center [691, 221] width 431 height 33
type input "30.00"
click at [677, 188] on input "0.00" at bounding box center [676, 189] width 57 height 15
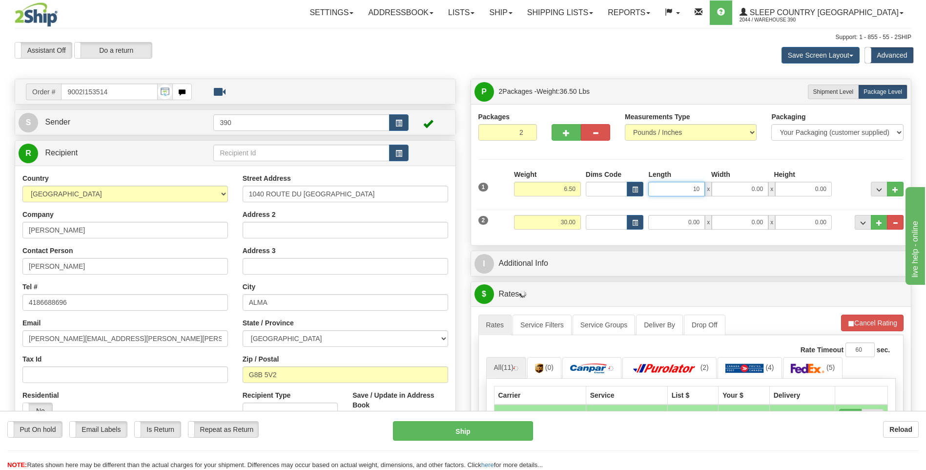
type input "10.00"
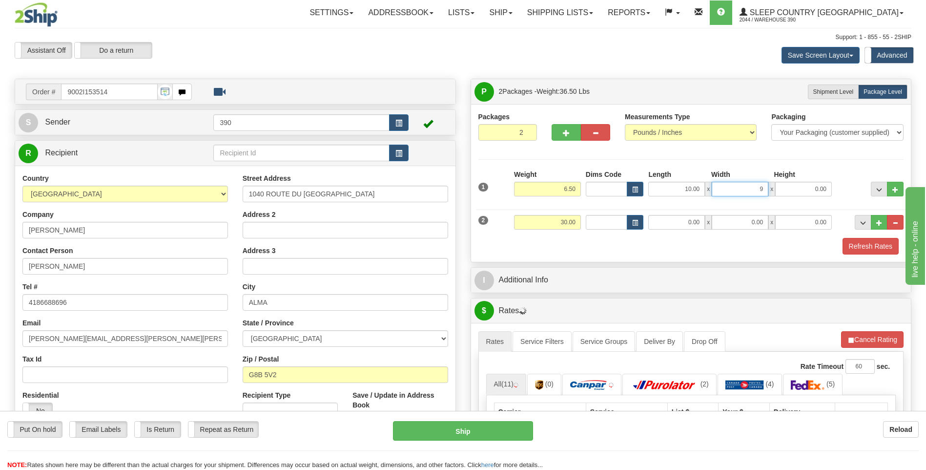
type input "9.00"
type input "7.00"
drag, startPoint x: 625, startPoint y: 250, endPoint x: 659, endPoint y: 235, distance: 37.4
click at [625, 250] on div "Refresh Rates" at bounding box center [691, 246] width 431 height 17
click at [674, 222] on input "0.00" at bounding box center [676, 222] width 57 height 15
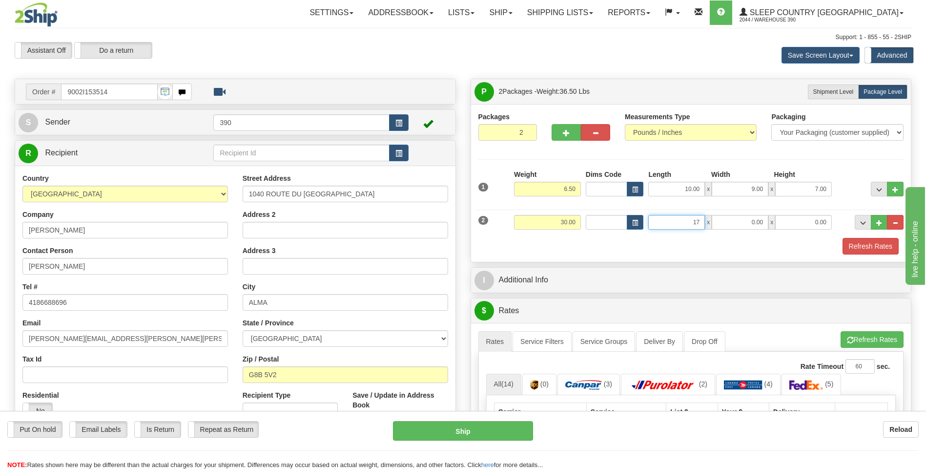
type input "17.00"
type input "38.00"
click at [850, 339] on span "button" at bounding box center [850, 340] width 7 height 6
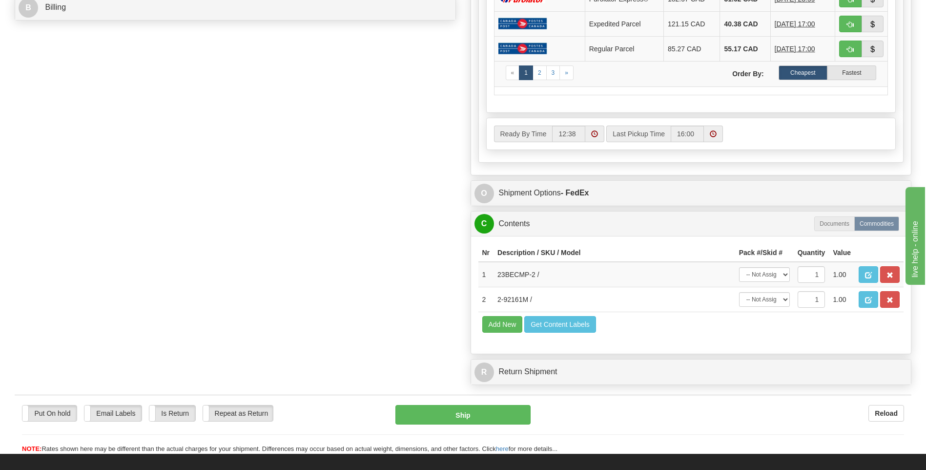
scroll to position [488, 0]
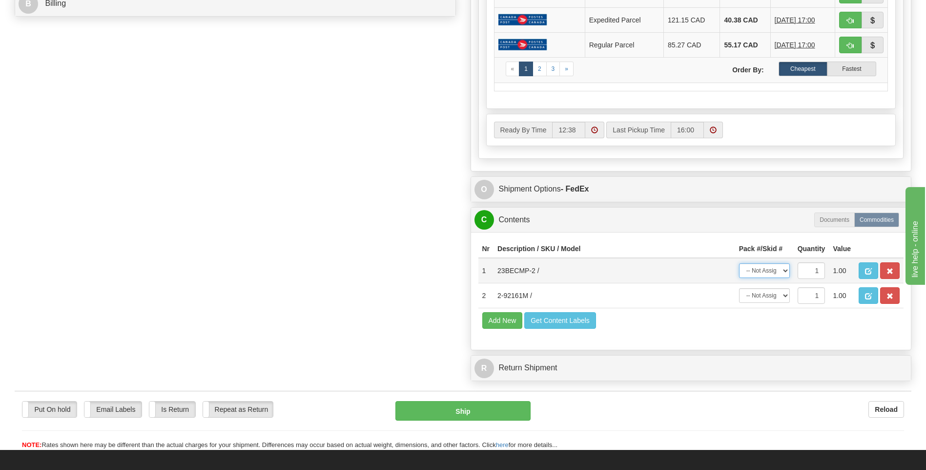
click at [778, 271] on select "-- Not Assigned -- Package 1 Package 2" at bounding box center [764, 270] width 51 height 15
select select "0"
click at [739, 263] on select "-- Not Assigned -- Package 1 Package 2" at bounding box center [764, 270] width 51 height 15
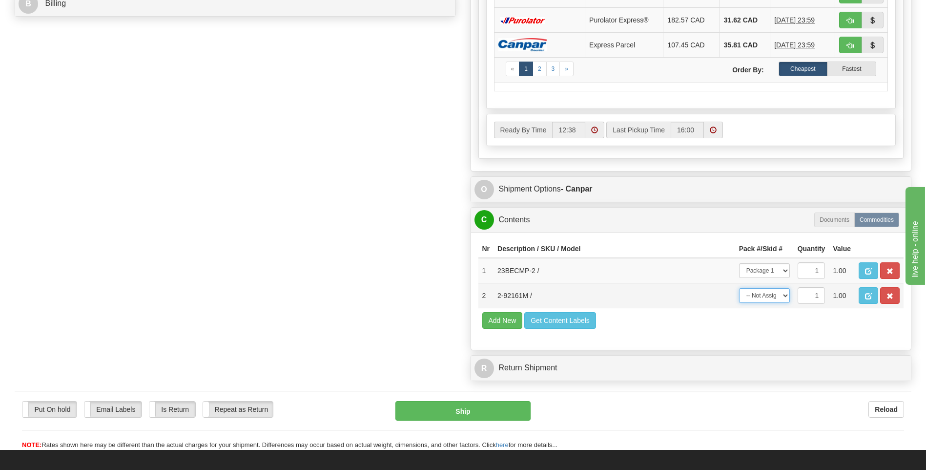
click at [785, 297] on select "-- Not Assigned -- Package 1 Package 2" at bounding box center [764, 295] width 51 height 15
select select "1"
click at [739, 288] on select "-- Not Assigned -- Package 1 Package 2" at bounding box center [764, 295] width 51 height 15
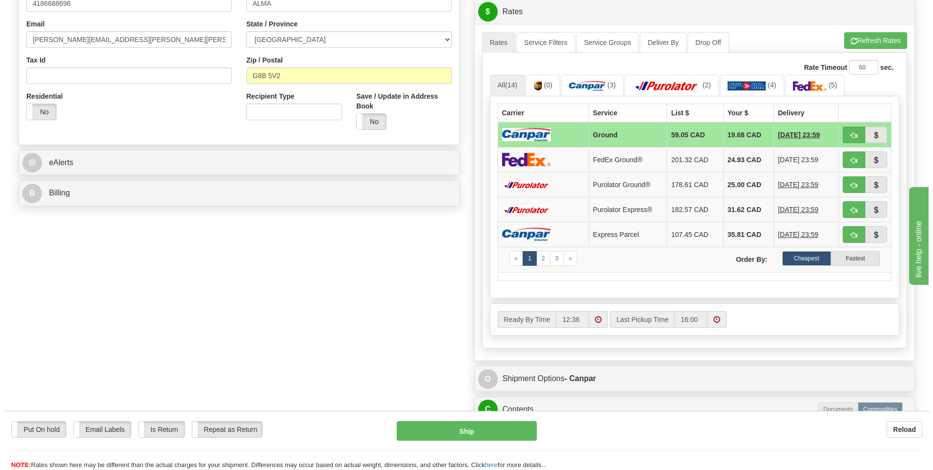
scroll to position [293, 0]
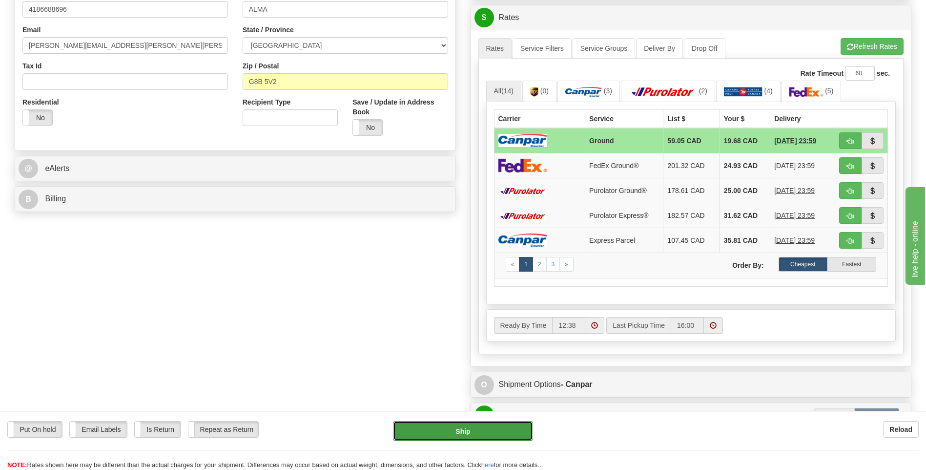
click at [463, 429] on button "Ship" at bounding box center [463, 431] width 140 height 20
type input "1"
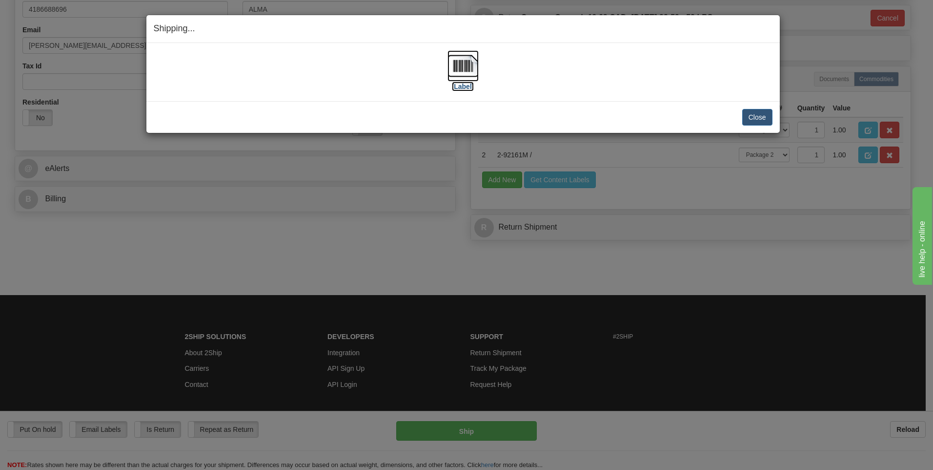
click at [456, 67] on img at bounding box center [463, 65] width 31 height 31
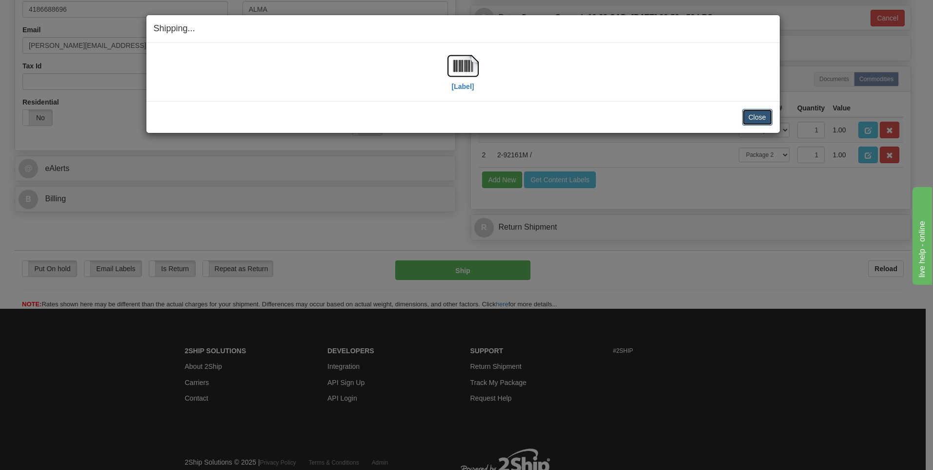
click at [747, 114] on button "Close" at bounding box center [758, 117] width 30 height 17
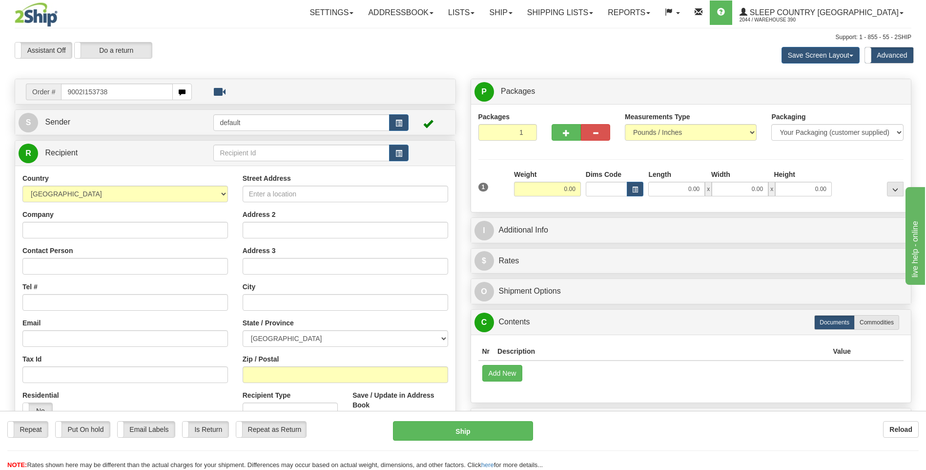
type input "9002I153738"
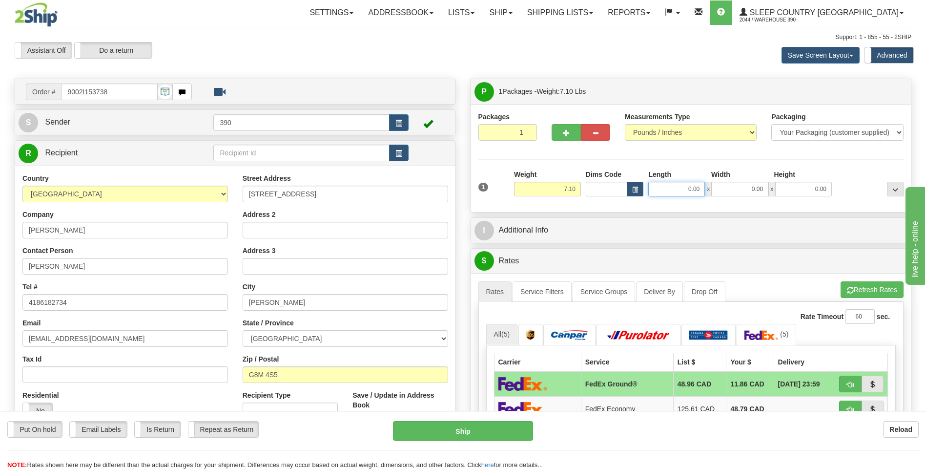
click at [665, 189] on input "0.00" at bounding box center [676, 189] width 57 height 15
type input "10.00"
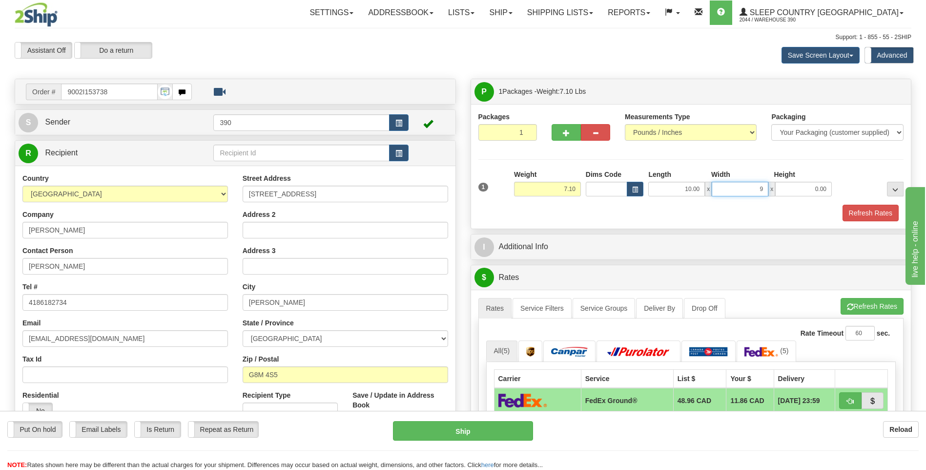
type input "9.00"
type input "7.00"
click at [872, 308] on button "Refresh Rates" at bounding box center [872, 306] width 63 height 17
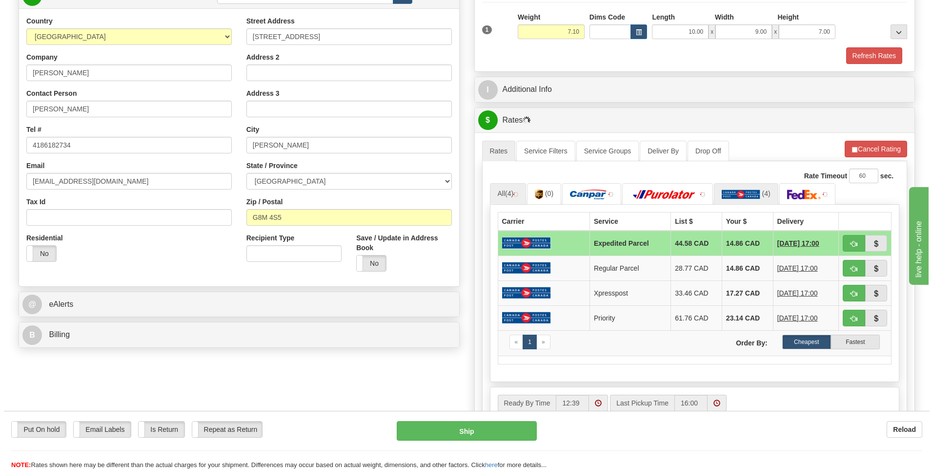
scroll to position [195, 0]
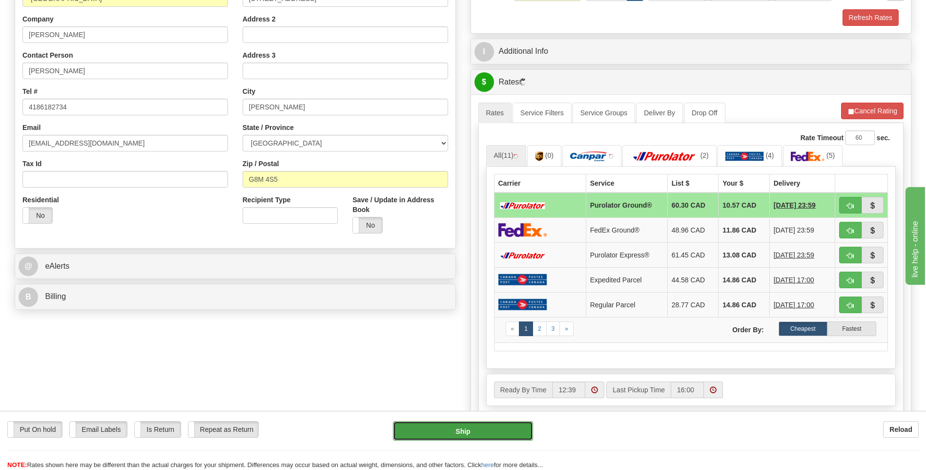
click at [474, 426] on button "Ship" at bounding box center [463, 431] width 140 height 20
type input "260"
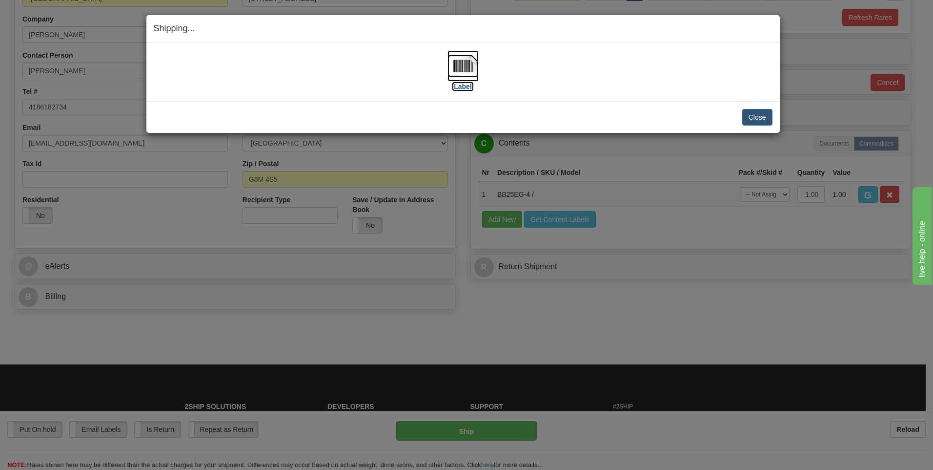
click at [459, 65] on img at bounding box center [463, 65] width 31 height 31
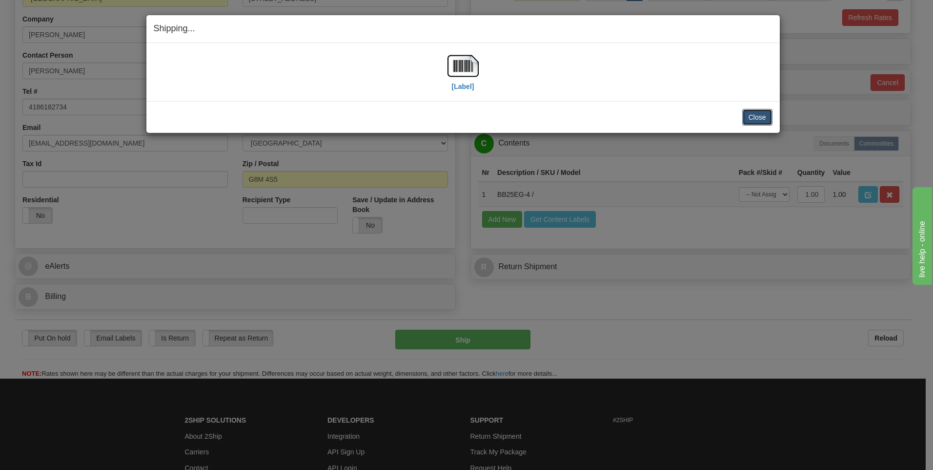
click at [765, 115] on button "Close" at bounding box center [758, 117] width 30 height 17
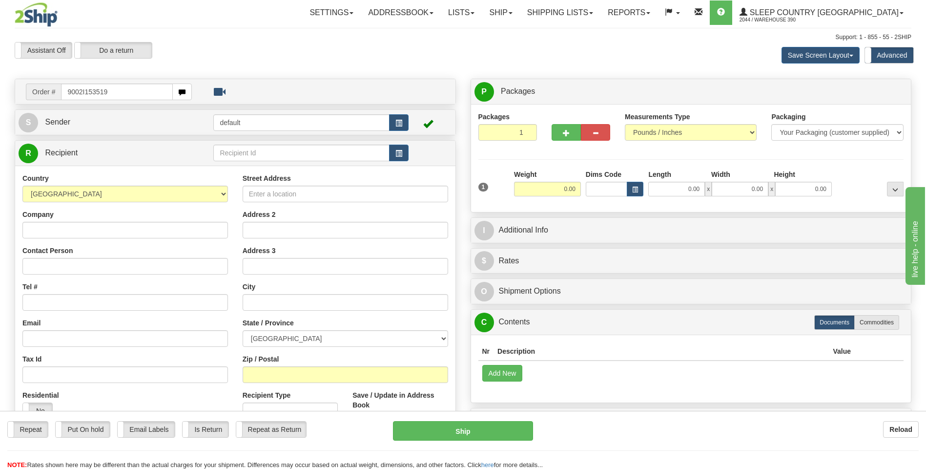
type input "9002I153519"
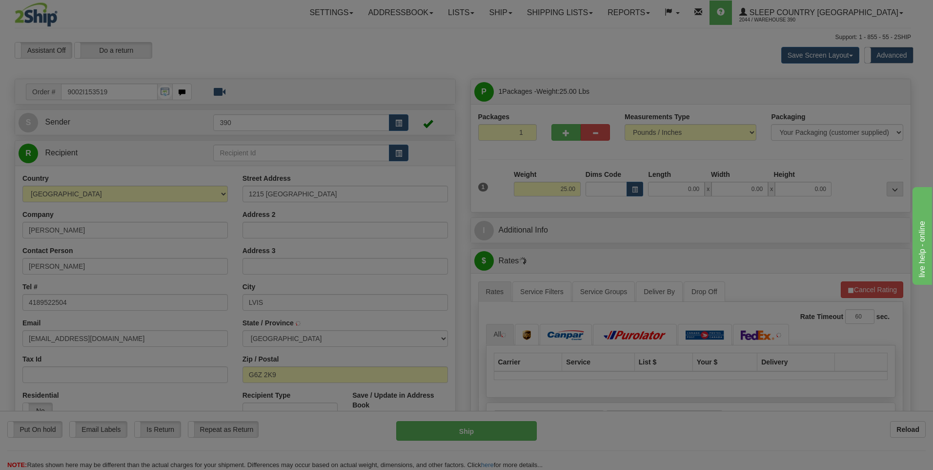
type input "LEVIS"
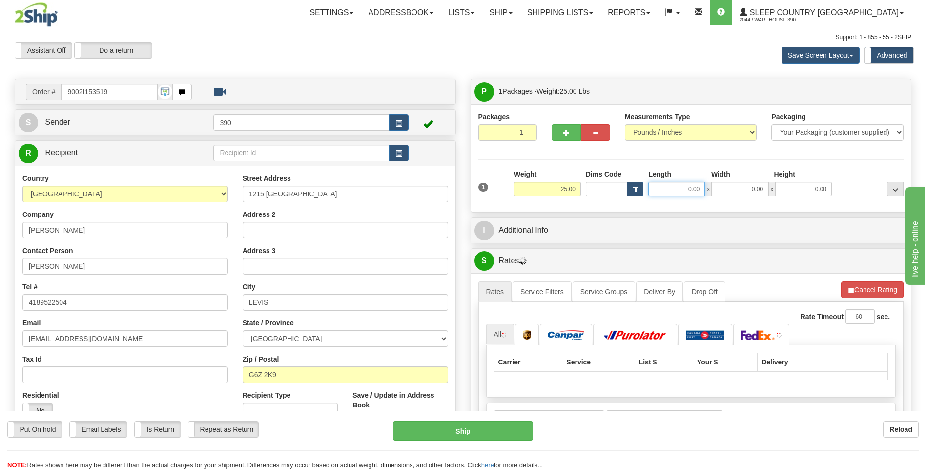
click at [667, 190] on input "0.00" at bounding box center [676, 189] width 57 height 15
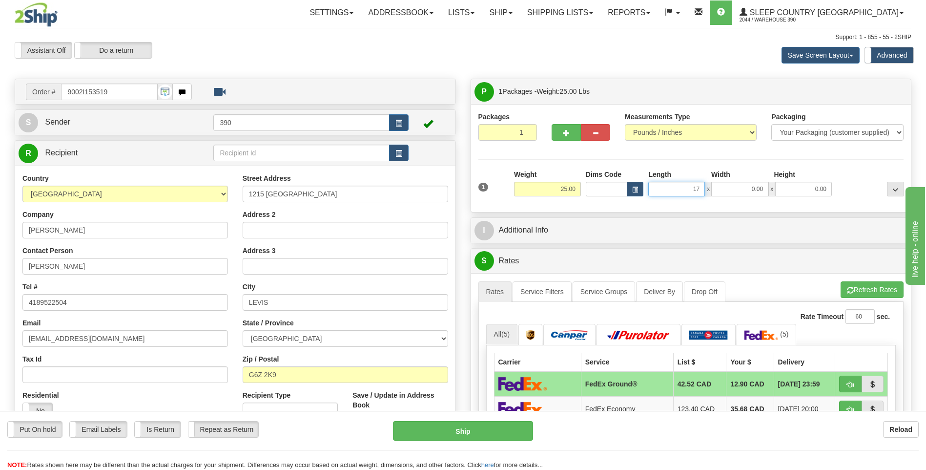
type input "17.00"
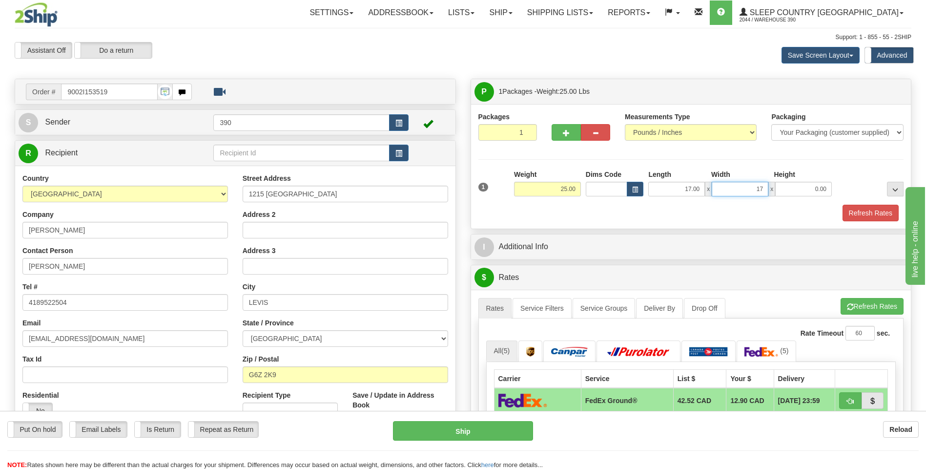
type input "17.00"
type input "38.00"
click at [853, 302] on button "Refresh Rates" at bounding box center [872, 306] width 63 height 17
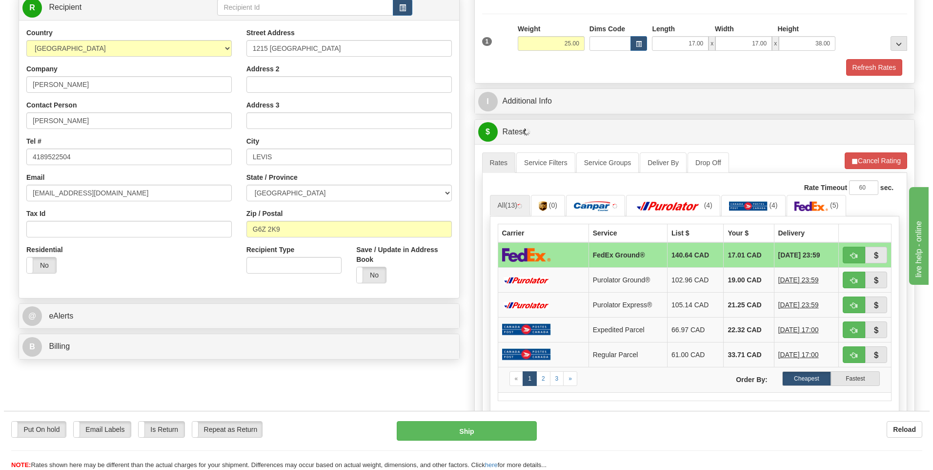
scroll to position [146, 0]
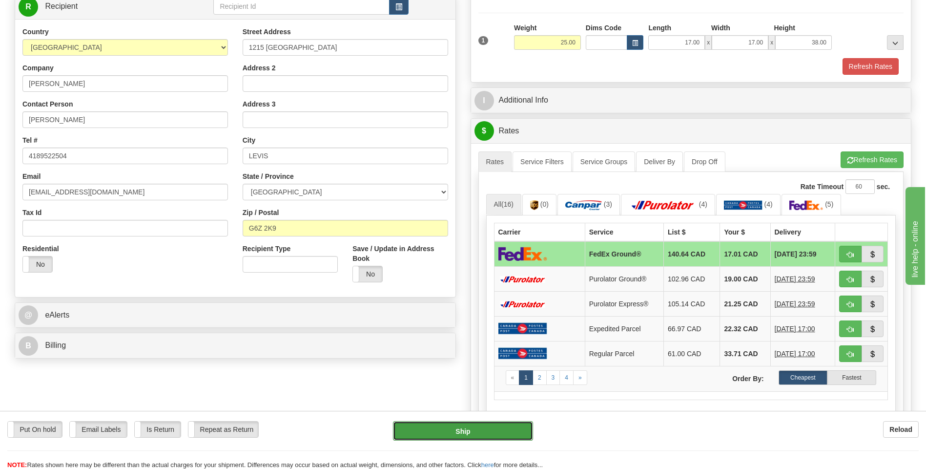
click at [465, 430] on button "Ship" at bounding box center [463, 431] width 140 height 20
type input "92"
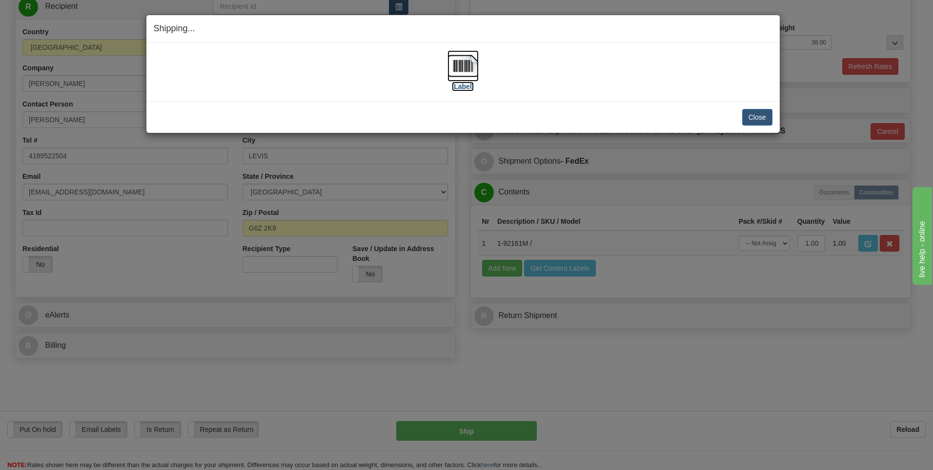
click at [461, 70] on img at bounding box center [463, 65] width 31 height 31
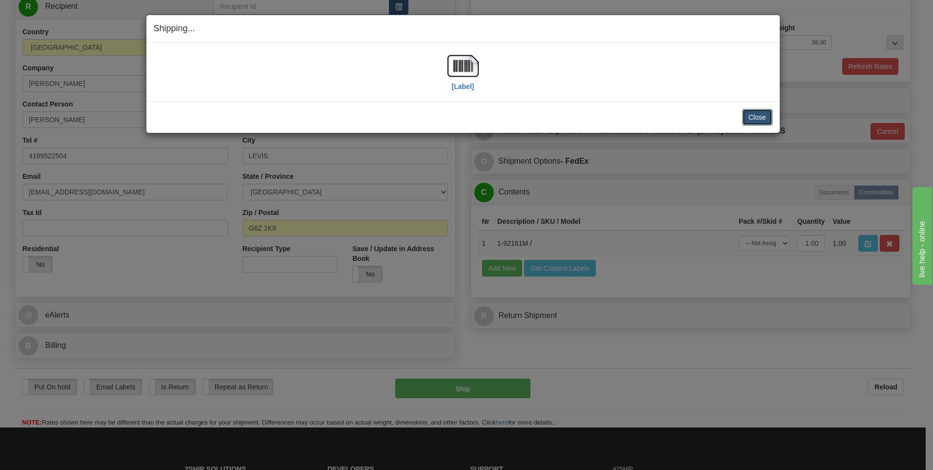
click at [759, 116] on button "Close" at bounding box center [758, 117] width 30 height 17
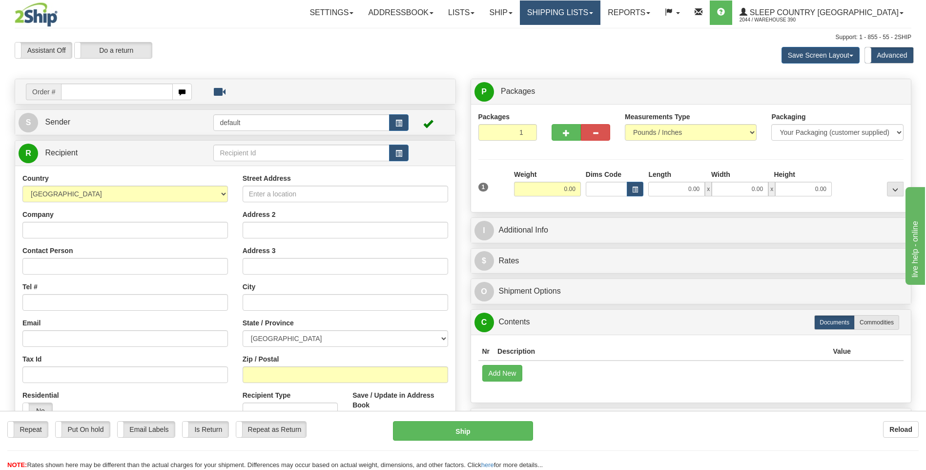
click at [596, 12] on link "Shipping lists" at bounding box center [560, 12] width 81 height 24
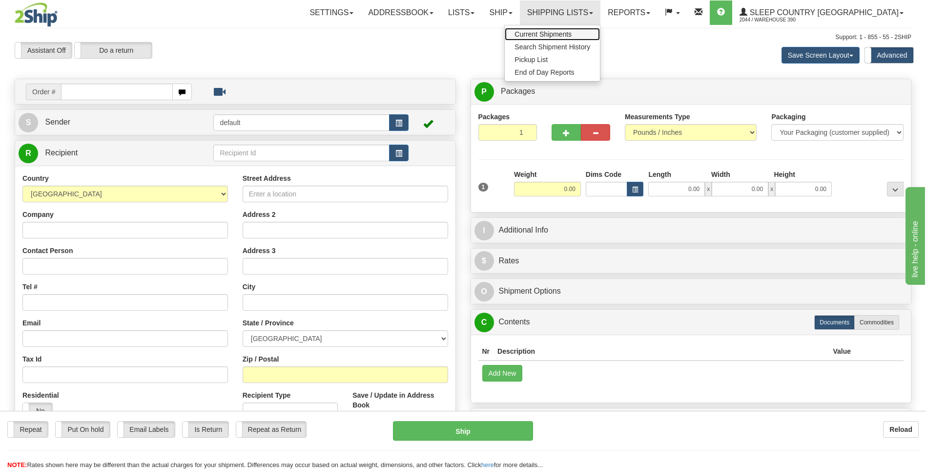
click at [572, 33] on span "Current Shipments" at bounding box center [543, 34] width 57 height 8
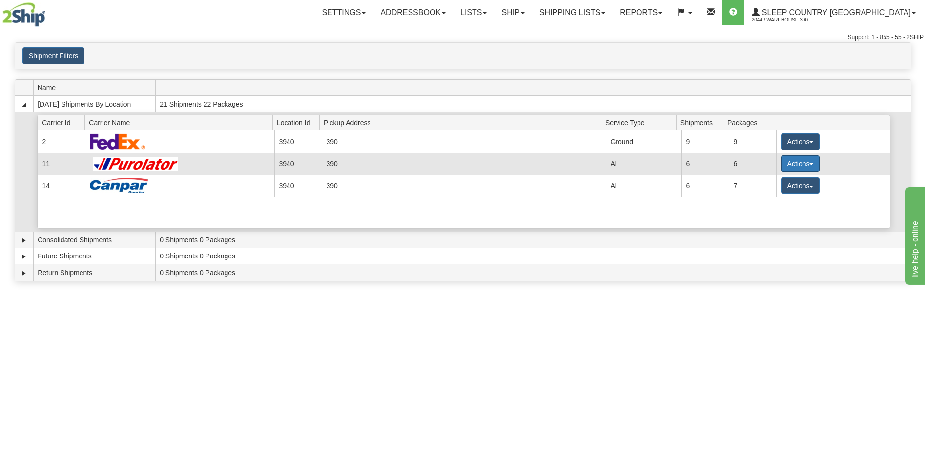
click at [785, 165] on button "Actions" at bounding box center [800, 163] width 39 height 17
click at [772, 207] on span "Pickup" at bounding box center [764, 207] width 26 height 7
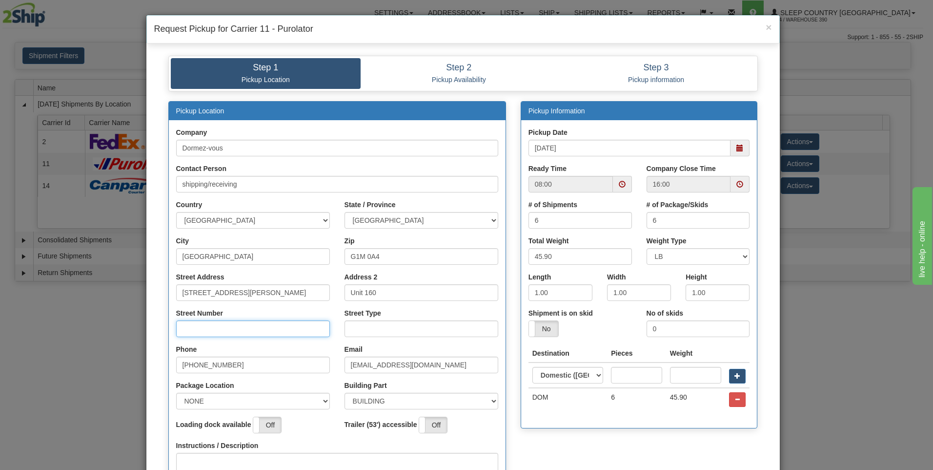
click at [242, 331] on input "Street Number" at bounding box center [253, 328] width 154 height 17
type input "160"
click at [424, 331] on input "Street Type" at bounding box center [422, 328] width 154 height 17
click at [621, 183] on span at bounding box center [622, 184] width 7 height 7
type input "RUE"
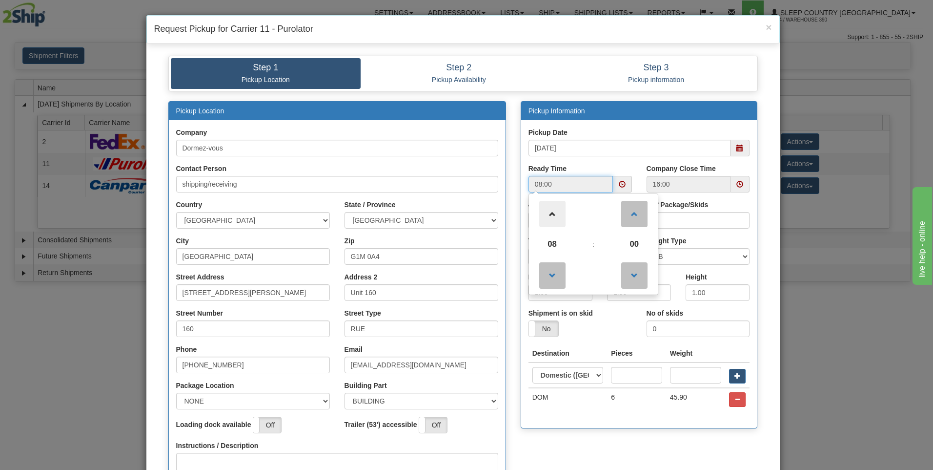
click at [550, 216] on span at bounding box center [552, 214] width 26 height 26
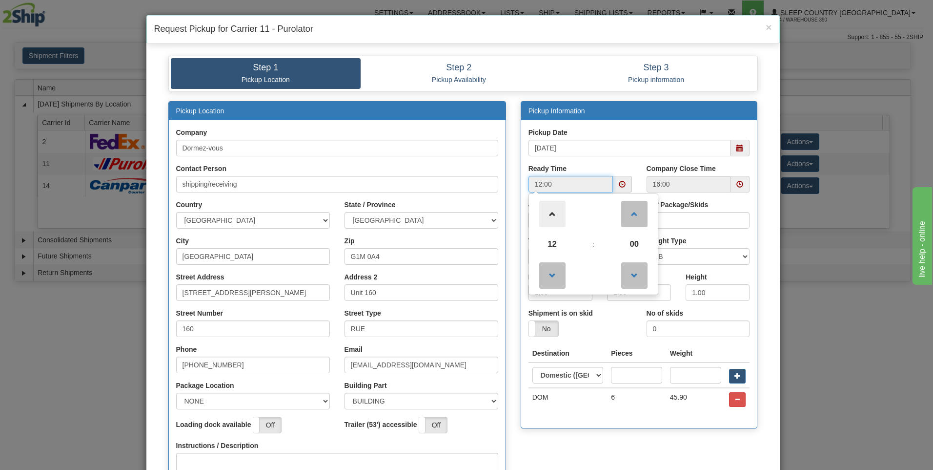
type input "13:00"
click at [737, 184] on span at bounding box center [740, 184] width 7 height 7
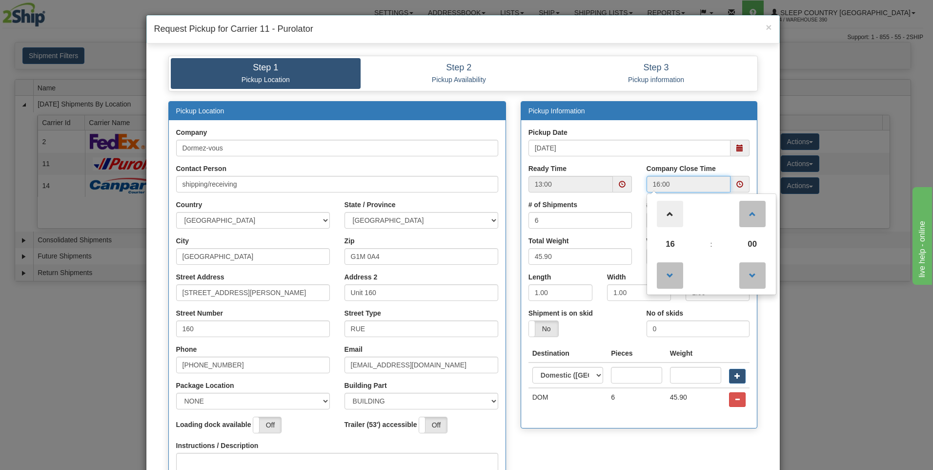
click at [662, 215] on span at bounding box center [670, 214] width 26 height 26
click at [665, 212] on span at bounding box center [670, 214] width 26 height 26
type input "18:00"
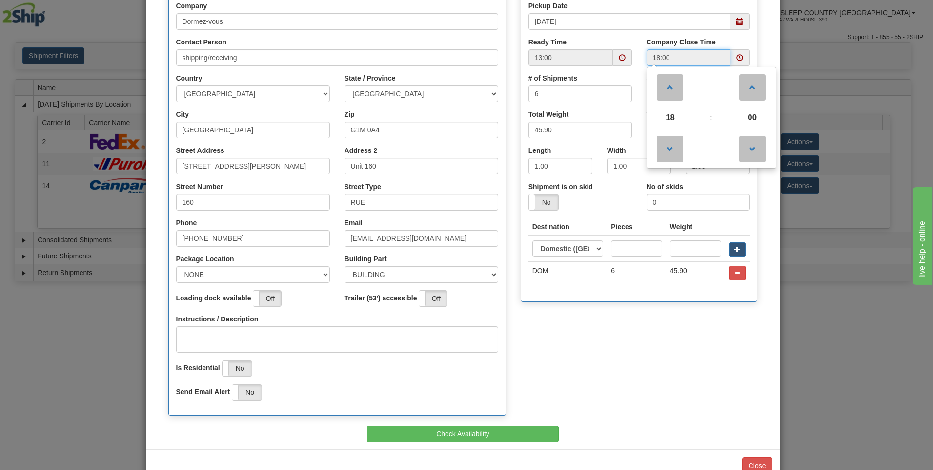
scroll to position [153, 0]
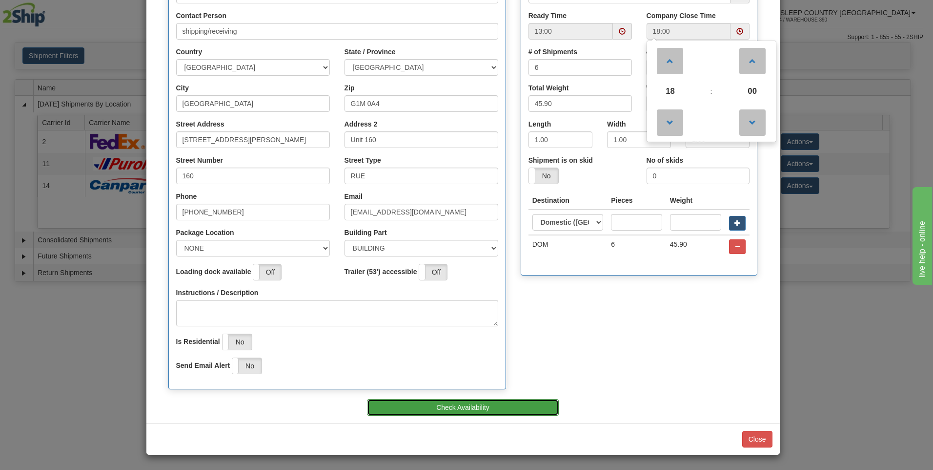
click at [503, 408] on button "Check Availability" at bounding box center [463, 407] width 192 height 17
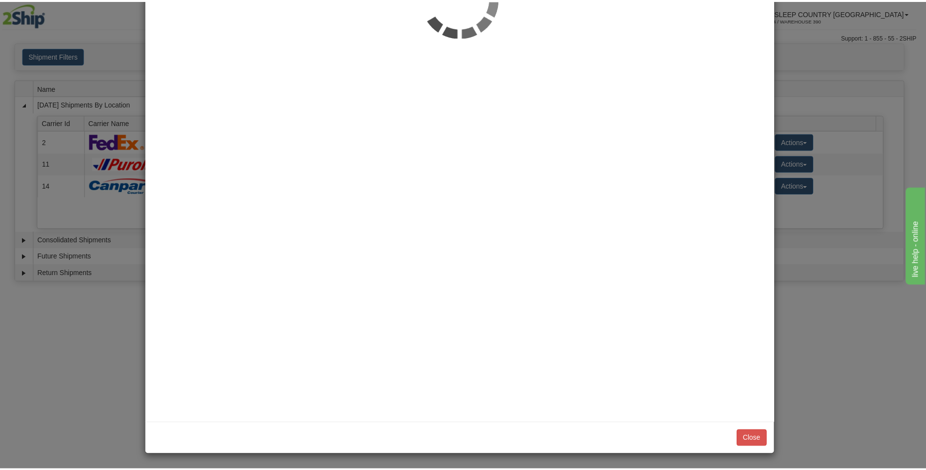
scroll to position [0, 0]
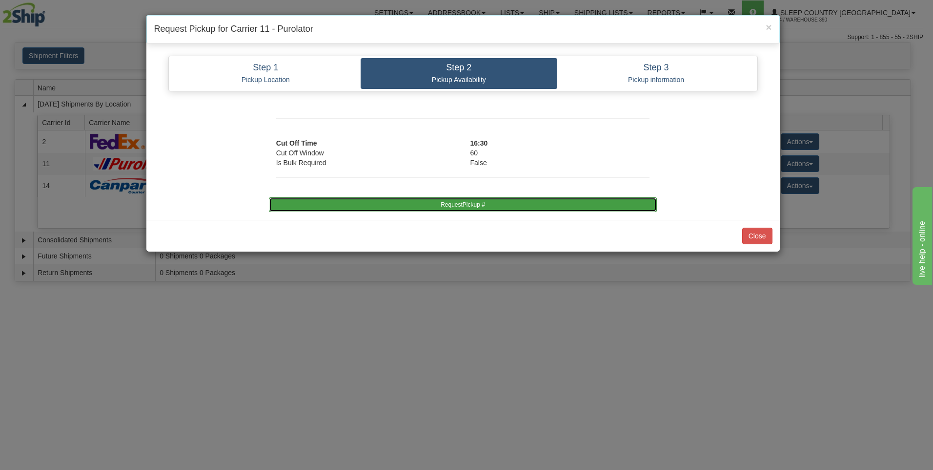
click at [464, 203] on button "RequestPickup #" at bounding box center [463, 204] width 388 height 15
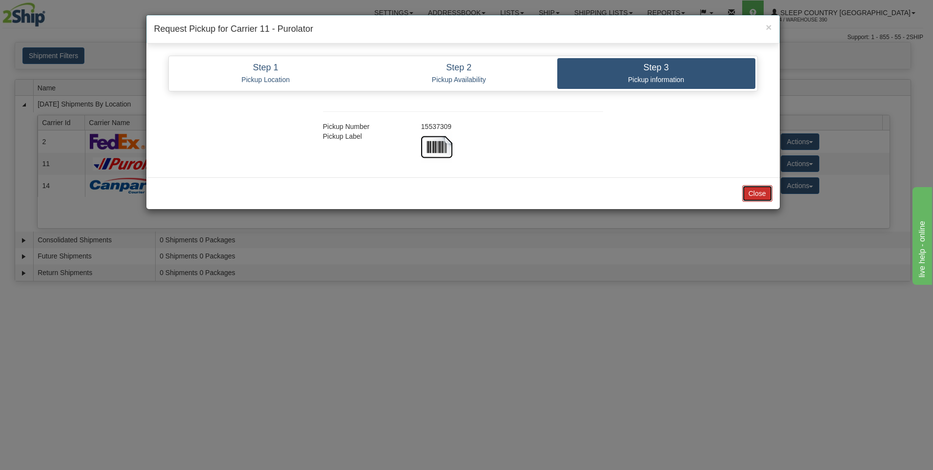
click at [757, 193] on button "Close" at bounding box center [758, 193] width 30 height 17
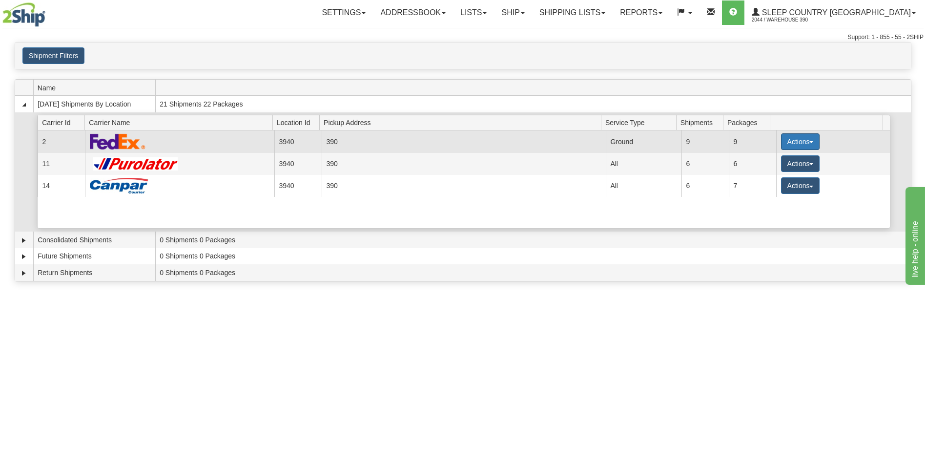
click at [799, 137] on button "Actions" at bounding box center [800, 141] width 39 height 17
click at [770, 170] on span "Close" at bounding box center [762, 172] width 22 height 7
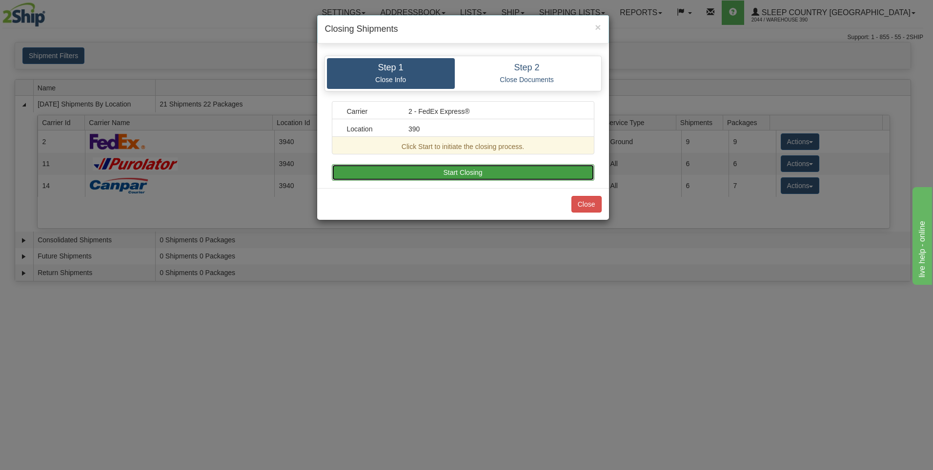
click at [466, 171] on button "Start Closing" at bounding box center [463, 172] width 263 height 17
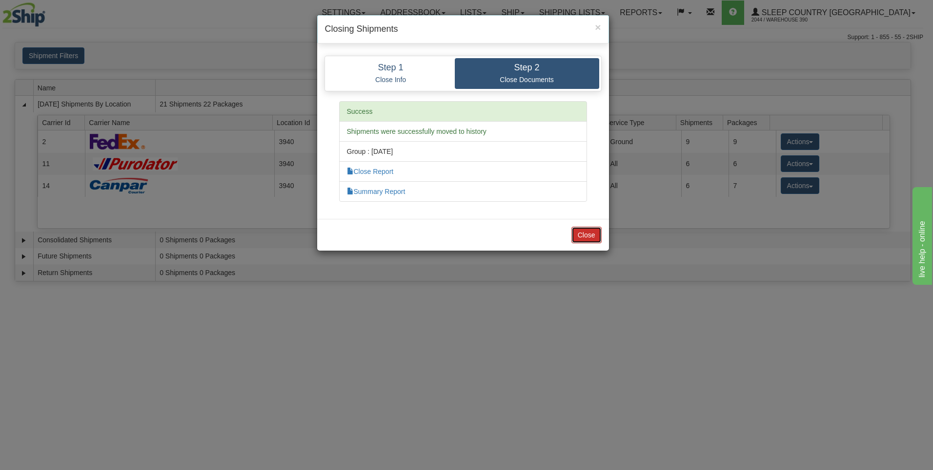
click at [587, 235] on button "Close" at bounding box center [587, 235] width 30 height 17
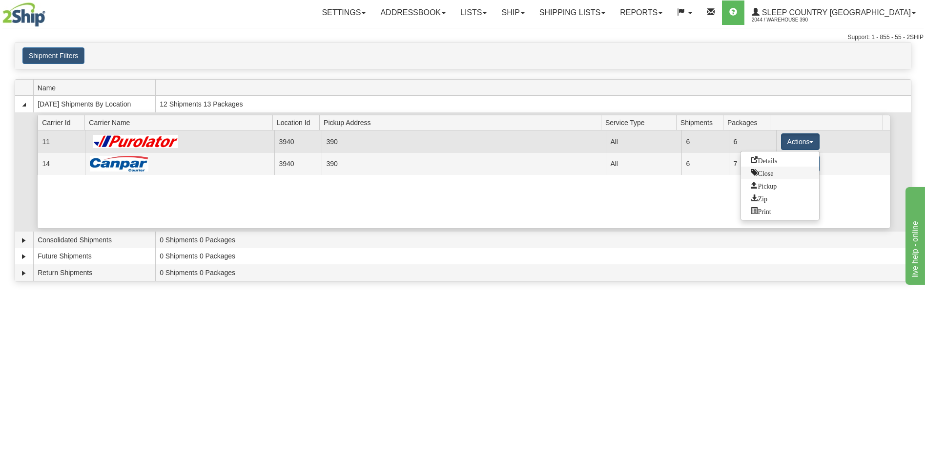
click at [766, 174] on span "Close" at bounding box center [762, 172] width 22 height 7
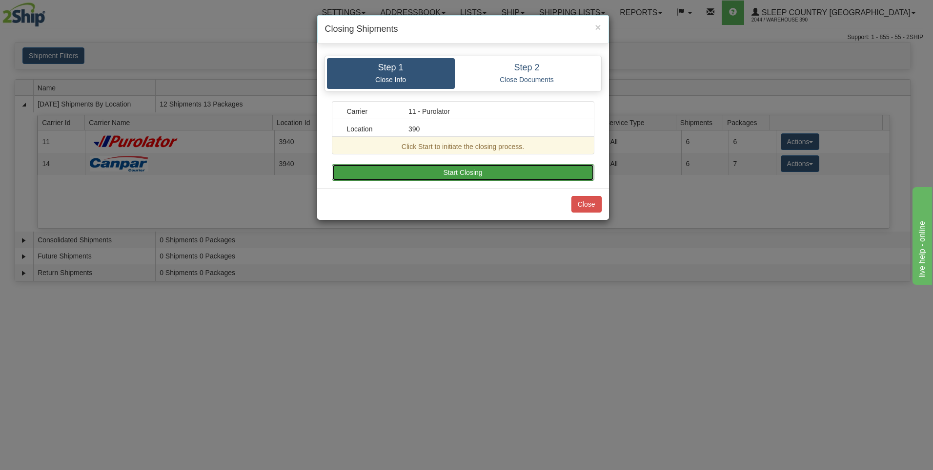
click at [523, 171] on button "Start Closing" at bounding box center [463, 172] width 263 height 17
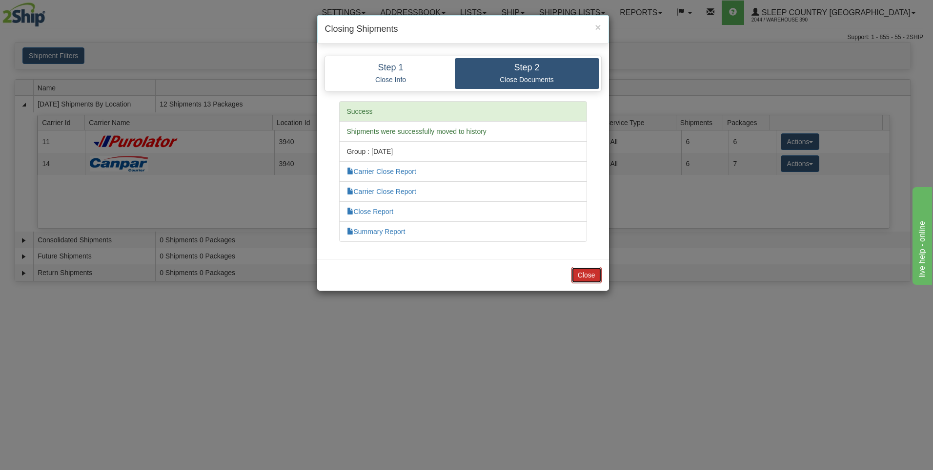
drag, startPoint x: 588, startPoint y: 275, endPoint x: 588, endPoint y: 281, distance: 5.9
click at [588, 281] on button "Close" at bounding box center [587, 275] width 30 height 17
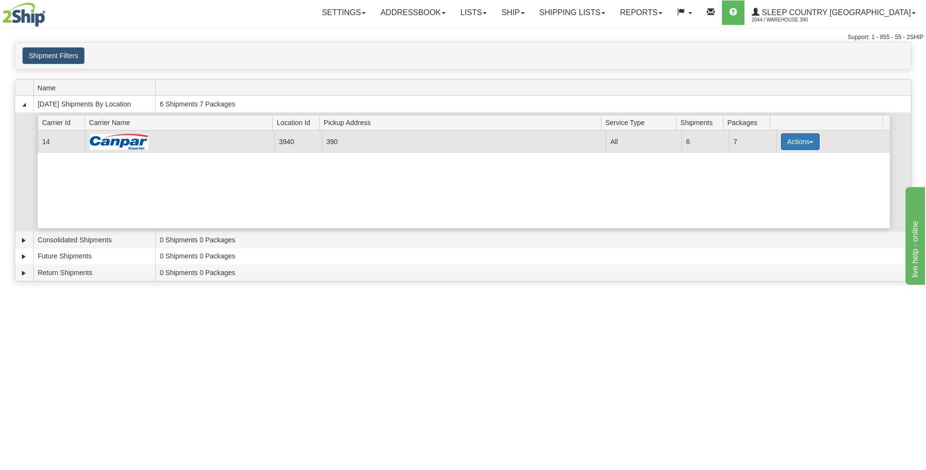
click at [783, 142] on button "Actions" at bounding box center [800, 141] width 39 height 17
click at [768, 172] on span "Close" at bounding box center [762, 172] width 22 height 7
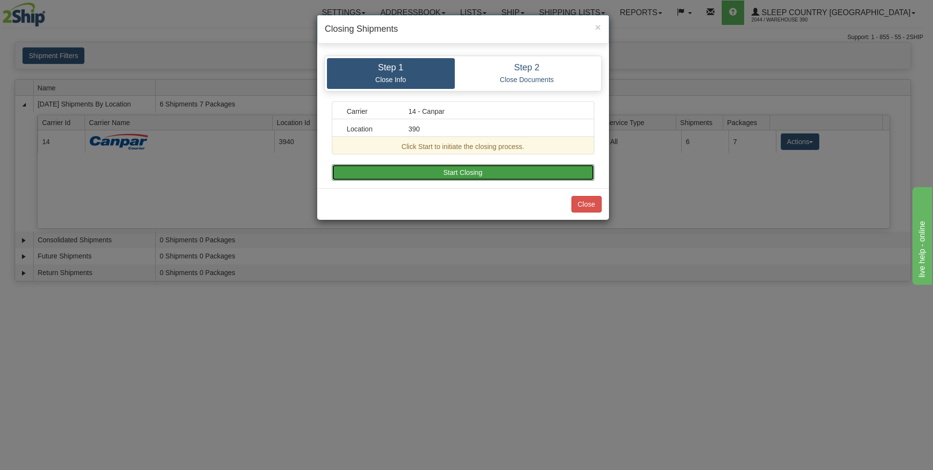
click at [582, 170] on button "Start Closing" at bounding box center [463, 172] width 263 height 17
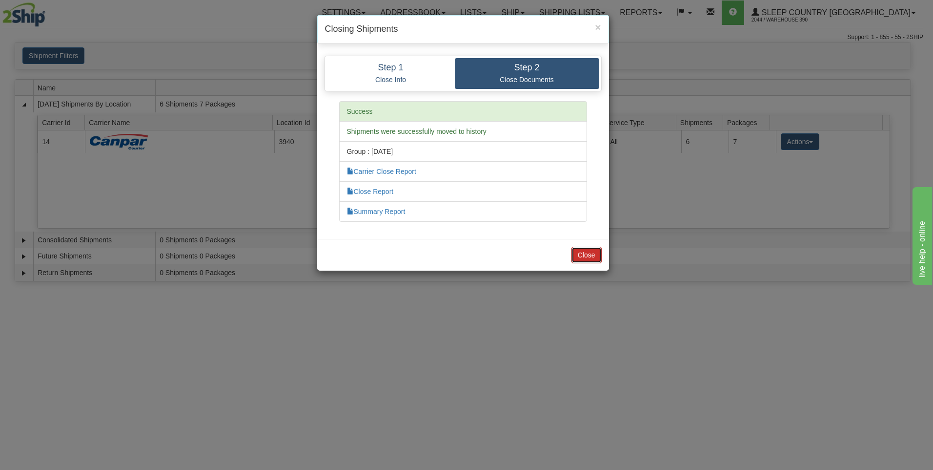
click at [591, 252] on button "Close" at bounding box center [587, 255] width 30 height 17
